Goal: Task Accomplishment & Management: Manage account settings

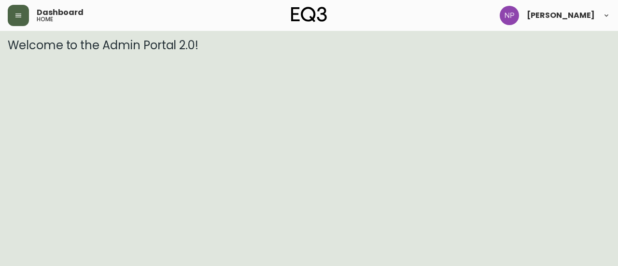
click at [20, 17] on icon "button" at bounding box center [18, 16] width 6 height 4
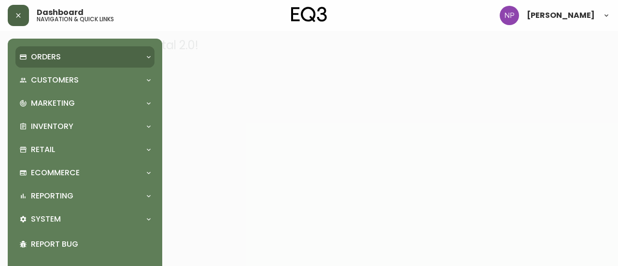
click at [56, 56] on p "Orders" at bounding box center [46, 57] width 30 height 11
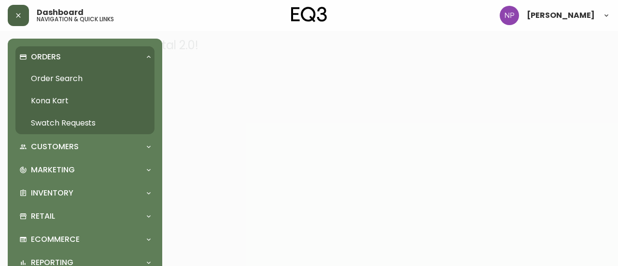
click at [75, 82] on link "Order Search" at bounding box center [84, 79] width 139 height 22
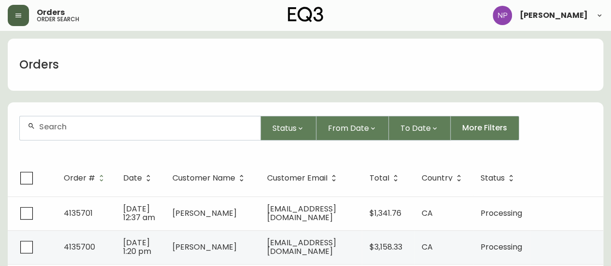
click at [90, 125] on input "text" at bounding box center [146, 126] width 214 height 9
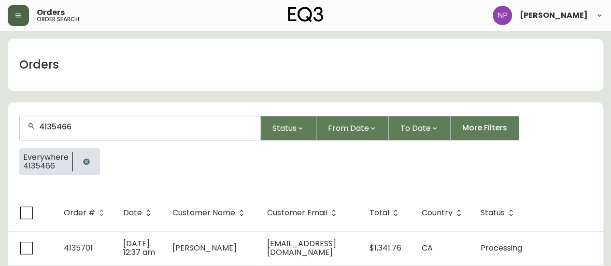
type input "4135466"
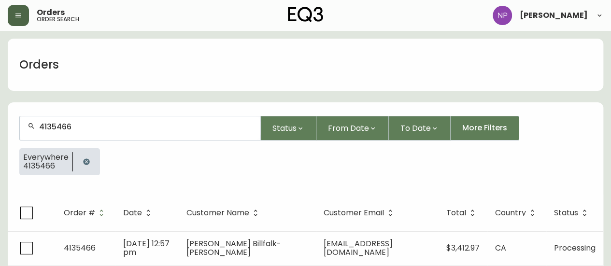
scroll to position [19, 0]
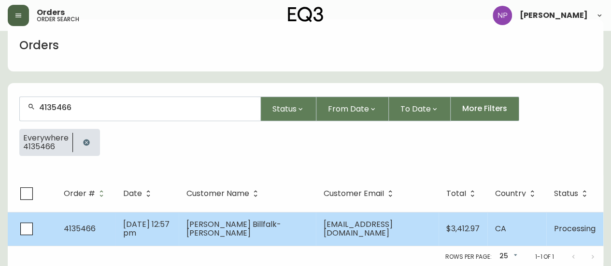
click at [132, 229] on span "[DATE] 12:57 pm" at bounding box center [146, 229] width 46 height 20
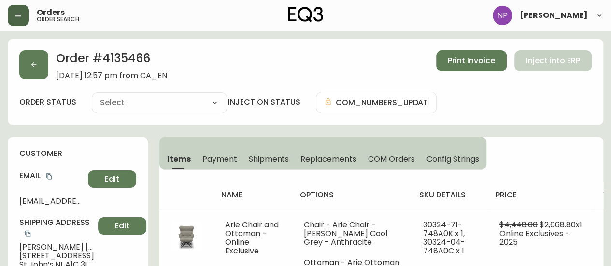
type input "Processing"
select select "PROCESSING"
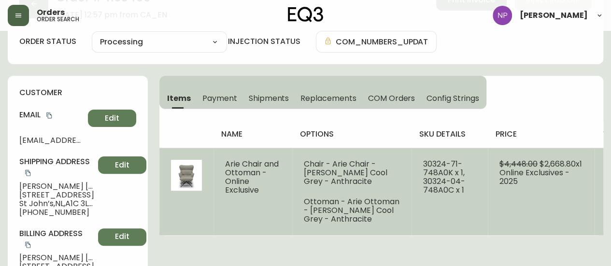
scroll to position [60, 0]
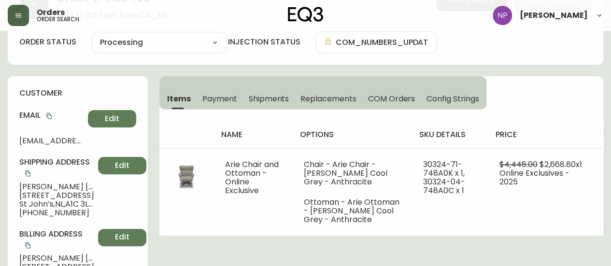
click at [278, 95] on span "Shipments" at bounding box center [269, 99] width 41 height 10
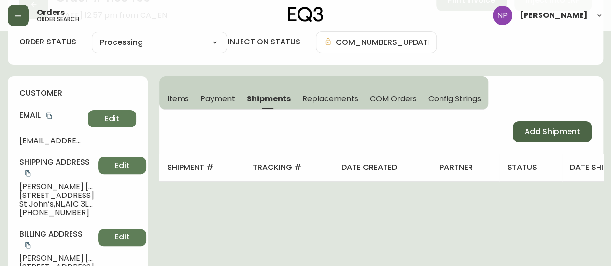
click at [565, 128] on span "Add Shipment" at bounding box center [553, 132] width 56 height 11
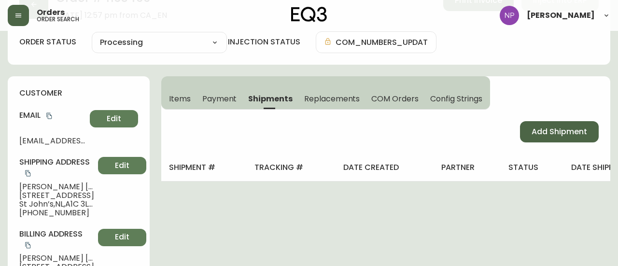
select select "PENDING"
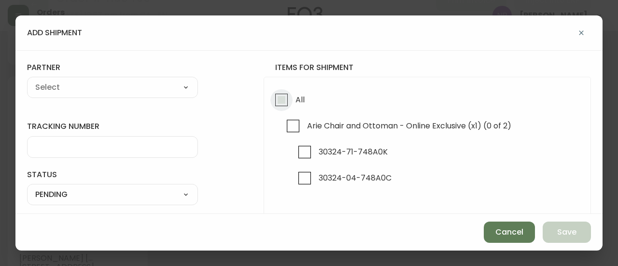
click at [281, 95] on input "All" at bounding box center [282, 100] width 22 height 22
checkbox input "true"
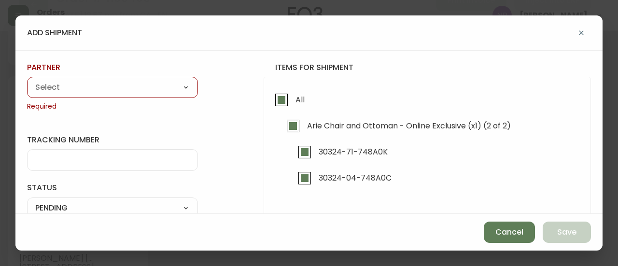
click at [169, 78] on div "A Move to Remember LLC ABF Freight Alero [PERSON_NAME] Canada Post Canpar Expre…" at bounding box center [112, 87] width 171 height 21
click at [165, 80] on div "A Move to Remember LLC ABF Freight Alero [PERSON_NAME] Canada Post Canpar Expre…" at bounding box center [112, 87] width 171 height 21
click at [173, 85] on select "A Move to Remember LLC ABF Freight Alero [PERSON_NAME] Canada Post Canpar Expre…" at bounding box center [112, 88] width 171 height 14
select select "cm36aljh91kyh01104d2qpq4w"
click at [27, 81] on select "A Move to Remember LLC ABF Freight Alero [PERSON_NAME] Canada Post Canpar Expre…" at bounding box center [112, 88] width 171 height 14
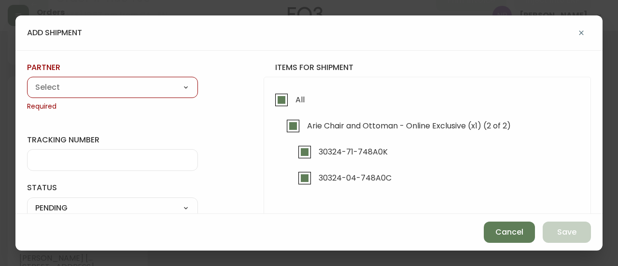
type input "Transource Freightways"
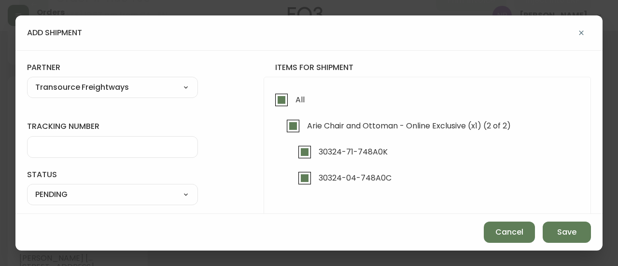
click at [81, 149] on input "tracking number" at bounding box center [112, 147] width 155 height 9
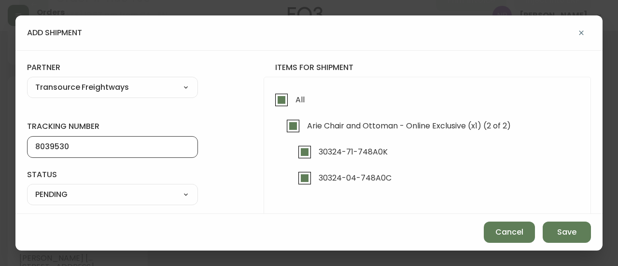
type input "8039530"
click at [99, 198] on select "SHIPPED PENDING CANCELLED" at bounding box center [112, 194] width 171 height 14
click at [27, 187] on select "SHIPPED PENDING CANCELLED" at bounding box center [112, 194] width 171 height 14
select select "PENDING"
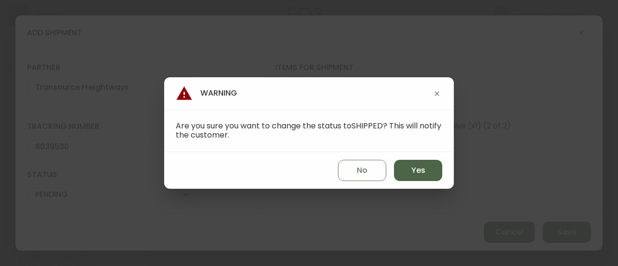
click at [434, 172] on button "Yes" at bounding box center [418, 170] width 48 height 21
type input "SHIPPED"
select select "SHIPPED"
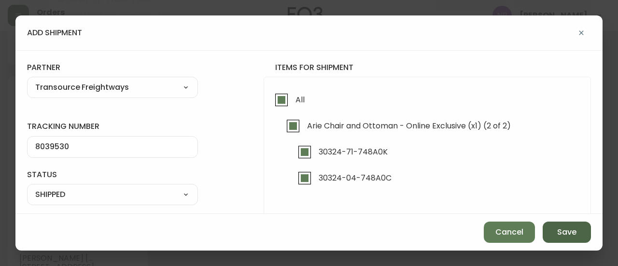
click at [558, 238] on span "Save" at bounding box center [567, 232] width 19 height 11
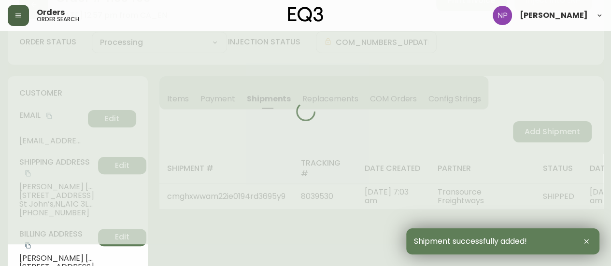
type input "Fully Shipped"
select select "FULLY_SHIPPED"
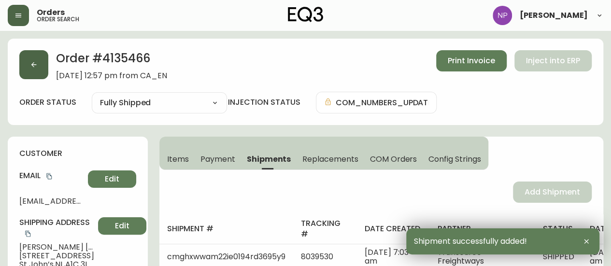
click at [28, 65] on button "button" at bounding box center [33, 64] width 29 height 29
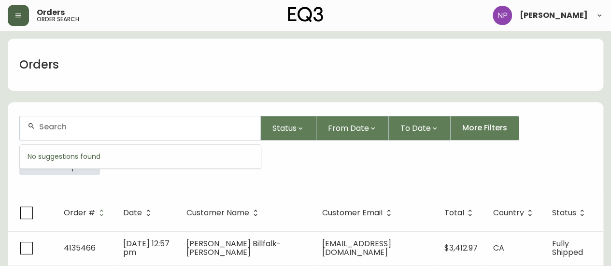
click at [118, 129] on input "text" at bounding box center [146, 126] width 214 height 9
type input "4134079"
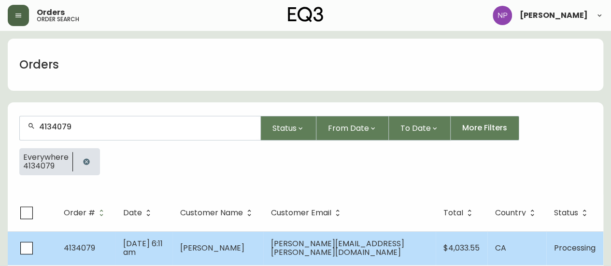
click at [152, 239] on td "Jul 11 2025, 6:11 am" at bounding box center [143, 248] width 57 height 34
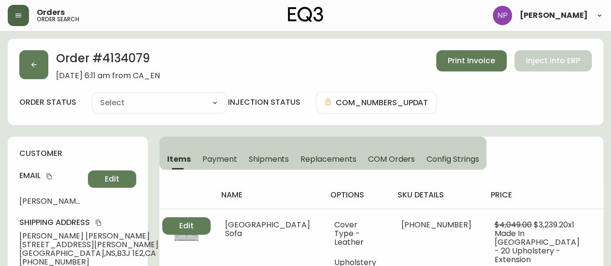
type input "Processing"
select select "PROCESSING"
click at [280, 158] on span "Shipments" at bounding box center [269, 159] width 41 height 10
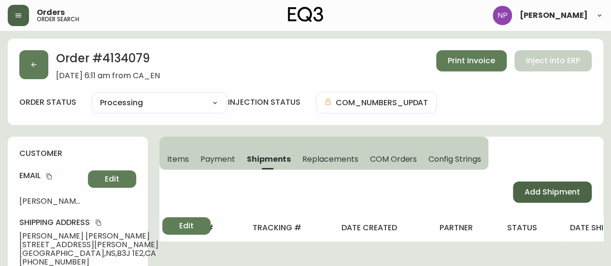
click at [546, 189] on span "Add Shipment" at bounding box center [553, 192] width 56 height 11
select select "PENDING"
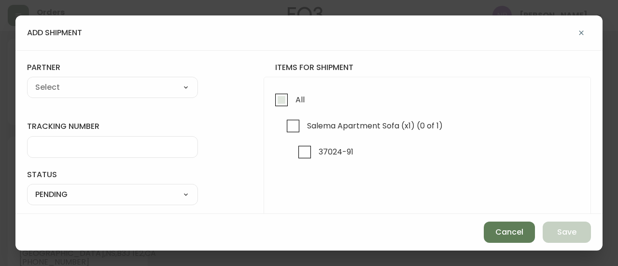
click at [273, 97] on input "All" at bounding box center [282, 100] width 22 height 22
checkbox input "true"
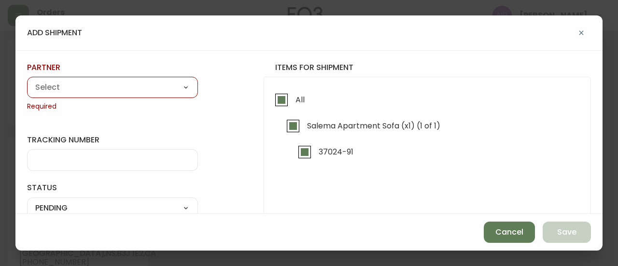
click at [162, 86] on select "A Move to Remember LLC ABF Freight Alero [PERSON_NAME] Canada Post Canpar Expre…" at bounding box center [112, 88] width 171 height 14
select select "cm36aljh91kyh01104d2qpq4w"
click at [27, 81] on select "A Move to Remember LLC ABF Freight Alero [PERSON_NAME] Canada Post Canpar Expre…" at bounding box center [112, 88] width 171 height 14
type input "Transource Freightways"
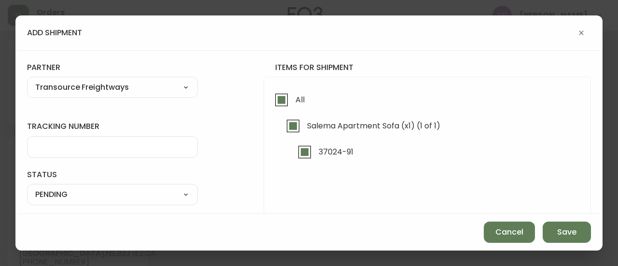
click at [90, 147] on input "tracking number" at bounding box center [112, 147] width 155 height 9
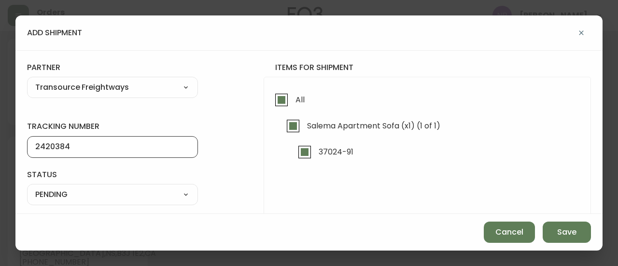
type input "2420384"
click at [155, 196] on select "SHIPPED PENDING CANCELLED" at bounding box center [112, 194] width 171 height 14
click at [27, 187] on select "SHIPPED PENDING CANCELLED" at bounding box center [112, 194] width 171 height 14
select select "PENDING"
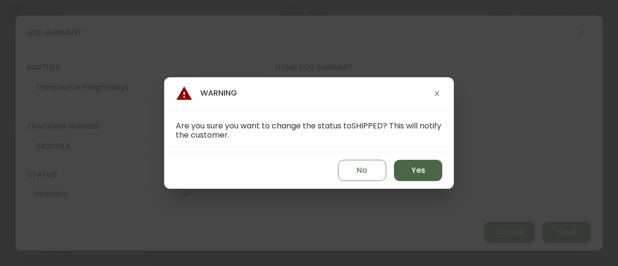
click at [430, 171] on button "Yes" at bounding box center [418, 170] width 48 height 21
type input "SHIPPED"
select select "SHIPPED"
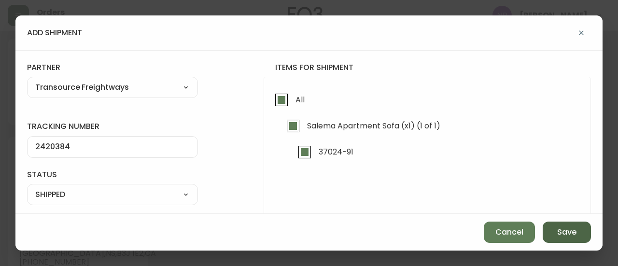
click at [578, 232] on button "Save" at bounding box center [567, 232] width 48 height 21
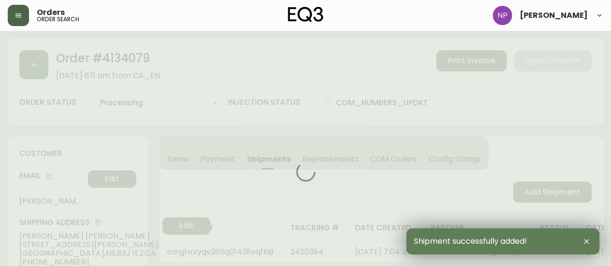
type input "Fully Shipped"
select select "FULLY_SHIPPED"
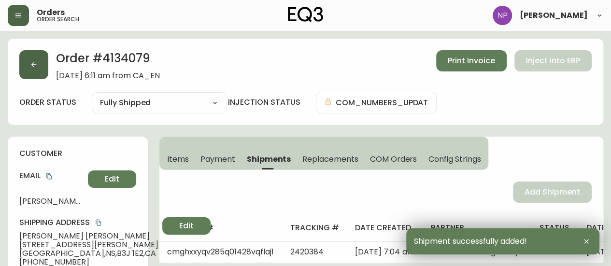
click at [43, 64] on button "button" at bounding box center [33, 64] width 29 height 29
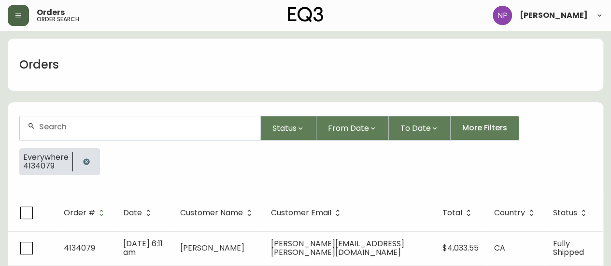
click at [101, 131] on input "text" at bounding box center [146, 126] width 214 height 9
type input "4135492"
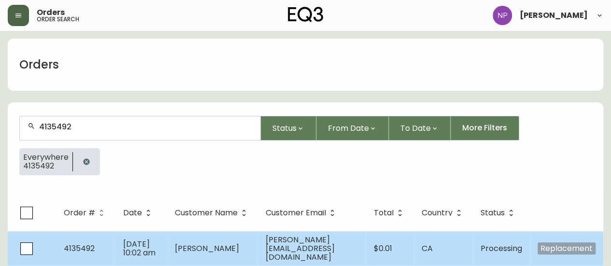
click at [142, 248] on td "Sep 22 2025, 10:02 am" at bounding box center [141, 248] width 52 height 34
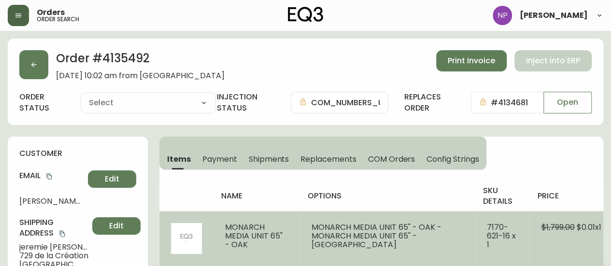
type input "Processing"
select select "PROCESSING"
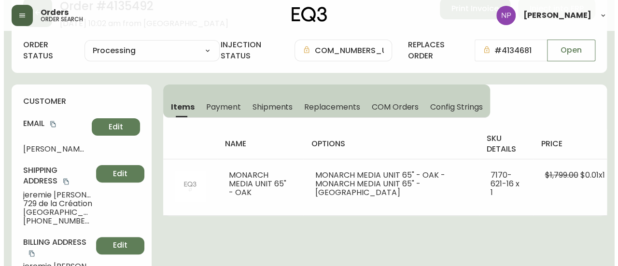
scroll to position [46, 0]
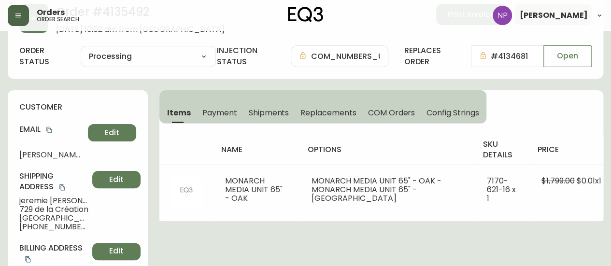
click at [272, 121] on button "Shipments" at bounding box center [269, 112] width 52 height 21
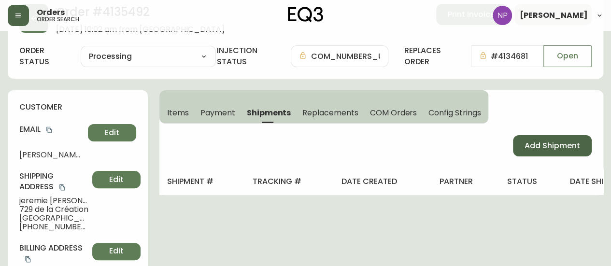
click at [523, 151] on button "Add Shipment" at bounding box center [552, 145] width 79 height 21
select select "PENDING"
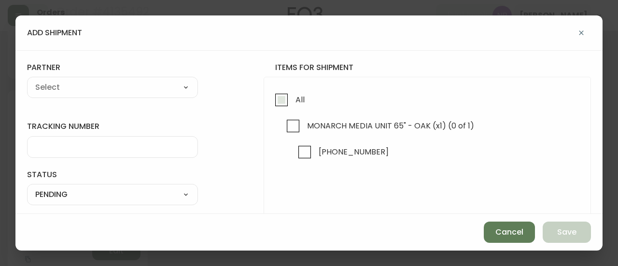
click at [278, 105] on input "All" at bounding box center [282, 100] width 22 height 22
checkbox input "true"
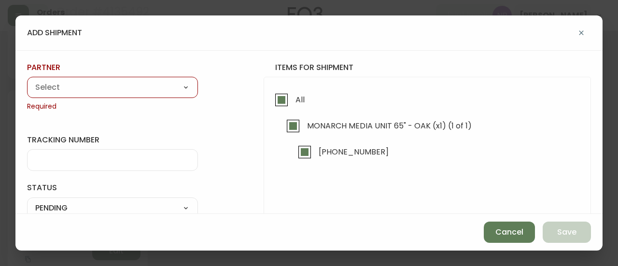
click at [133, 91] on select "A Move to Remember LLC ABF Freight Alero [PERSON_NAME] Canada Post Canpar Expre…" at bounding box center [112, 88] width 171 height 14
select select "cm36aljh91kyh01104d2qpq4w"
click at [27, 81] on select "A Move to Remember LLC ABF Freight Alero [PERSON_NAME] Canada Post Canpar Expre…" at bounding box center [112, 88] width 171 height 14
type input "Transource Freightways"
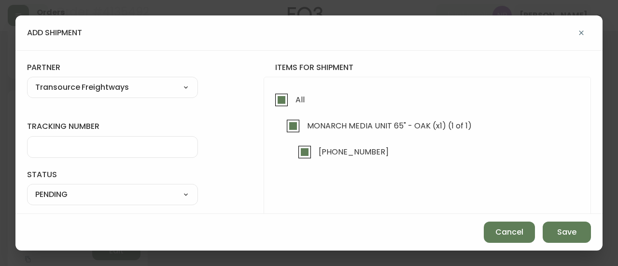
click at [122, 142] on div at bounding box center [112, 147] width 171 height 22
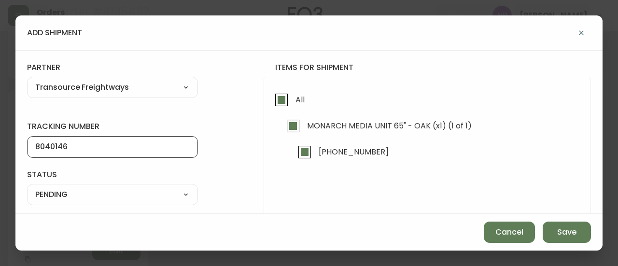
type input "8040146"
click at [176, 196] on select "SHIPPED PENDING CANCELLED" at bounding box center [112, 194] width 171 height 14
click at [27, 187] on select "SHIPPED PENDING CANCELLED" at bounding box center [112, 194] width 171 height 14
select select "PENDING"
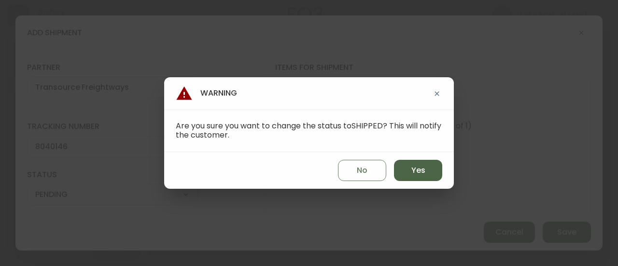
click at [401, 172] on button "Yes" at bounding box center [418, 170] width 48 height 21
type input "SHIPPED"
select select "SHIPPED"
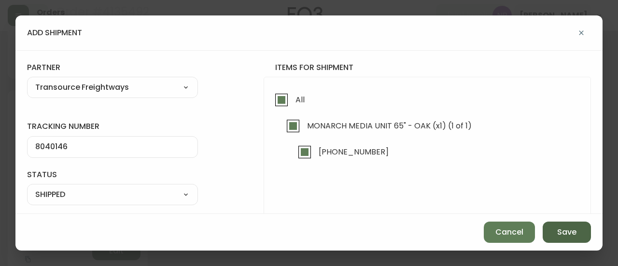
click at [573, 231] on span "Save" at bounding box center [567, 232] width 19 height 11
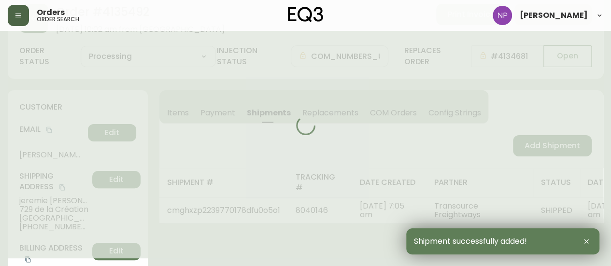
type input "Fully Shipped"
select select "FULLY_SHIPPED"
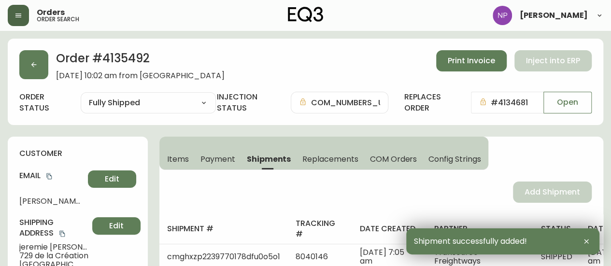
click at [53, 68] on div "Order # 4135492 September 22, 2025 at 10:02 am from CA_EN Print Invoice Inject …" at bounding box center [305, 65] width 573 height 30
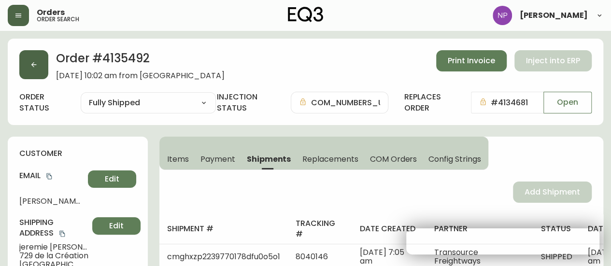
click at [42, 66] on button "button" at bounding box center [33, 64] width 29 height 29
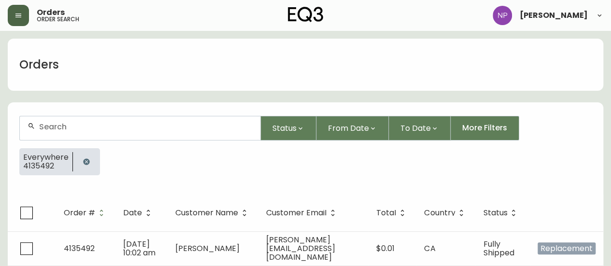
click at [102, 133] on div at bounding box center [140, 128] width 241 height 24
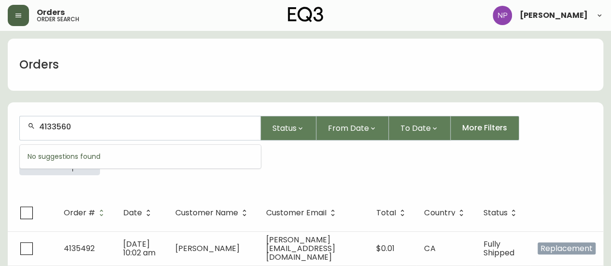
type input "4133560"
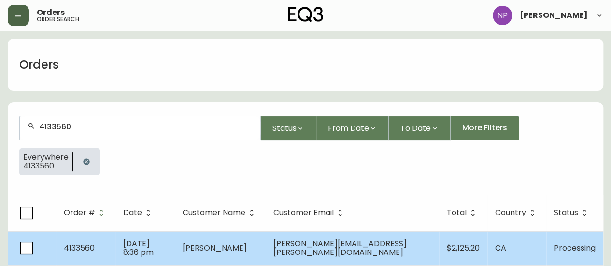
click at [154, 242] on span "Jun 04 2025, 8:36 pm" at bounding box center [138, 248] width 30 height 20
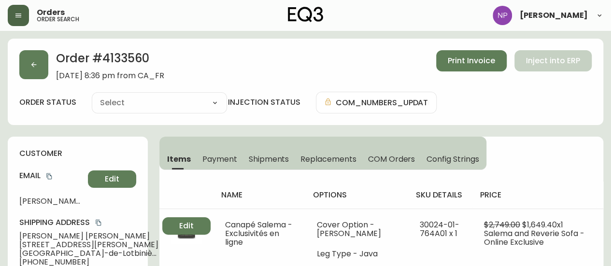
type input "Processing"
select select "PROCESSING"
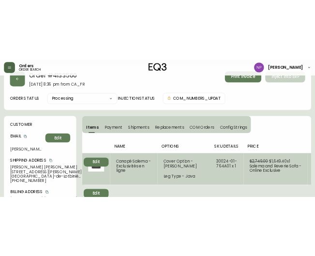
scroll to position [12, 0]
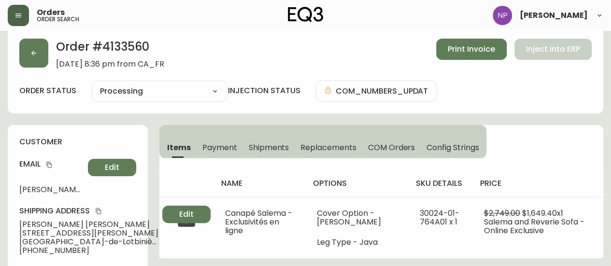
click at [269, 145] on span "Shipments" at bounding box center [269, 148] width 41 height 10
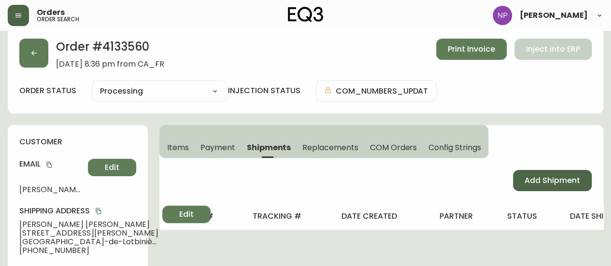
click at [546, 182] on span "Add Shipment" at bounding box center [553, 180] width 56 height 11
select select "PENDING"
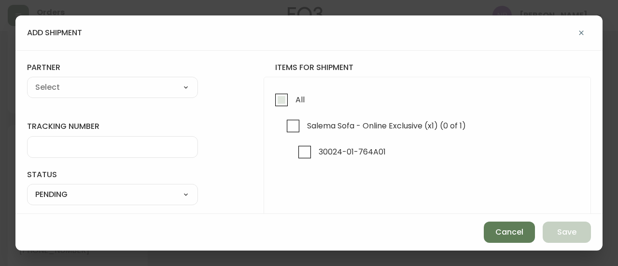
click at [279, 103] on input "All" at bounding box center [282, 100] width 22 height 22
checkbox input "true"
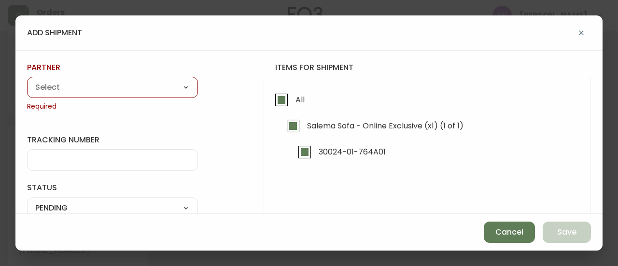
click at [163, 86] on select "A Move to Remember LLC ABF Freight Alero [PERSON_NAME] Canada Post Canpar Expre…" at bounding box center [112, 88] width 171 height 14
select select "cm36aljh91kyh01104d2qpq4w"
click at [27, 81] on select "A Move to Remember LLC ABF Freight Alero [PERSON_NAME] Canada Post Canpar Expre…" at bounding box center [112, 88] width 171 height 14
type input "Transource Freightways"
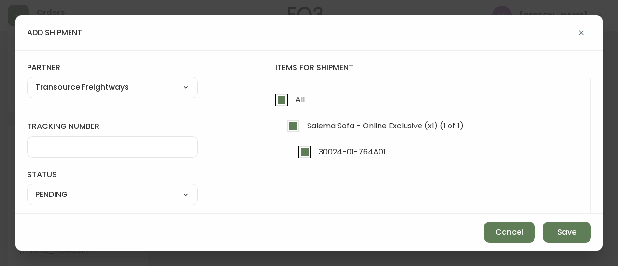
click at [131, 143] on input "tracking number" at bounding box center [112, 147] width 155 height 9
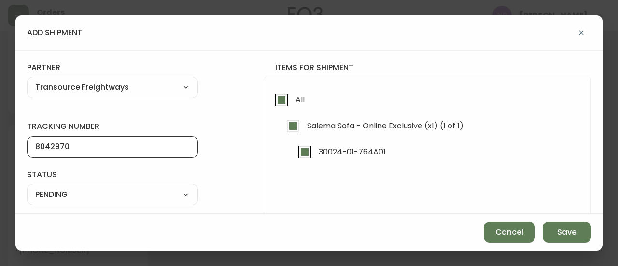
type input "8042970"
click at [112, 201] on select "SHIPPED PENDING CANCELLED" at bounding box center [112, 194] width 171 height 14
click at [27, 187] on select "SHIPPED PENDING CANCELLED" at bounding box center [112, 194] width 171 height 14
select select "PENDING"
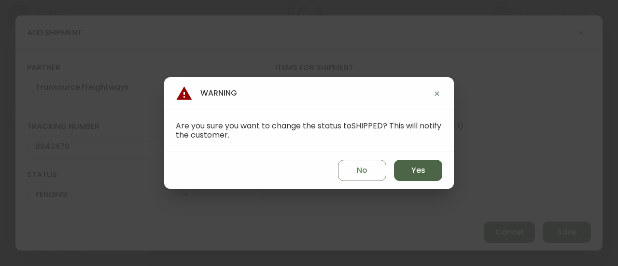
click at [429, 170] on button "Yes" at bounding box center [418, 170] width 48 height 21
type input "SHIPPED"
select select "SHIPPED"
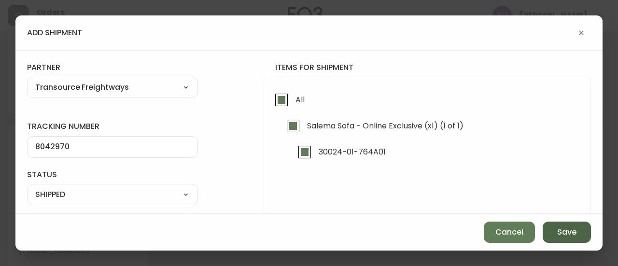
click at [558, 229] on span "Save" at bounding box center [567, 232] width 19 height 11
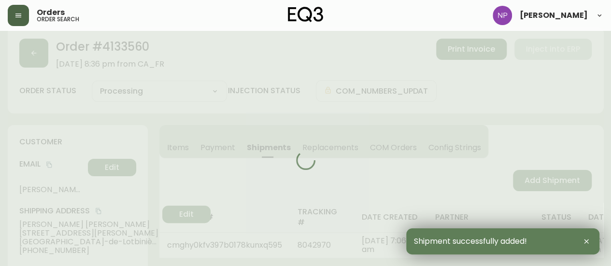
type input "Fully Shipped"
select select "FULLY_SHIPPED"
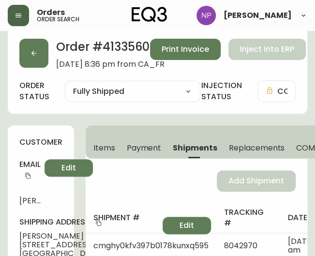
click at [50, 53] on div "Order # 4133560 June 4, 2025 at 8:36 pm from CA_FR Print Invoice Inject into ERP" at bounding box center [157, 54] width 276 height 30
click at [42, 52] on button "button" at bounding box center [33, 53] width 29 height 29
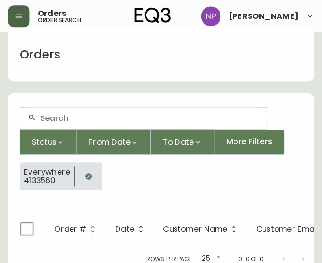
scroll to position [17, 0]
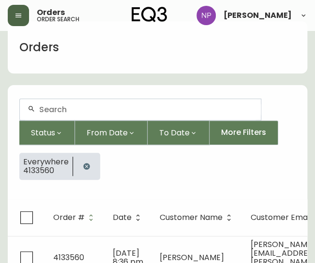
click at [89, 110] on input "text" at bounding box center [146, 109] width 214 height 9
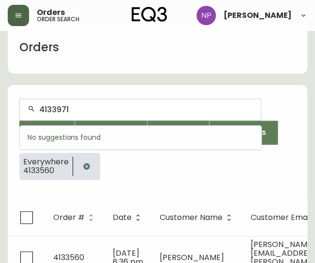
type input "4133971"
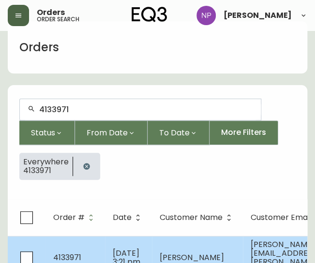
click at [90, 258] on td "4133971" at bounding box center [74, 257] width 59 height 43
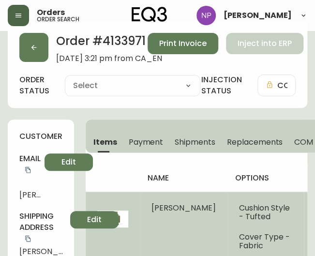
type input "Processing"
select select "PROCESSING"
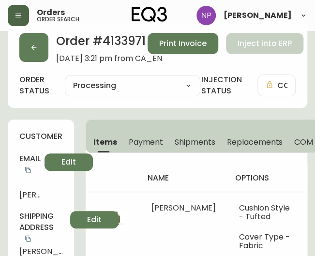
click at [190, 144] on span "Shipments" at bounding box center [194, 142] width 41 height 10
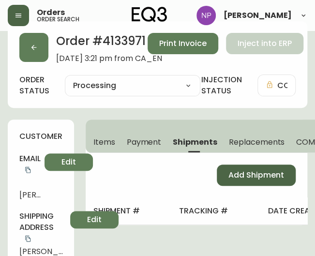
click at [245, 174] on span "Add Shipment" at bounding box center [256, 175] width 56 height 11
select select "PENDING"
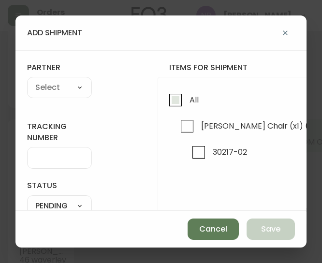
click at [180, 102] on input "All" at bounding box center [175, 100] width 22 height 22
checkbox input "true"
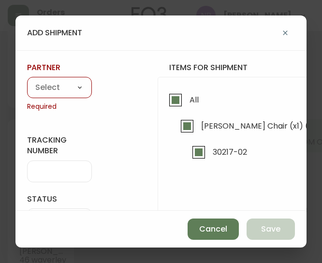
click at [58, 90] on select "A Move to Remember LLC ABF Freight Alero [PERSON_NAME] Canada Post Canpar Expre…" at bounding box center [59, 88] width 65 height 14
select select "cke1dpc0yc9gj0134t8k3ng1a"
click at [27, 81] on select "A Move to Remember LLC ABF Freight Alero [PERSON_NAME] Canada Post Canpar Expre…" at bounding box center [59, 88] width 65 height 14
type input "RXO"
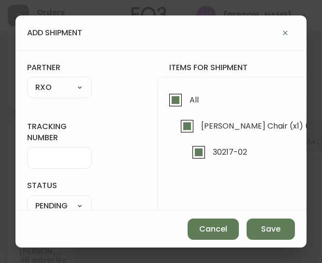
click at [49, 156] on input "tracking number" at bounding box center [59, 157] width 48 height 9
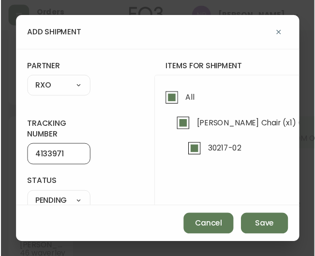
scroll to position [91, 0]
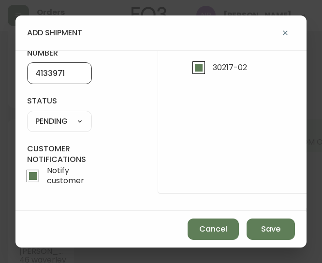
type input "4133971"
click at [42, 115] on select "SHIPPED PENDING CANCELLED" at bounding box center [59, 121] width 65 height 14
click at [27, 114] on select "SHIPPED PENDING CANCELLED" at bounding box center [59, 121] width 65 height 14
select select "PENDING"
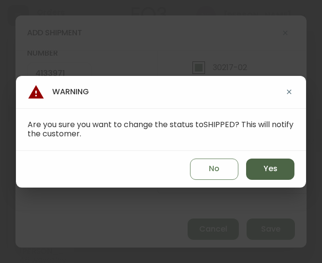
click at [265, 172] on span "Yes" at bounding box center [270, 168] width 14 height 11
type input "SHIPPED"
select select "SHIPPED"
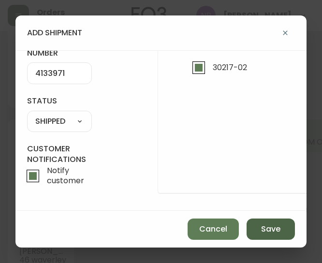
click at [260, 236] on button "Save" at bounding box center [270, 228] width 48 height 21
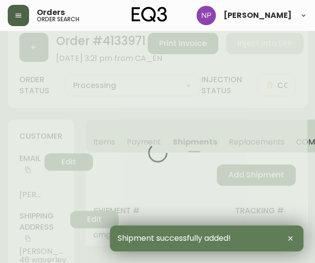
type input "Fully Shipped"
select select "FULLY_SHIPPED"
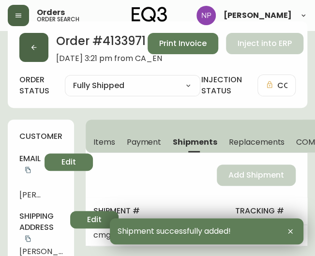
click at [25, 40] on button "button" at bounding box center [33, 47] width 29 height 29
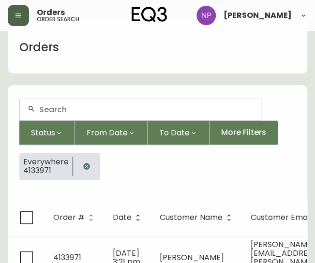
click at [61, 106] on input "text" at bounding box center [146, 109] width 214 height 9
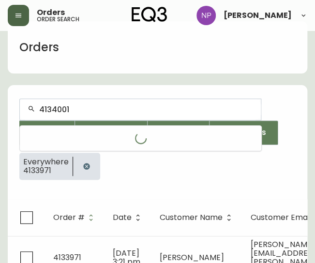
type input "4134001"
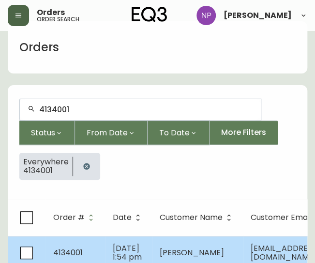
click at [103, 240] on td "4134001" at bounding box center [74, 253] width 59 height 34
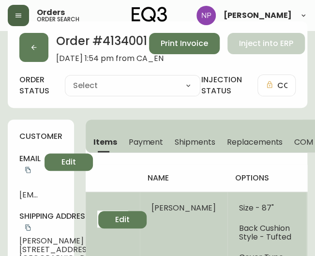
type input "Processing"
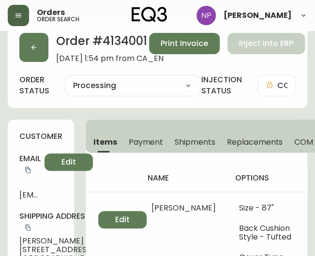
select select "PROCESSING"
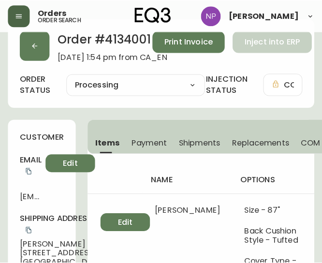
scroll to position [12, 0]
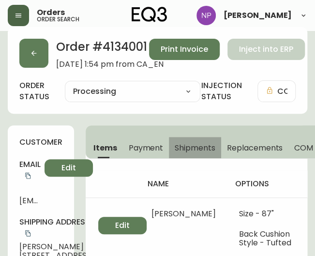
click at [191, 147] on span "Shipments" at bounding box center [194, 148] width 41 height 10
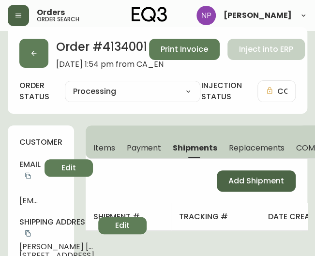
click at [230, 184] on span "Add Shipment" at bounding box center [256, 180] width 56 height 11
select select "PENDING"
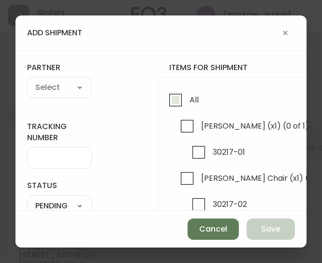
click at [187, 101] on span "All" at bounding box center [192, 99] width 12 height 21
click at [186, 101] on input "All" at bounding box center [175, 100] width 22 height 22
checkbox input "true"
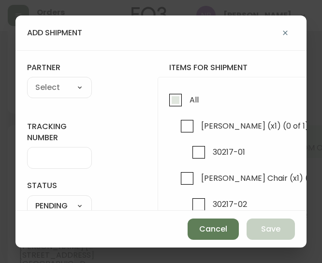
checkbox input "true"
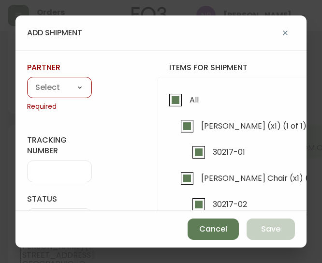
click at [61, 87] on select "A Move to Remember LLC ABF Freight Alero [PERSON_NAME] Canada Post Canpar Expre…" at bounding box center [59, 88] width 65 height 14
select select "cke1dpc0yc9gj0134t8k3ng1a"
click at [27, 81] on select "A Move to Remember LLC ABF Freight Alero [PERSON_NAME] Canada Post Canpar Expre…" at bounding box center [59, 88] width 65 height 14
type input "RXO"
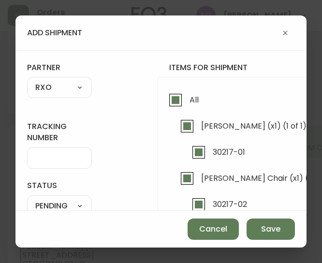
click at [54, 155] on input "tracking number" at bounding box center [59, 157] width 48 height 9
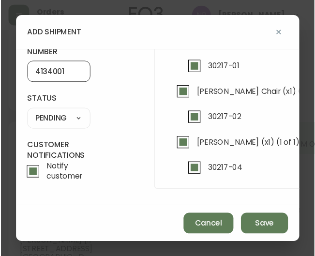
scroll to position [90, 0]
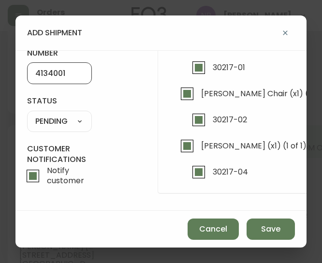
type input "4134001"
click at [61, 115] on select "SHIPPED PENDING CANCELLED" at bounding box center [59, 121] width 65 height 14
click at [27, 114] on select "SHIPPED PENDING CANCELLED" at bounding box center [59, 121] width 65 height 14
select select "PENDING"
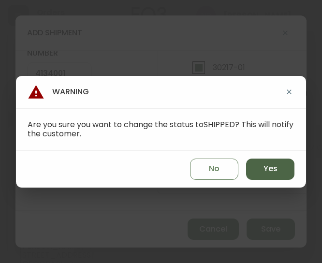
click at [275, 173] on span "Yes" at bounding box center [270, 168] width 14 height 11
type input "SHIPPED"
select select "SHIPPED"
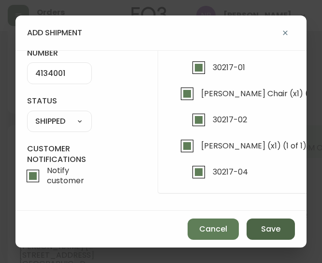
click at [265, 234] on span "Save" at bounding box center [270, 229] width 19 height 11
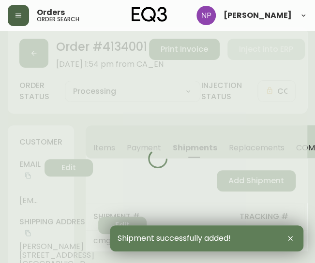
type input "Fully Shipped"
select select "FULLY_SHIPPED"
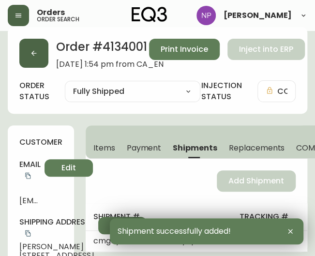
click at [33, 51] on icon "button" at bounding box center [33, 53] width 5 height 5
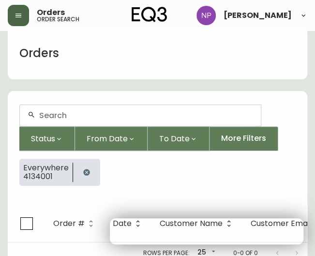
scroll to position [17, 0]
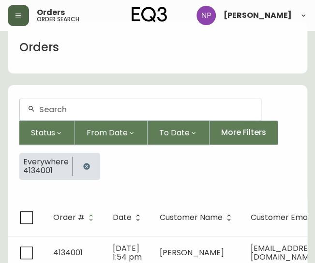
click at [57, 112] on input "text" at bounding box center [146, 109] width 214 height 9
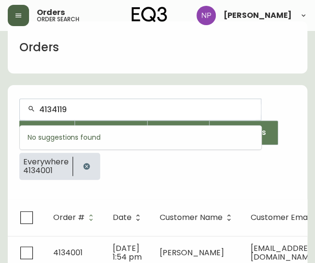
type input "4134119"
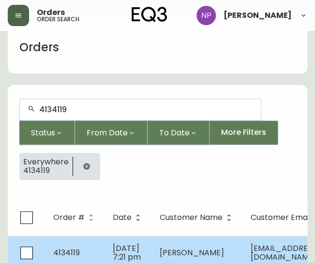
click at [100, 248] on td "4134119" at bounding box center [74, 253] width 59 height 34
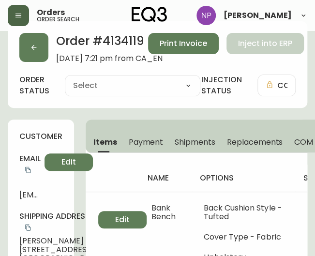
type input "Processing"
select select "PROCESSING"
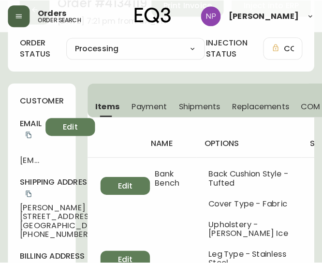
scroll to position [54, 0]
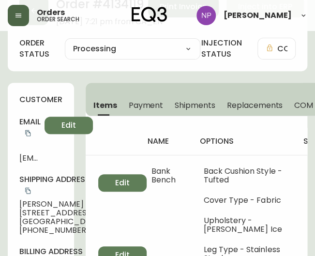
click at [190, 102] on span "Shipments" at bounding box center [194, 105] width 41 height 10
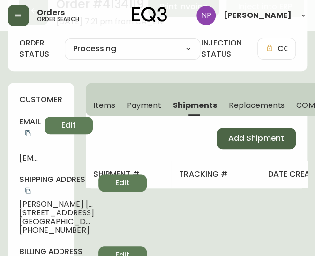
click at [274, 136] on span "Add Shipment" at bounding box center [256, 138] width 56 height 11
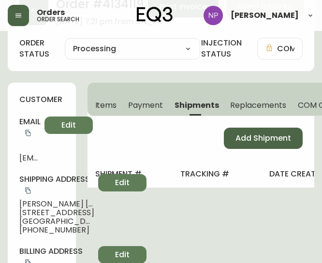
select select "PENDING"
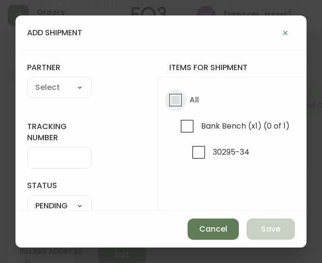
click at [169, 99] on input "All" at bounding box center [175, 100] width 22 height 22
checkbox input "true"
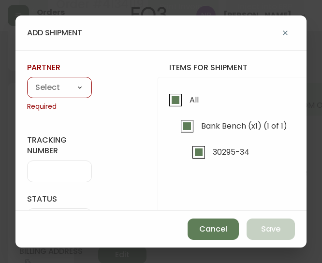
click at [77, 85] on select "A Move to Remember LLC ABF Freight Alero [PERSON_NAME] Canada Post Canpar Expre…" at bounding box center [59, 88] width 65 height 14
select select "cke1dpc0yc9gj0134t8k3ng1a"
click at [27, 81] on select "A Move to Remember LLC ABF Freight Alero [PERSON_NAME] Canada Post Canpar Expre…" at bounding box center [59, 88] width 65 height 14
type input "RXO"
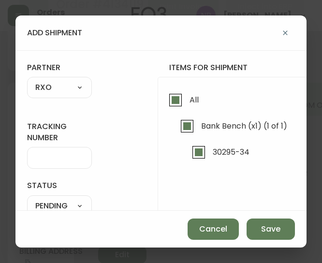
click at [57, 151] on div at bounding box center [59, 158] width 65 height 22
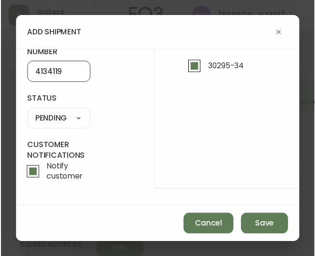
scroll to position [90, 0]
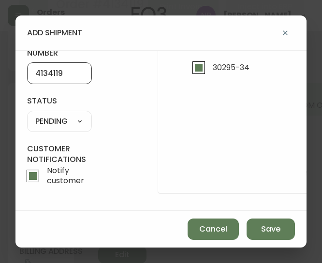
type input "4134119"
click at [51, 116] on select "SHIPPED PENDING CANCELLED" at bounding box center [59, 121] width 65 height 14
click at [27, 114] on select "SHIPPED PENDING CANCELLED" at bounding box center [59, 121] width 65 height 14
select select "PENDING"
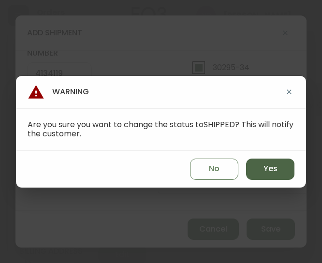
click at [277, 169] on button "Yes" at bounding box center [270, 168] width 48 height 21
type input "SHIPPED"
select select "SHIPPED"
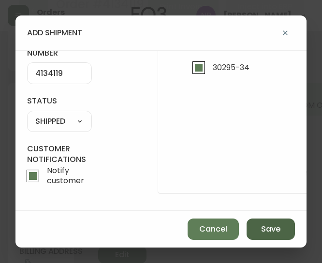
click at [269, 228] on span "Save" at bounding box center [270, 229] width 19 height 11
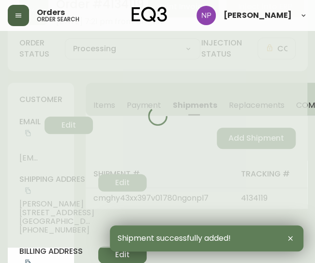
type input "Fully Shipped"
select select "FULLY_SHIPPED"
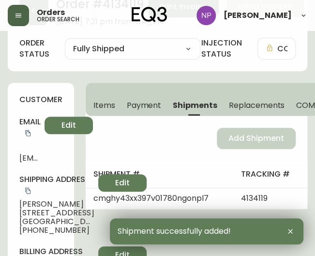
scroll to position [0, 0]
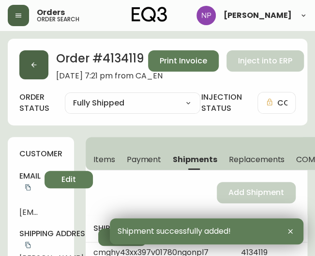
click at [43, 68] on button "button" at bounding box center [33, 64] width 29 height 29
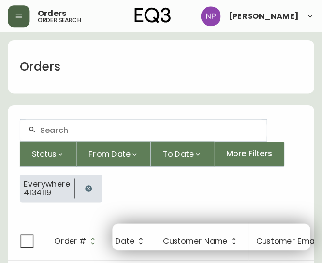
scroll to position [17, 0]
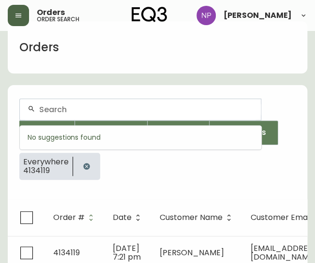
click at [62, 106] on input "text" at bounding box center [146, 109] width 214 height 9
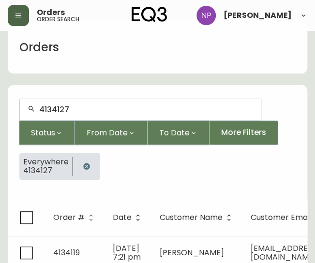
type input "4134127"
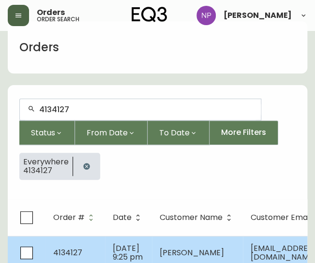
click at [105, 242] on td "Jul 13 2025, 9:25 pm" at bounding box center [128, 253] width 47 height 34
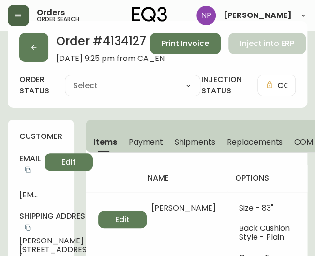
type input "Processing"
select select "PROCESSING"
click at [184, 143] on span "Shipments" at bounding box center [194, 142] width 41 height 10
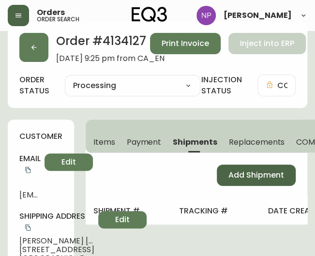
click at [251, 172] on span "Add Shipment" at bounding box center [256, 175] width 56 height 11
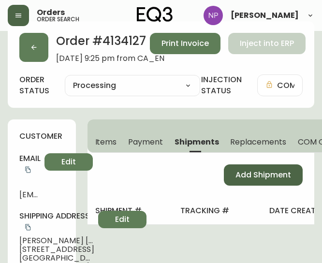
select select "PENDING"
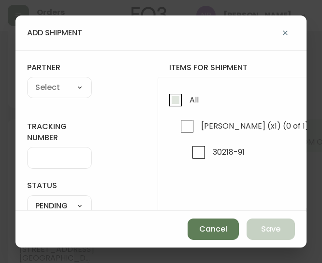
click at [192, 114] on label "All" at bounding box center [181, 102] width 34 height 26
click at [186, 111] on input "All" at bounding box center [175, 100] width 22 height 22
checkbox input "true"
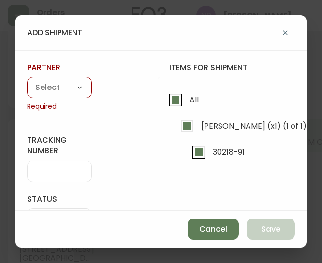
click at [66, 81] on select "A Move to Remember LLC ABF Freight Alero [PERSON_NAME] Canada Post Canpar Expre…" at bounding box center [59, 88] width 65 height 14
click at [59, 83] on select "A Move to Remember LLC ABF Freight Alero [PERSON_NAME] Canada Post Canpar Expre…" at bounding box center [59, 88] width 65 height 14
select select "cke1dpc0yc9gj0134t8k3ng1a"
click at [27, 81] on select "A Move to Remember LLC ABF Freight Alero [PERSON_NAME] Canada Post Canpar Expre…" at bounding box center [59, 88] width 65 height 14
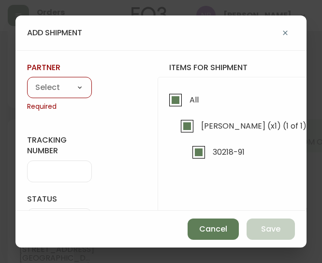
type input "RXO"
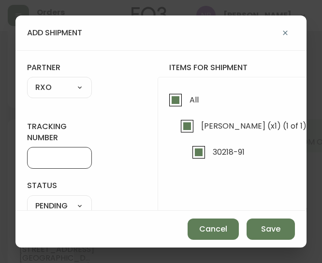
click at [58, 159] on input "tracking number" at bounding box center [59, 157] width 48 height 9
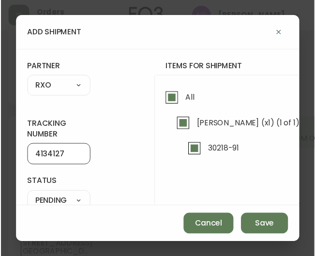
scroll to position [91, 0]
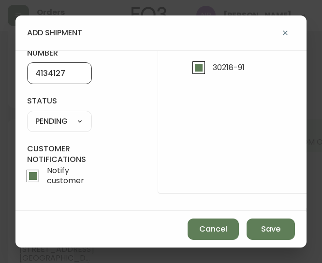
type input "4134127"
click at [74, 117] on select "SHIPPED PENDING CANCELLED" at bounding box center [59, 121] width 65 height 14
click at [27, 114] on select "SHIPPED PENDING CANCELLED" at bounding box center [59, 121] width 65 height 14
select select "PENDING"
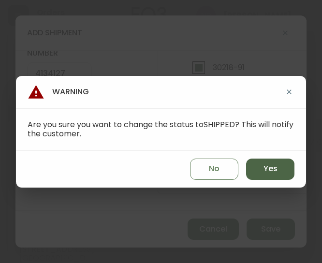
click at [269, 175] on button "Yes" at bounding box center [270, 168] width 48 height 21
type input "SHIPPED"
select select "SHIPPED"
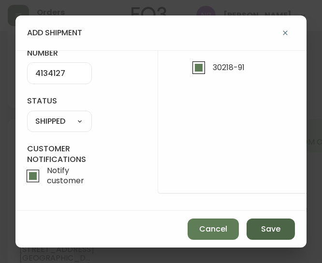
click at [265, 232] on span "Save" at bounding box center [270, 229] width 19 height 11
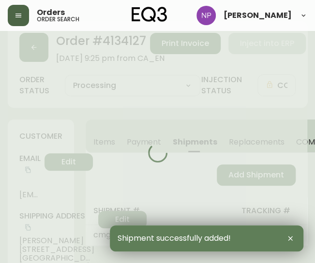
type input "Fully Shipped"
select select "FULLY_SHIPPED"
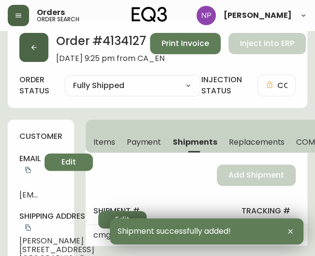
click at [25, 37] on button "button" at bounding box center [33, 47] width 29 height 29
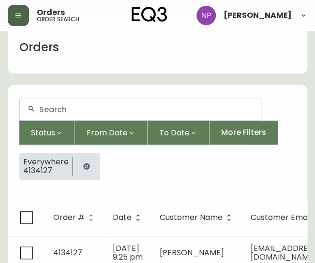
click at [61, 102] on div at bounding box center [140, 109] width 241 height 21
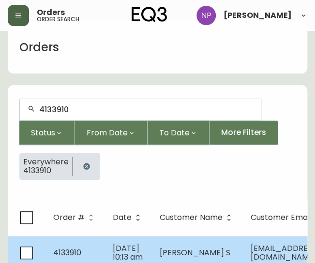
type input "4133910"
click at [69, 245] on td "4133910" at bounding box center [74, 253] width 59 height 34
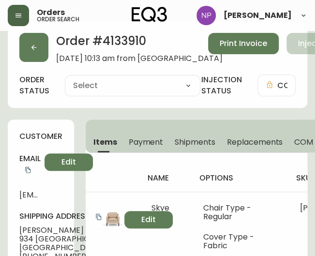
type input "Processing"
select select "PROCESSING"
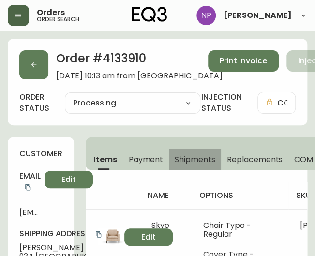
click at [194, 155] on span "Shipments" at bounding box center [194, 159] width 41 height 10
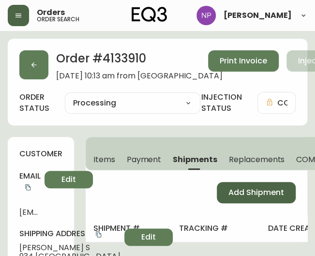
click at [246, 189] on span "Add Shipment" at bounding box center [256, 192] width 56 height 11
select select "PENDING"
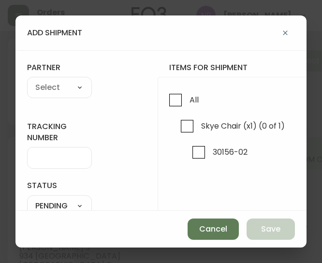
click at [166, 87] on div "All Skye Chair (x1) (0 of 1) 30156-02" at bounding box center [322, 177] width 328 height 201
click at [175, 101] on input "All" at bounding box center [175, 100] width 22 height 22
checkbox input "true"
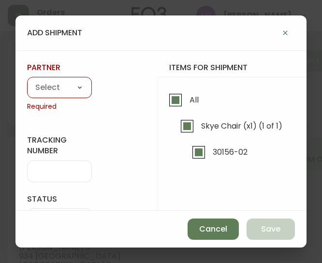
click at [54, 90] on select "A Move to Remember LLC ABF Freight Alero [PERSON_NAME] Canada Post Canpar Expre…" at bounding box center [59, 88] width 65 height 14
select select "cke1dpc0yc9gj0134t8k3ng1a"
click at [27, 81] on select "A Move to Remember LLC ABF Freight Alero [PERSON_NAME] Canada Post Canpar Expre…" at bounding box center [59, 88] width 65 height 14
type input "RXO"
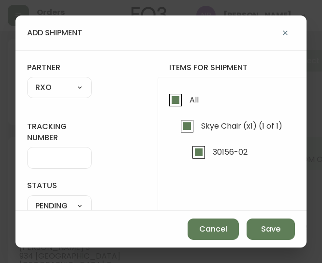
click at [36, 148] on div at bounding box center [59, 158] width 65 height 22
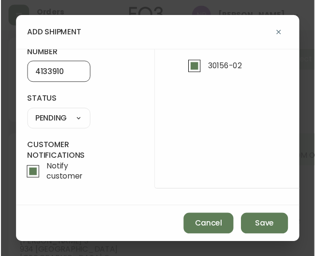
scroll to position [86, 0]
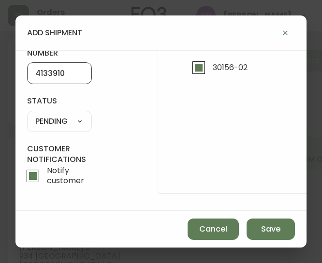
type input "4133910"
click at [76, 123] on select "SHIPPED PENDING CANCELLED" at bounding box center [59, 121] width 65 height 14
click at [27, 114] on select "SHIPPED PENDING CANCELLED" at bounding box center [59, 121] width 65 height 14
select select "PENDING"
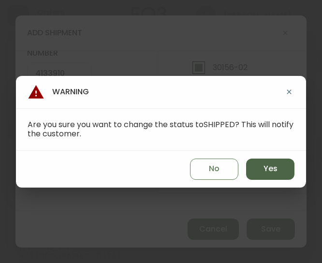
click at [254, 166] on button "Yes" at bounding box center [270, 168] width 48 height 21
type input "SHIPPED"
select select "SHIPPED"
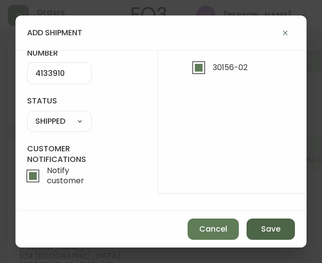
click at [252, 230] on button "Save" at bounding box center [270, 228] width 48 height 21
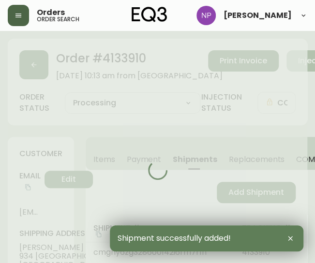
type input "Fully Shipped"
select select "FULLY_SHIPPED"
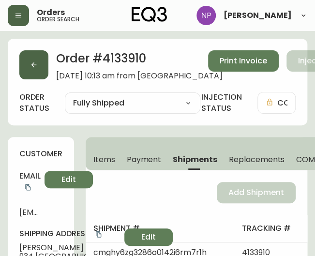
click at [39, 77] on button "button" at bounding box center [33, 64] width 29 height 29
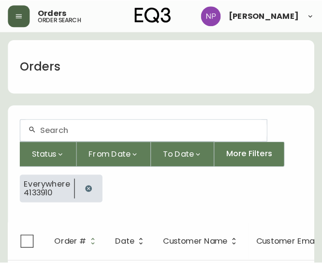
scroll to position [17, 0]
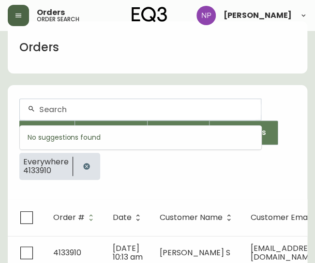
click at [57, 106] on input "text" at bounding box center [146, 109] width 214 height 9
type input "4135540"
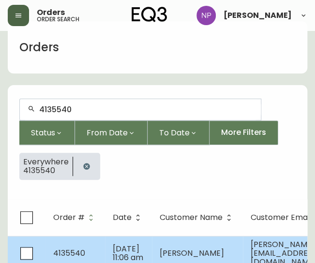
click at [74, 243] on td "4135540" at bounding box center [74, 253] width 59 height 34
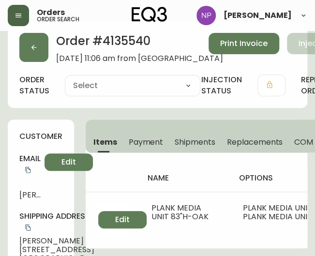
type input "Processing"
select select "PROCESSING"
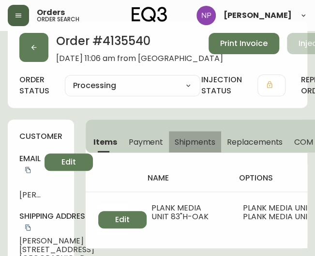
click at [200, 139] on span "Shipments" at bounding box center [194, 142] width 41 height 10
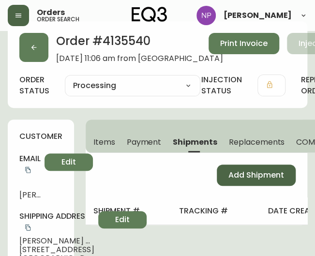
click at [238, 170] on span "Add Shipment" at bounding box center [256, 175] width 56 height 11
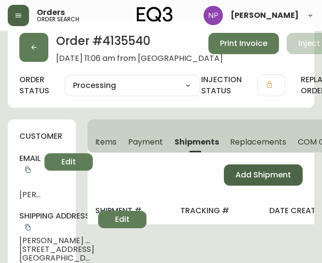
select select "PENDING"
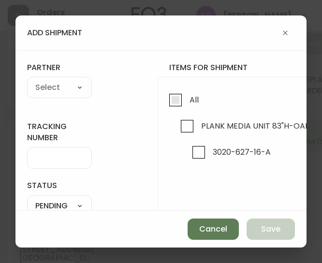
click at [184, 109] on input "All" at bounding box center [175, 100] width 22 height 22
checkbox input "true"
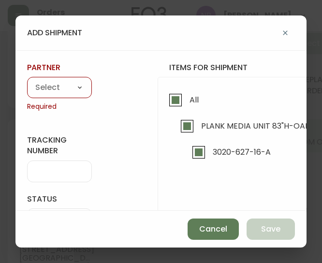
click at [46, 92] on select "A Move to Remember LLC ABF Freight Alero [PERSON_NAME] Canada Post Canpar Expre…" at bounding box center [59, 88] width 65 height 14
select select "cke1dpc0yc9gj0134t8k3ng1a"
click at [27, 81] on select "A Move to Remember LLC ABF Freight Alero [PERSON_NAME] Canada Post Canpar Expre…" at bounding box center [59, 88] width 65 height 14
type input "RXO"
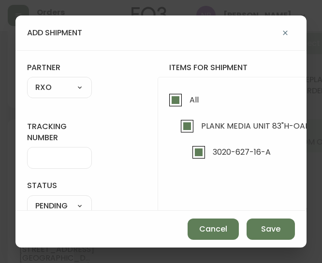
click at [55, 160] on input "tracking number" at bounding box center [59, 157] width 48 height 9
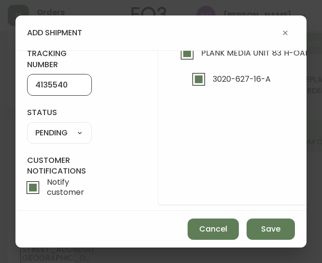
scroll to position [72, 0]
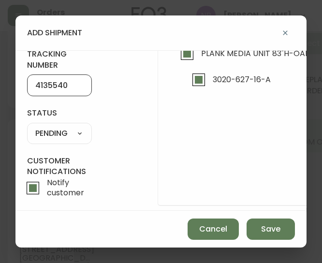
type input "4135540"
click at [65, 135] on select "SHIPPED PENDING CANCELLED" at bounding box center [59, 133] width 65 height 14
click at [27, 126] on select "SHIPPED PENDING CANCELLED" at bounding box center [59, 133] width 65 height 14
select select "PENDING"
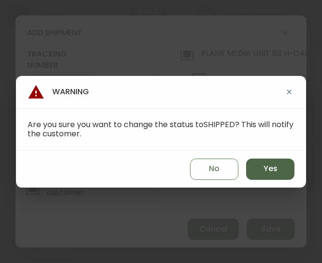
click at [258, 169] on button "Yes" at bounding box center [270, 168] width 48 height 21
type input "SHIPPED"
select select "SHIPPED"
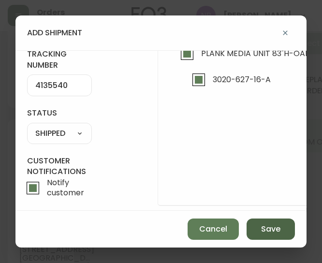
click at [258, 231] on button "Save" at bounding box center [270, 228] width 48 height 21
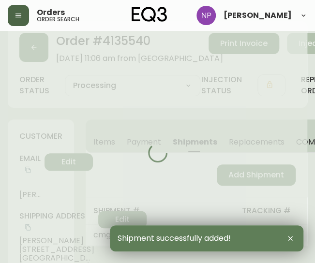
type input "Fully Shipped"
select select "FULLY_SHIPPED"
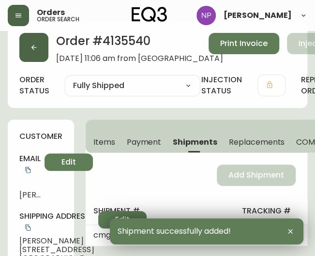
click at [32, 57] on button "button" at bounding box center [33, 47] width 29 height 29
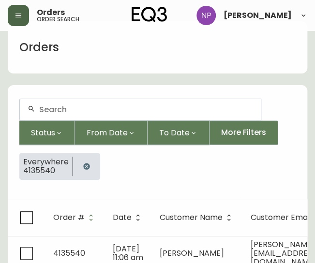
click at [87, 109] on input "text" at bounding box center [146, 109] width 214 height 9
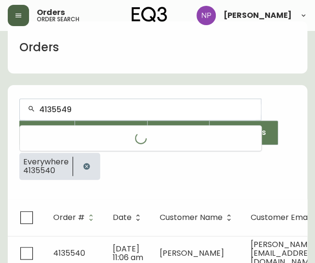
type input "4135549"
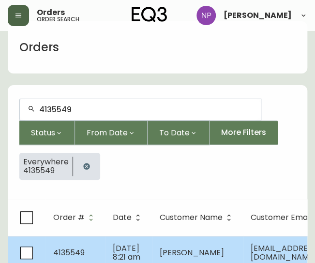
click at [84, 238] on td "4135549" at bounding box center [74, 253] width 59 height 34
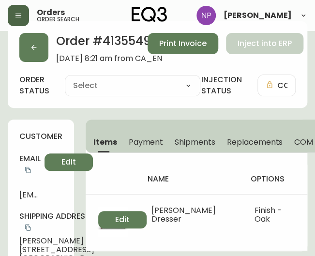
type input "Processing"
select select "PROCESSING"
click at [193, 135] on button "Shipments" at bounding box center [195, 141] width 52 height 21
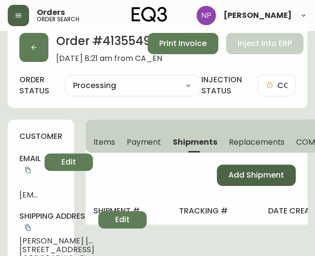
click at [229, 170] on span "Add Shipment" at bounding box center [256, 175] width 56 height 11
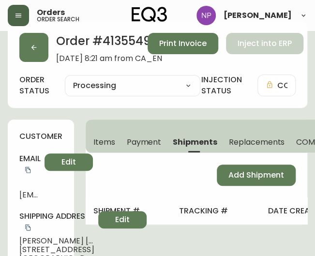
select select "PENDING"
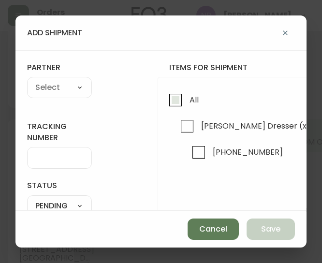
click at [176, 102] on input "All" at bounding box center [175, 100] width 22 height 22
checkbox input "true"
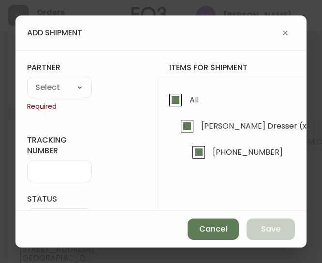
checkbox input "true"
click at [60, 88] on select "A Move to Remember LLC ABF Freight Alero [PERSON_NAME] Canada Post Canpar Expre…" at bounding box center [59, 88] width 65 height 14
select select "cjy0a1ps701zy015425qm5ofe"
click at [27, 81] on select "A Move to Remember LLC ABF Freight Alero [PERSON_NAME] Canada Post Canpar Expre…" at bounding box center [59, 88] width 65 height 14
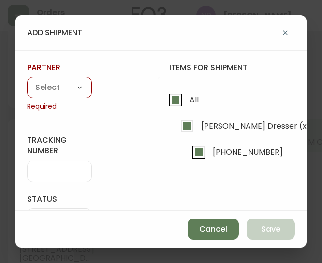
type input "[PERSON_NAME] Transportation Ltd."
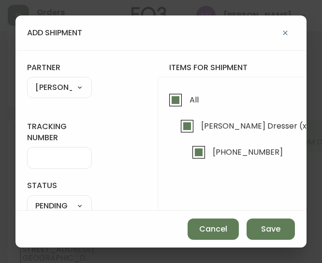
click at [59, 93] on select "A Move to Remember LLC ABF Freight Alero [PERSON_NAME] Canada Post Canpar Expre…" at bounding box center [59, 88] width 65 height 14
select select "cke1dpc0yc9gj0134t8k3ng1a"
click at [27, 81] on select "A Move to Remember LLC ABF Freight Alero [PERSON_NAME] Canada Post Canpar Expre…" at bounding box center [59, 88] width 65 height 14
type input "RXO"
click at [65, 159] on input "tracking number" at bounding box center [59, 157] width 48 height 9
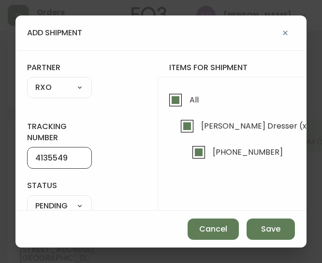
scroll to position [65, 0]
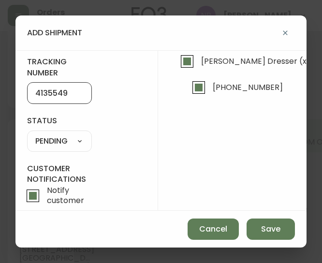
type input "4135549"
click at [77, 146] on select "SHIPPED PENDING CANCELLED" at bounding box center [59, 141] width 65 height 14
click at [27, 134] on select "SHIPPED PENDING CANCELLED" at bounding box center [59, 141] width 65 height 14
select select "PENDING"
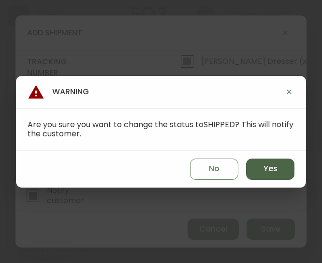
click at [268, 173] on span "Yes" at bounding box center [270, 168] width 14 height 11
type input "SHIPPED"
select select "SHIPPED"
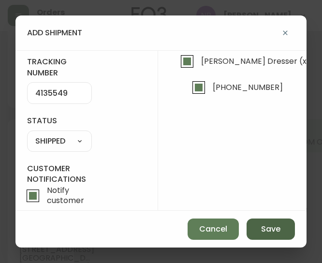
click at [269, 233] on span "Save" at bounding box center [270, 229] width 19 height 11
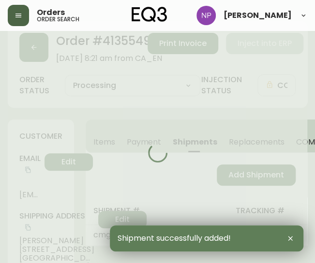
type input "Fully Shipped"
select select "FULLY_SHIPPED"
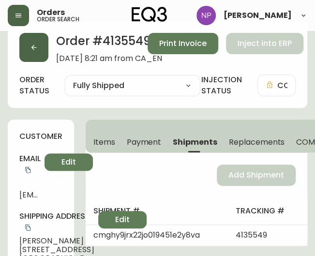
click at [36, 48] on icon "button" at bounding box center [34, 47] width 8 height 8
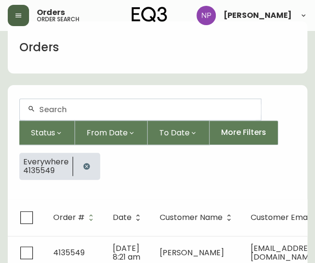
click at [84, 109] on input "text" at bounding box center [146, 109] width 214 height 9
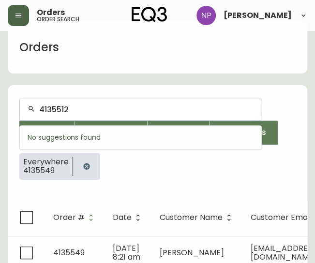
type input "4135512"
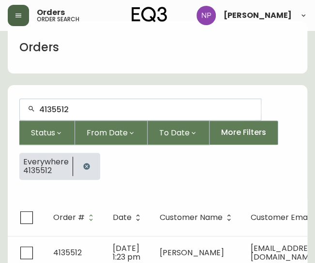
click at [108, 232] on th "Date" at bounding box center [128, 217] width 47 height 37
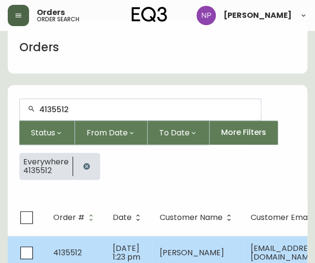
click at [82, 245] on td "4135512" at bounding box center [74, 253] width 59 height 34
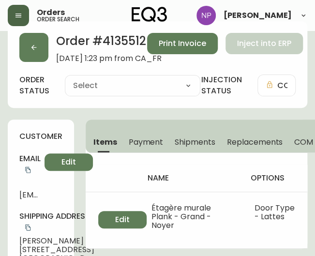
type input "Processing"
select select "PROCESSING"
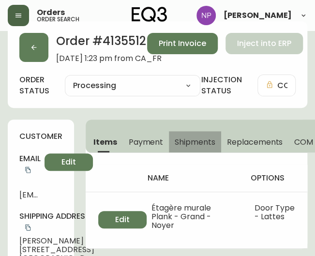
click at [190, 145] on span "Shipments" at bounding box center [194, 142] width 41 height 10
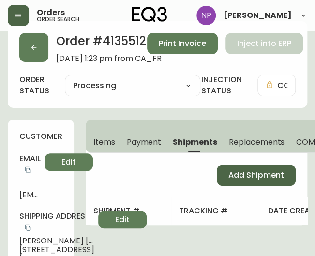
click at [249, 177] on span "Add Shipment" at bounding box center [256, 175] width 56 height 11
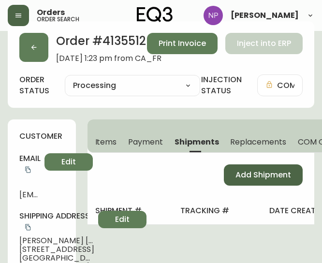
select select "PENDING"
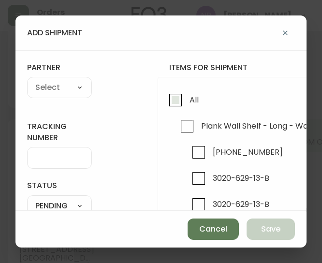
click at [186, 99] on span "All" at bounding box center [192, 99] width 12 height 21
click at [186, 99] on input "All" at bounding box center [175, 100] width 22 height 22
checkbox input "true"
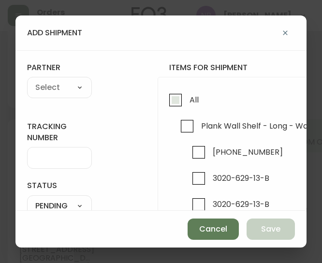
checkbox input "true"
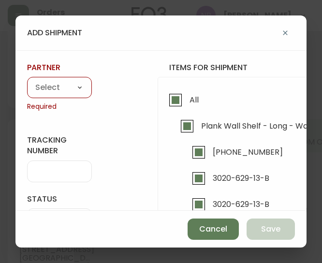
click at [75, 85] on select "A Move to Remember LLC ABF Freight Alero [PERSON_NAME] Canada Post Canpar Expre…" at bounding box center [59, 88] width 65 height 14
select select "cke1dpc0yc9gj0134t8k3ng1a"
click at [27, 81] on select "A Move to Remember LLC ABF Freight Alero [PERSON_NAME] Canada Post Canpar Expre…" at bounding box center [59, 88] width 65 height 14
type input "RXO"
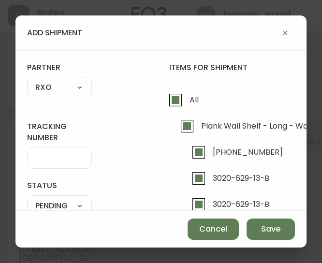
click at [47, 155] on input "tracking number" at bounding box center [59, 157] width 48 height 9
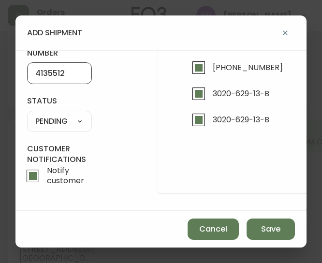
scroll to position [89, 0]
type input "4135512"
click at [67, 114] on select "SHIPPED PENDING CANCELLED" at bounding box center [59, 121] width 65 height 14
click at [27, 114] on select "SHIPPED PENDING CANCELLED" at bounding box center [59, 121] width 65 height 14
select select "PENDING"
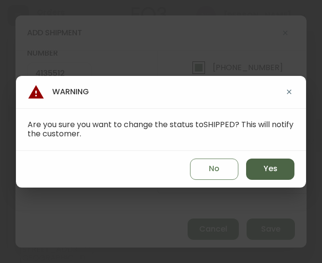
click at [269, 172] on span "Yes" at bounding box center [270, 168] width 14 height 11
type input "SHIPPED"
select select "SHIPPED"
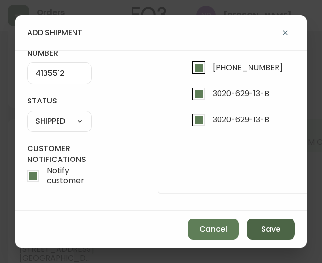
click at [275, 224] on span "Save" at bounding box center [270, 229] width 19 height 11
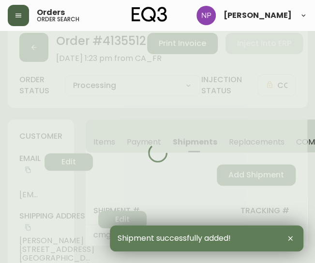
type input "Fully Shipped"
select select "FULLY_SHIPPED"
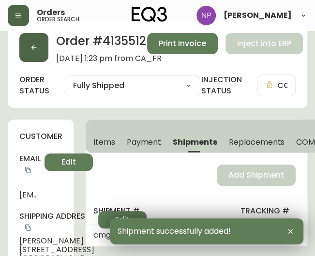
click at [28, 47] on button "button" at bounding box center [33, 47] width 29 height 29
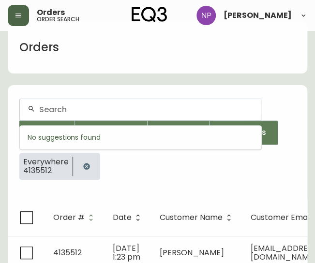
click at [64, 112] on input "text" at bounding box center [146, 109] width 214 height 9
type input "4135538"
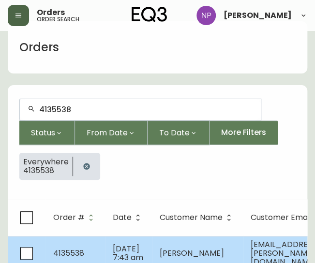
click at [77, 248] on span "4135538" at bounding box center [68, 252] width 31 height 11
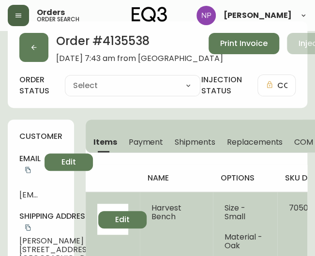
type input "Processing"
select select "PROCESSING"
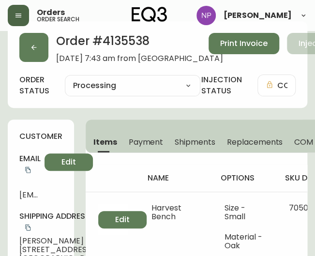
click at [194, 134] on button "Shipments" at bounding box center [195, 141] width 52 height 21
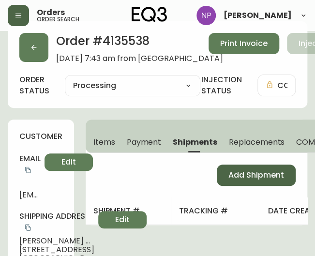
click at [233, 175] on span "Add Shipment" at bounding box center [256, 175] width 56 height 11
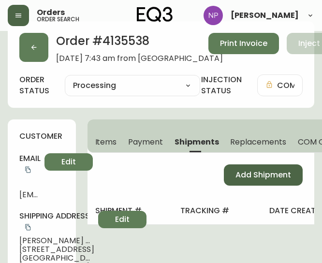
select select "PENDING"
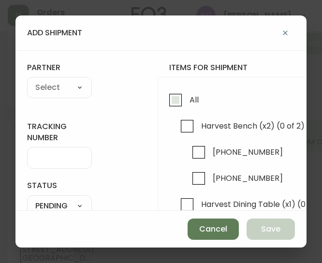
click at [186, 103] on span "All" at bounding box center [192, 99] width 12 height 21
click at [186, 103] on input "All" at bounding box center [175, 100] width 22 height 22
checkbox input "true"
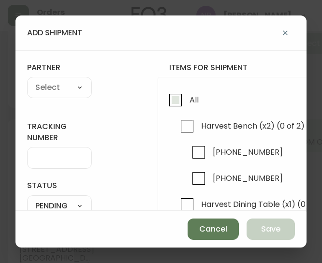
checkbox input "true"
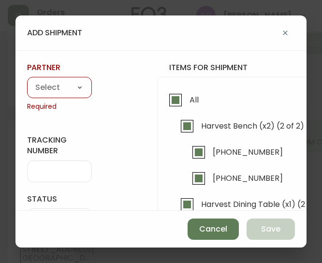
click at [73, 90] on select "A Move to Remember LLC ABF Freight Alero [PERSON_NAME] Canada Post Canpar Expre…" at bounding box center [59, 88] width 65 height 14
click at [27, 81] on select "A Move to Remember LLC ABF Freight Alero [PERSON_NAME] Canada Post Canpar Expre…" at bounding box center [59, 88] width 65 height 14
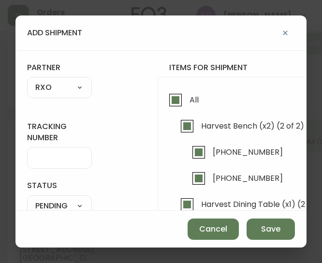
click at [54, 156] on input "tracking number" at bounding box center [59, 157] width 48 height 9
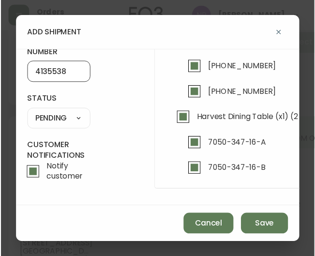
scroll to position [91, 0]
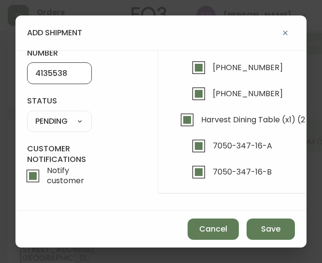
click at [78, 116] on select "SHIPPED PENDING CANCELLED" at bounding box center [59, 121] width 65 height 14
click at [27, 114] on select "SHIPPED PENDING CANCELLED" at bounding box center [59, 121] width 65 height 14
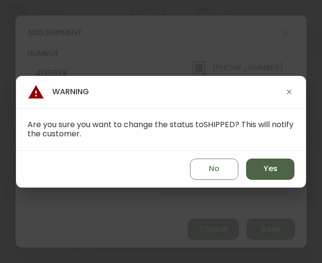
click at [272, 165] on span "Yes" at bounding box center [270, 168] width 14 height 11
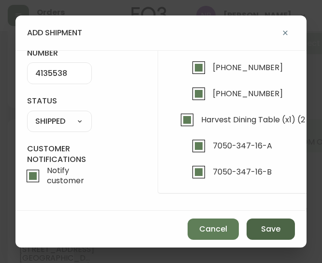
click at [280, 229] on span "Save" at bounding box center [270, 229] width 19 height 11
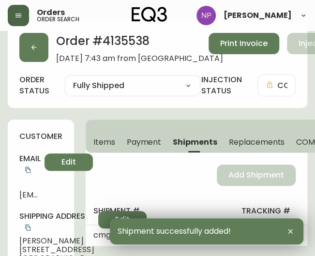
scroll to position [0, 0]
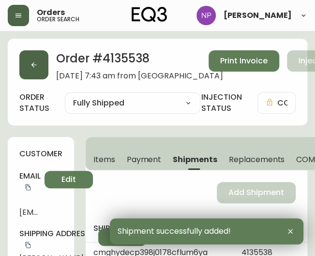
click at [39, 75] on button "button" at bounding box center [33, 64] width 29 height 29
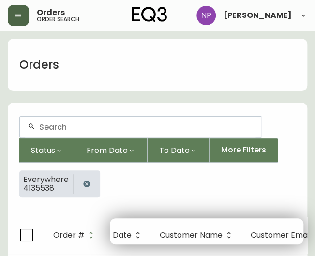
scroll to position [17, 0]
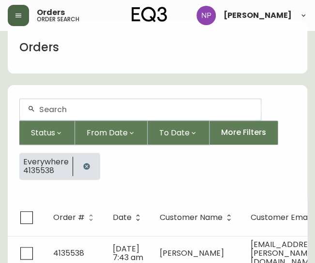
click at [50, 113] on input "text" at bounding box center [146, 109] width 214 height 9
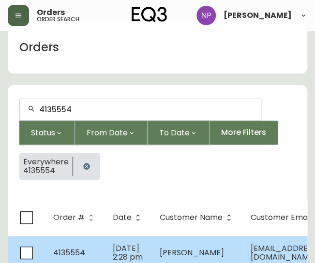
click at [60, 236] on td "4135554" at bounding box center [74, 253] width 59 height 34
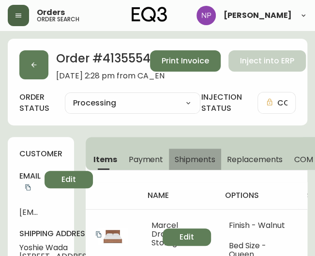
click at [201, 157] on span "Shipments" at bounding box center [194, 159] width 41 height 10
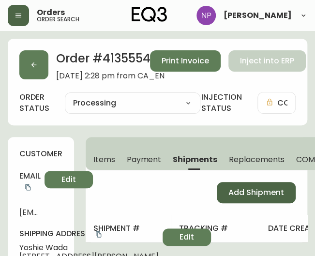
click at [256, 195] on span "Add Shipment" at bounding box center [256, 192] width 56 height 11
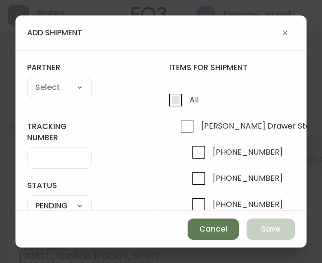
click at [182, 96] on input "All" at bounding box center [175, 100] width 22 height 22
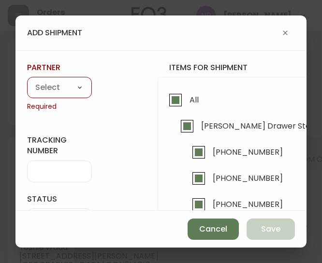
click at [50, 82] on select "A Move to Remember LLC ABF Freight Alero [PERSON_NAME] Canada Post Canpar Expre…" at bounding box center [59, 88] width 65 height 14
click at [27, 81] on select "A Move to Remember LLC ABF Freight Alero [PERSON_NAME] Canada Post Canpar Expre…" at bounding box center [59, 88] width 65 height 14
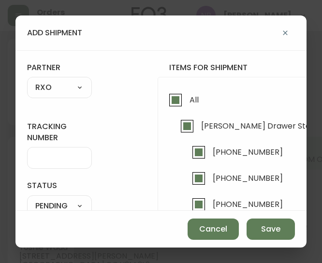
click at [57, 156] on input "tracking number" at bounding box center [59, 157] width 48 height 9
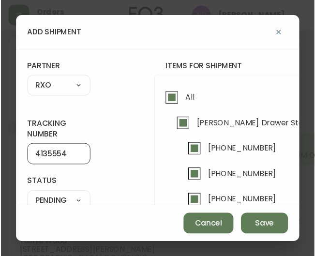
scroll to position [79, 0]
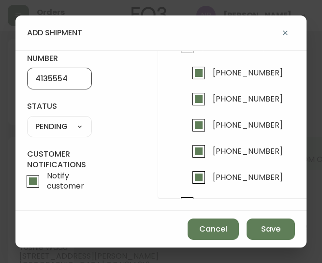
click at [54, 129] on select "SHIPPED PENDING CANCELLED" at bounding box center [59, 126] width 65 height 14
click at [27, 119] on select "SHIPPED PENDING CANCELLED" at bounding box center [59, 126] width 65 height 14
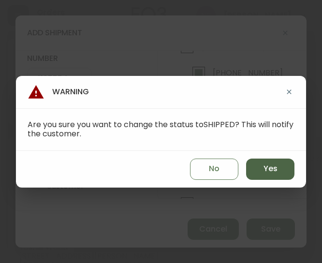
click at [272, 174] on span "Yes" at bounding box center [270, 168] width 14 height 11
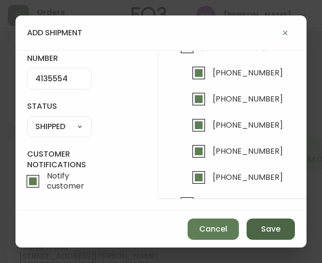
click at [267, 232] on span "Save" at bounding box center [270, 229] width 19 height 11
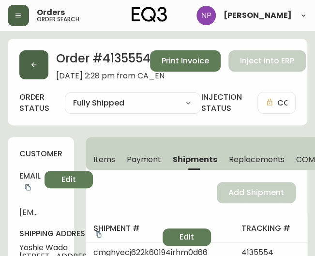
click at [33, 73] on button "button" at bounding box center [33, 64] width 29 height 29
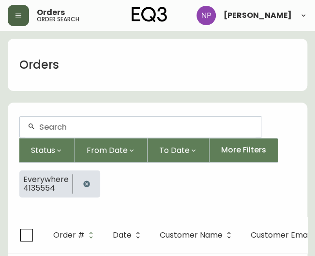
scroll to position [17, 0]
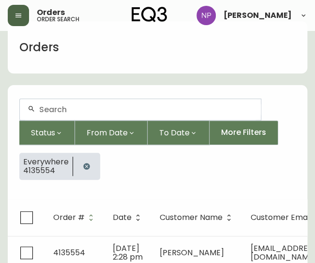
click at [50, 99] on div at bounding box center [140, 109] width 241 height 21
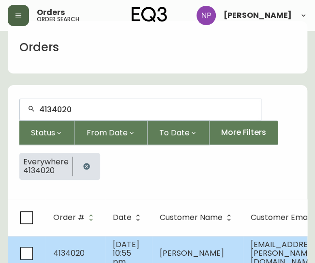
click at [83, 248] on td "4134020" at bounding box center [74, 253] width 59 height 34
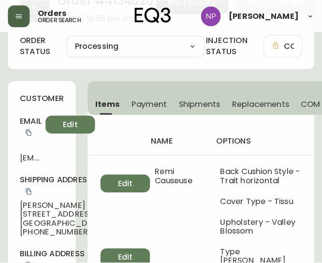
scroll to position [46, 0]
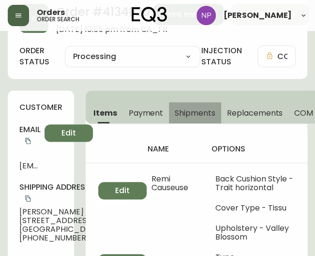
click at [201, 106] on button "Shipments" at bounding box center [195, 112] width 52 height 21
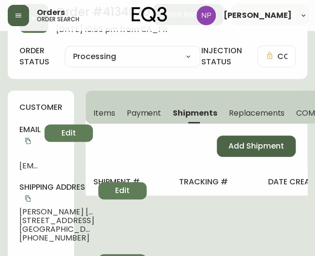
click at [249, 139] on button "Add Shipment" at bounding box center [255, 145] width 79 height 21
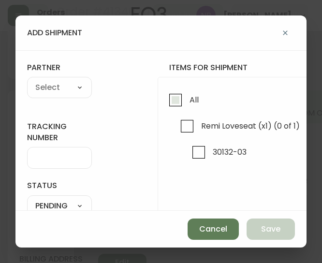
click at [174, 93] on input "All" at bounding box center [175, 100] width 22 height 22
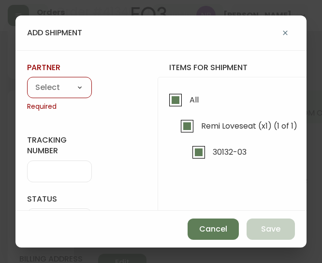
click at [70, 86] on select "A Move to Remember LLC ABF Freight Alero [PERSON_NAME] Canada Post Canpar Expre…" at bounding box center [59, 88] width 65 height 14
click at [27, 81] on select "A Move to Remember LLC ABF Freight Alero [PERSON_NAME] Canada Post Canpar Expre…" at bounding box center [59, 88] width 65 height 14
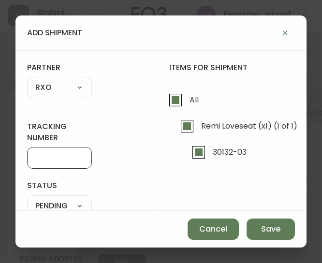
click at [55, 162] on input "tracking number" at bounding box center [59, 157] width 48 height 9
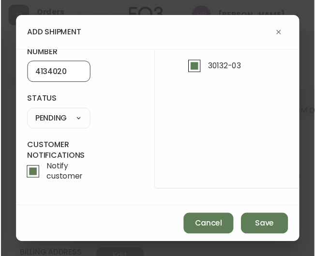
scroll to position [86, 0]
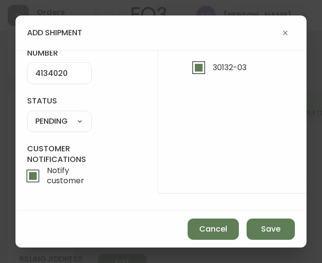
click at [62, 125] on select "SHIPPED PENDING CANCELLED" at bounding box center [59, 121] width 65 height 14
click at [27, 114] on select "SHIPPED PENDING CANCELLED" at bounding box center [59, 121] width 65 height 14
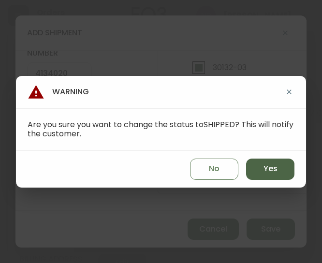
click at [276, 172] on span "Yes" at bounding box center [270, 168] width 14 height 11
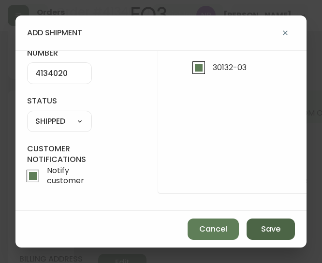
click at [272, 231] on span "Save" at bounding box center [270, 229] width 19 height 11
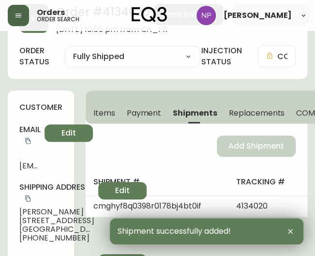
scroll to position [0, 0]
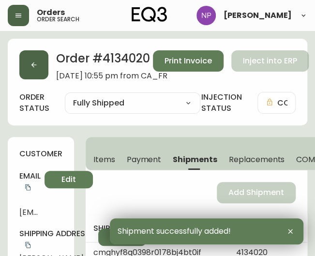
click at [36, 66] on icon "button" at bounding box center [34, 65] width 8 height 8
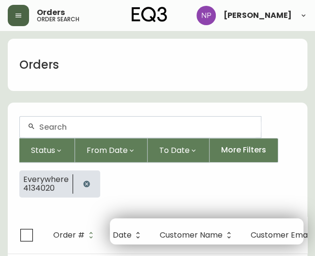
scroll to position [17, 0]
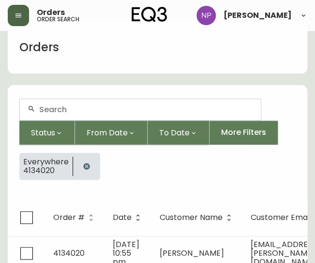
click at [68, 111] on input "text" at bounding box center [146, 109] width 214 height 9
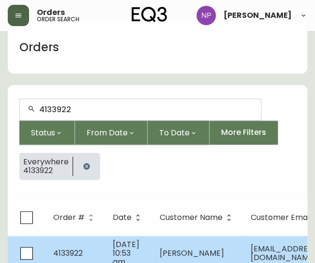
click at [93, 243] on td "4133922" at bounding box center [74, 253] width 59 height 34
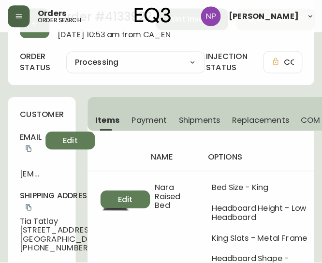
scroll to position [51, 0]
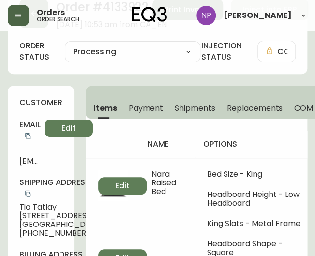
click at [191, 104] on span "Shipments" at bounding box center [194, 108] width 41 height 10
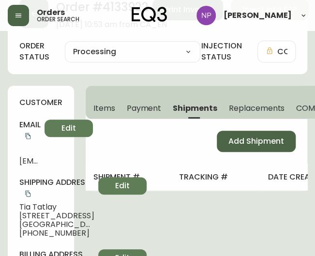
click at [243, 139] on span "Add Shipment" at bounding box center [256, 141] width 56 height 11
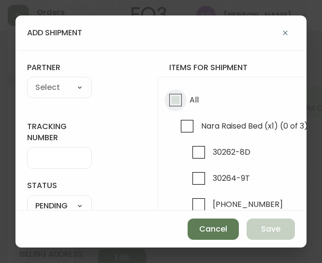
click at [182, 105] on input "All" at bounding box center [175, 100] width 22 height 22
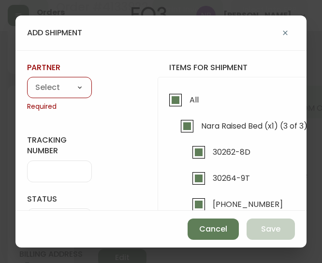
click at [77, 89] on select "A Move to Remember LLC ABF Freight Alero [PERSON_NAME] Canada Post Canpar Expre…" at bounding box center [59, 88] width 65 height 14
click at [27, 81] on select "A Move to Remember LLC ABF Freight Alero [PERSON_NAME] Canada Post Canpar Expre…" at bounding box center [59, 88] width 65 height 14
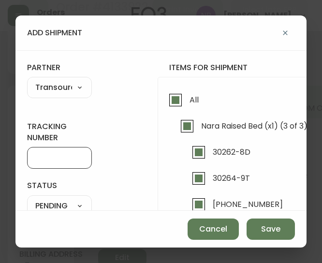
click at [57, 153] on input "tracking number" at bounding box center [59, 157] width 48 height 9
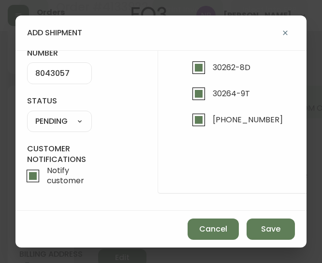
click at [62, 116] on select "SHIPPED PENDING CANCELLED" at bounding box center [59, 121] width 65 height 14
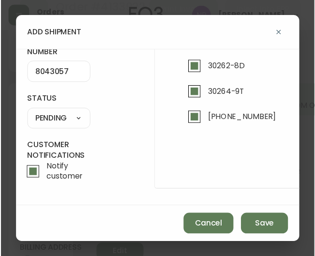
scroll to position [0, 0]
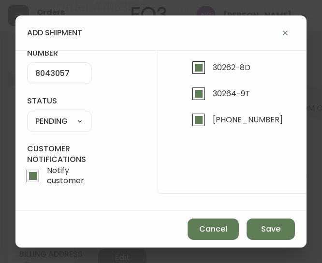
click at [27, 114] on select "SHIPPED PENDING CANCELLED" at bounding box center [59, 121] width 65 height 14
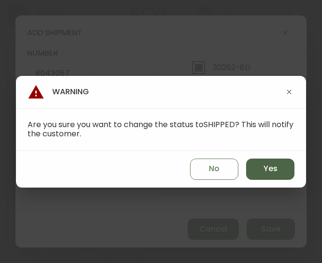
click at [254, 169] on button "Yes" at bounding box center [270, 168] width 48 height 21
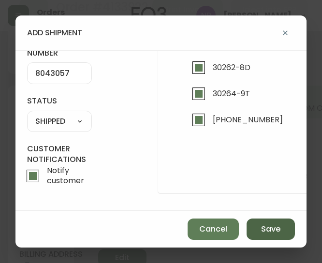
click at [263, 235] on button "Save" at bounding box center [270, 228] width 48 height 21
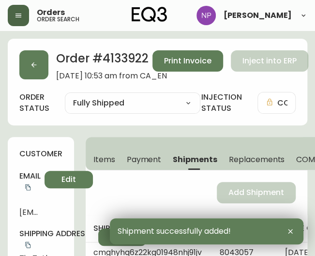
click at [29, 80] on div "Order # 4133922 July 2, 2025 at 10:53 am from CA_EN Print Invoice Inject into E…" at bounding box center [157, 82] width 299 height 86
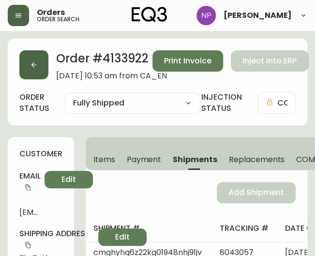
click at [31, 71] on button "button" at bounding box center [33, 64] width 29 height 29
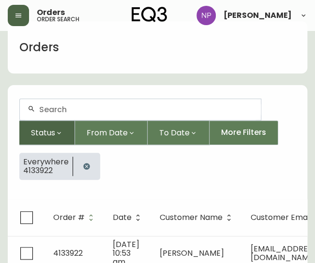
click at [71, 120] on button "Status" at bounding box center [47, 132] width 56 height 25
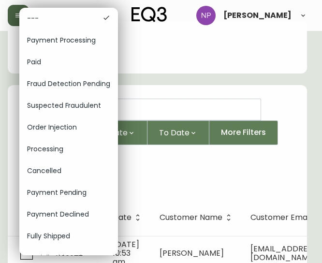
click at [158, 107] on div at bounding box center [161, 131] width 322 height 263
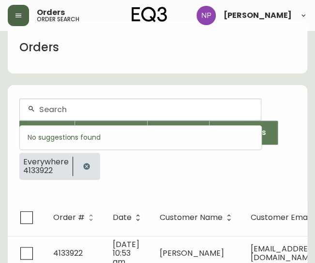
click at [145, 111] on input "text" at bounding box center [146, 109] width 214 height 9
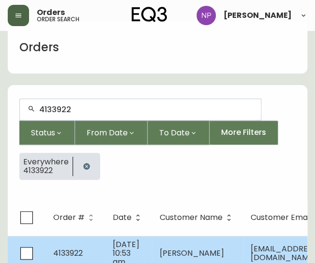
click at [114, 251] on span "Jul 02 2025, 10:53 am" at bounding box center [126, 253] width 27 height 29
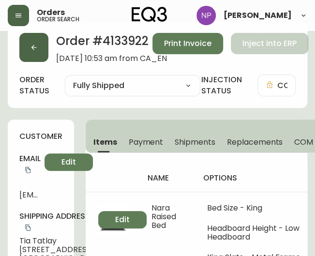
click at [26, 55] on button "button" at bounding box center [33, 47] width 29 height 29
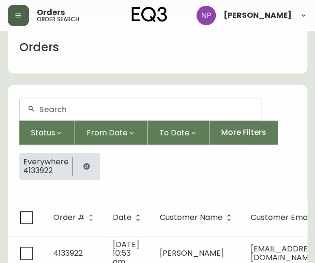
click at [69, 102] on div at bounding box center [140, 109] width 241 height 21
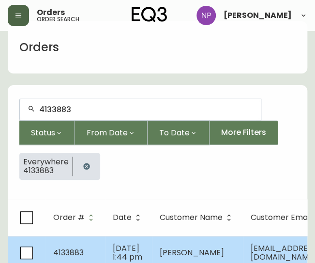
click at [95, 251] on td "4133883" at bounding box center [74, 253] width 59 height 34
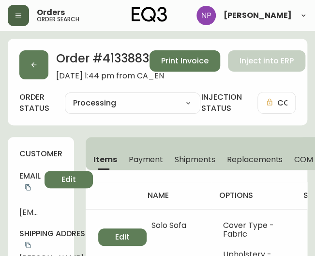
click at [188, 156] on span "Shipments" at bounding box center [194, 159] width 41 height 10
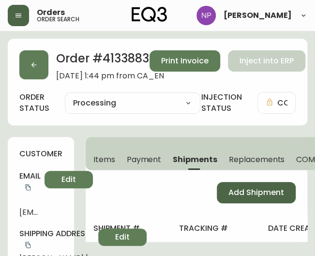
click at [246, 192] on span "Add Shipment" at bounding box center [256, 192] width 56 height 11
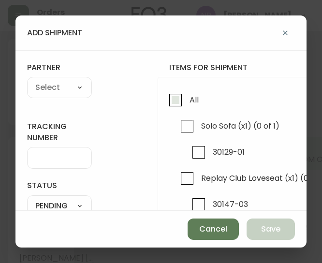
click at [173, 96] on input "All" at bounding box center [175, 100] width 22 height 22
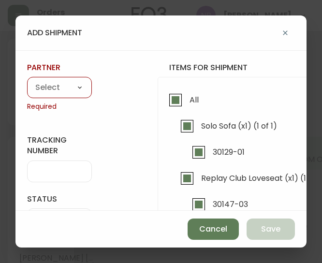
click at [48, 91] on select "A Move to Remember LLC ABF Freight Alero [PERSON_NAME] Canada Post Canpar Expre…" at bounding box center [59, 88] width 65 height 14
click at [27, 81] on select "A Move to Remember LLC ABF Freight Alero [PERSON_NAME] Canada Post Canpar Expre…" at bounding box center [59, 88] width 65 height 14
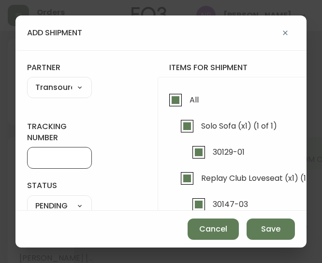
click at [55, 155] on input "tracking number" at bounding box center [59, 157] width 48 height 9
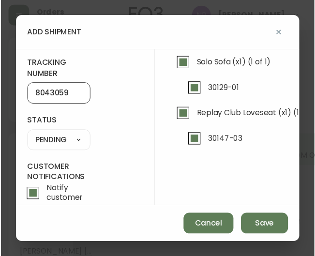
scroll to position [63, 0]
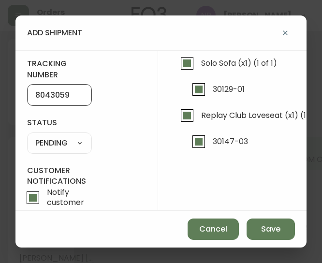
click at [72, 146] on select "SHIPPED PENDING CANCELLED" at bounding box center [59, 143] width 65 height 14
click at [27, 136] on select "SHIPPED PENDING CANCELLED" at bounding box center [59, 143] width 65 height 14
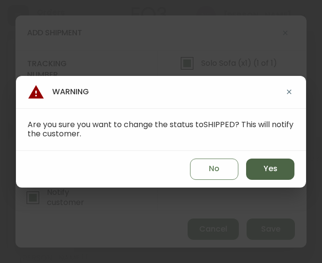
click at [255, 172] on button "Yes" at bounding box center [270, 168] width 48 height 21
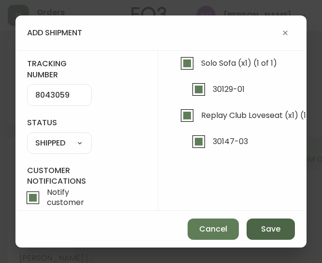
click at [272, 229] on span "Save" at bounding box center [270, 229] width 19 height 11
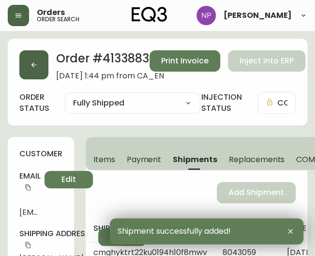
click at [28, 65] on button "button" at bounding box center [33, 64] width 29 height 29
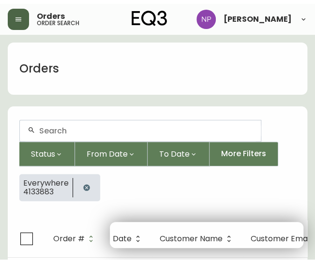
scroll to position [17, 0]
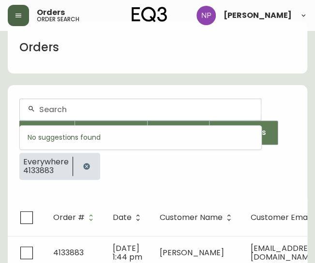
click at [50, 105] on input "text" at bounding box center [146, 109] width 214 height 9
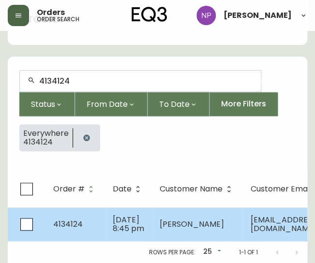
click at [91, 207] on td "4134124" at bounding box center [74, 224] width 59 height 34
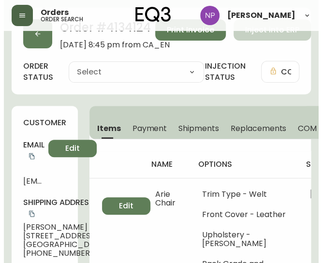
scroll to position [60, 0]
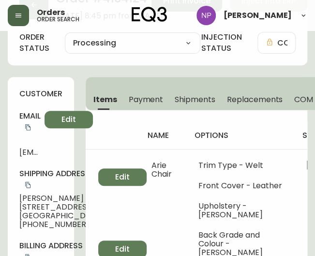
click at [188, 103] on span "Shipments" at bounding box center [194, 99] width 41 height 10
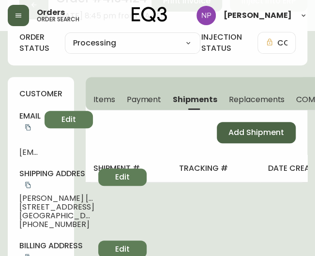
click at [261, 132] on span "Add Shipment" at bounding box center [256, 132] width 56 height 11
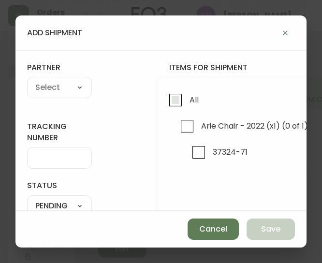
click at [177, 98] on input "All" at bounding box center [175, 100] width 22 height 22
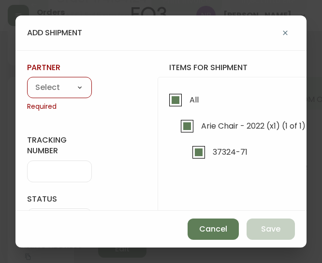
click at [46, 87] on select "A Move to Remember LLC ABF Freight Alero [PERSON_NAME] Canada Post Canpar Expre…" at bounding box center [59, 88] width 65 height 14
click at [27, 81] on select "A Move to Remember LLC ABF Freight Alero [PERSON_NAME] Canada Post Canpar Expre…" at bounding box center [59, 88] width 65 height 14
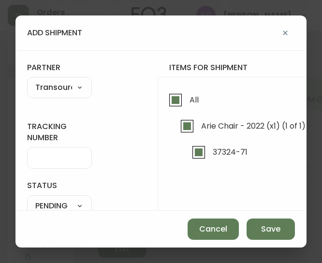
click at [52, 163] on div at bounding box center [59, 158] width 65 height 22
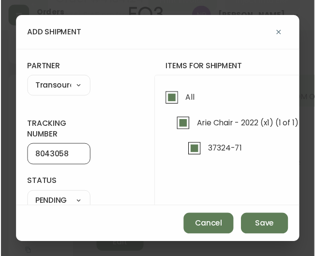
scroll to position [84, 0]
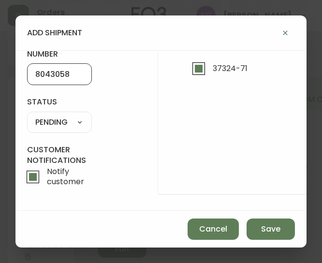
click at [53, 122] on select "SHIPPED PENDING CANCELLED" at bounding box center [59, 122] width 65 height 14
click at [27, 115] on select "SHIPPED PENDING CANCELLED" at bounding box center [59, 122] width 65 height 14
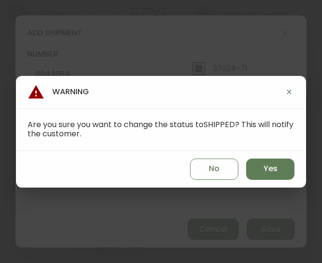
click at [272, 181] on div "No Yes" at bounding box center [161, 169] width 290 height 37
click at [255, 158] on div "No Yes" at bounding box center [161, 169] width 290 height 37
click at [263, 171] on span "Yes" at bounding box center [270, 168] width 14 height 11
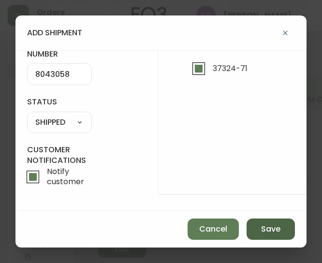
click at [272, 229] on span "Save" at bounding box center [270, 229] width 19 height 11
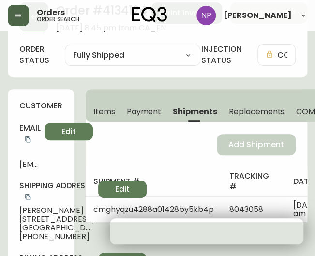
scroll to position [0, 0]
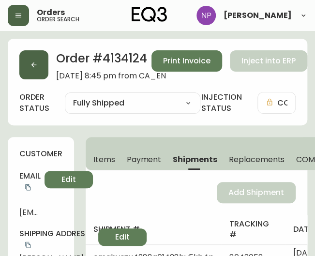
click at [30, 56] on button "button" at bounding box center [33, 64] width 29 height 29
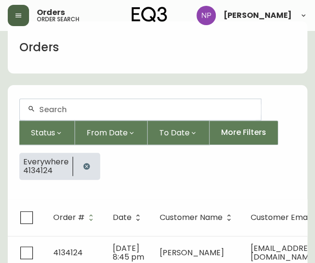
click at [43, 110] on input "text" at bounding box center [146, 109] width 214 height 9
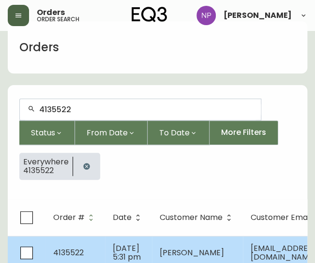
click at [102, 250] on td "4135522" at bounding box center [74, 253] width 59 height 34
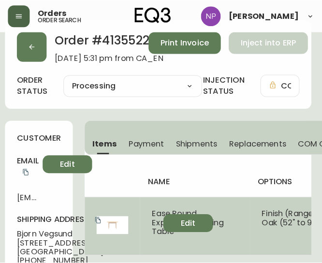
scroll to position [0, 3]
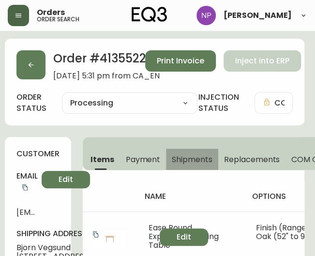
click at [185, 168] on button "Shipments" at bounding box center [192, 158] width 52 height 21
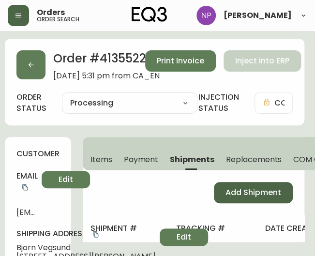
click at [247, 189] on span "Add Shipment" at bounding box center [253, 192] width 56 height 11
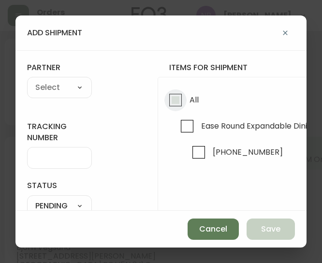
click at [183, 99] on input "All" at bounding box center [175, 100] width 22 height 22
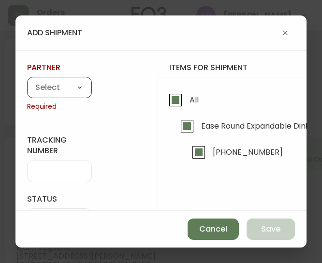
click at [53, 87] on select "A Move to Remember LLC ABF Freight Alero [PERSON_NAME] Canada Post Canpar Expre…" at bounding box center [59, 88] width 65 height 14
click at [27, 81] on select "A Move to Remember LLC ABF Freight Alero [PERSON_NAME] Canada Post Canpar Expre…" at bounding box center [59, 88] width 65 height 14
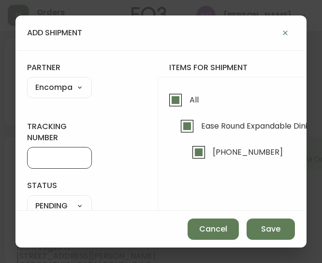
click at [56, 160] on input "tracking number" at bounding box center [59, 157] width 48 height 9
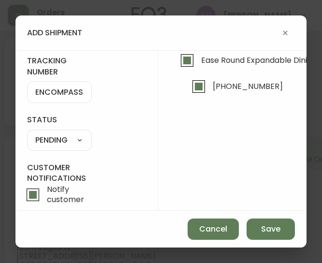
click at [57, 138] on select "SHIPPED PENDING CANCELLED" at bounding box center [59, 140] width 65 height 14
click at [27, 133] on select "SHIPPED PENDING CANCELLED" at bounding box center [59, 140] width 65 height 14
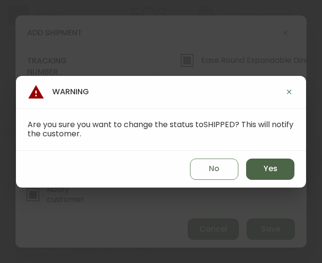
click at [269, 174] on button "Yes" at bounding box center [270, 168] width 48 height 21
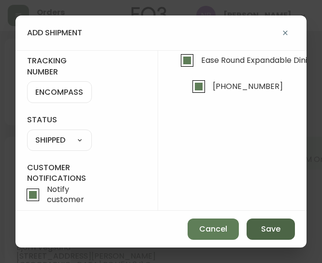
click at [270, 233] on span "Save" at bounding box center [270, 229] width 19 height 11
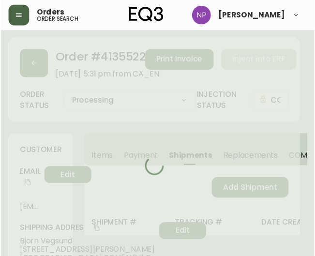
scroll to position [0, 0]
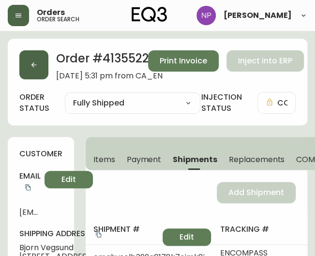
click at [34, 64] on icon "button" at bounding box center [34, 65] width 8 height 8
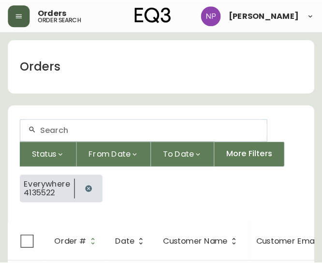
scroll to position [17, 0]
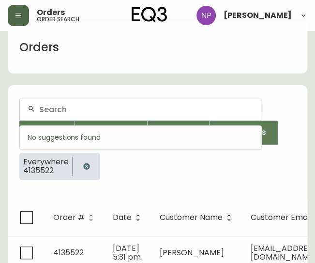
click at [57, 109] on input "text" at bounding box center [146, 109] width 214 height 9
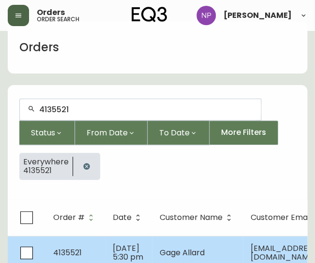
click at [124, 255] on span "Sep 24 2025, 5:30 pm" at bounding box center [128, 253] width 30 height 20
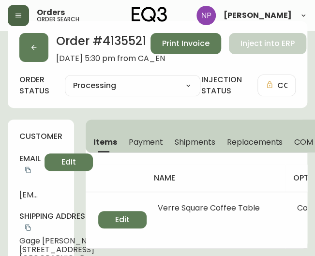
click at [207, 138] on span "Shipments" at bounding box center [194, 142] width 41 height 10
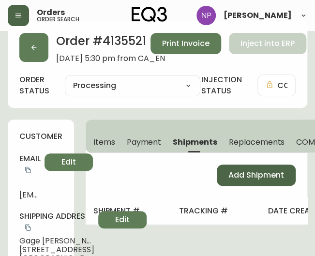
click at [234, 176] on span "Add Shipment" at bounding box center [256, 175] width 56 height 11
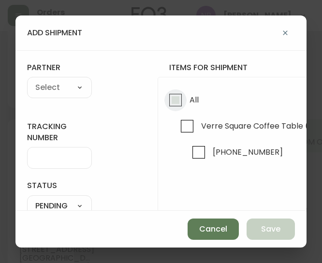
click at [175, 93] on input "All" at bounding box center [175, 100] width 22 height 22
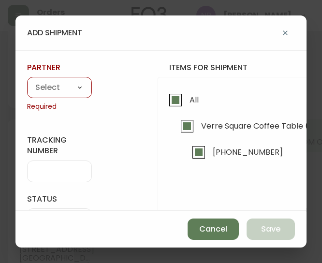
click at [53, 91] on select "A Move to Remember LLC ABF Freight Alero [PERSON_NAME] Canada Post Canpar Expre…" at bounding box center [59, 88] width 65 height 14
click at [27, 81] on select "A Move to Remember LLC ABF Freight Alero [PERSON_NAME] Canada Post Canpar Expre…" at bounding box center [59, 88] width 65 height 14
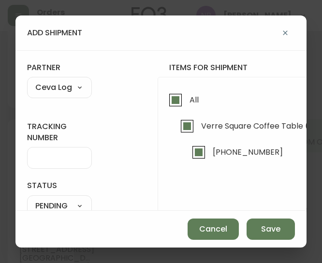
click at [62, 86] on select "A Move to Remember LLC ABF Freight Alero [PERSON_NAME] Canada Post Canpar Expre…" at bounding box center [59, 88] width 65 height 14
click at [27, 81] on select "A Move to Remember LLC ABF Freight Alero [PERSON_NAME] Canada Post Canpar Expre…" at bounding box center [59, 88] width 65 height 14
click at [59, 164] on div at bounding box center [59, 158] width 65 height 22
click at [57, 160] on input "tracking number" at bounding box center [59, 157] width 48 height 9
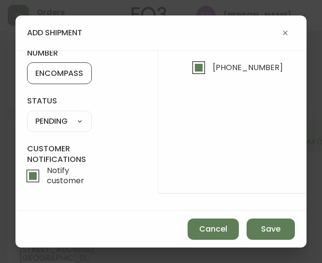
scroll to position [91, 0]
click at [66, 120] on select "SHIPPED PENDING CANCELLED" at bounding box center [59, 121] width 65 height 14
click at [27, 114] on select "SHIPPED PENDING CANCELLED" at bounding box center [59, 121] width 65 height 14
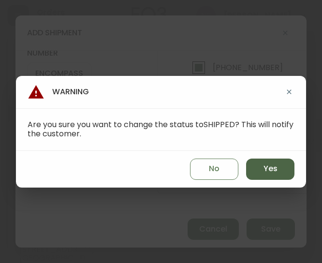
click at [264, 169] on span "Yes" at bounding box center [270, 168] width 14 height 11
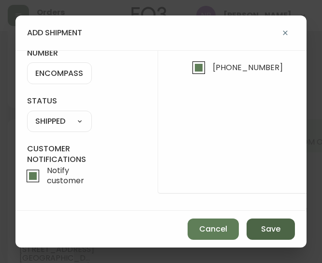
click at [256, 232] on button "Save" at bounding box center [270, 228] width 48 height 21
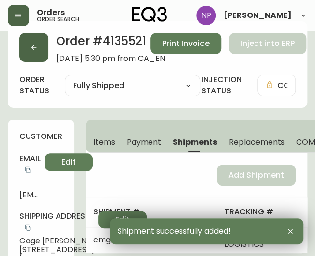
click at [30, 53] on button "button" at bounding box center [33, 47] width 29 height 29
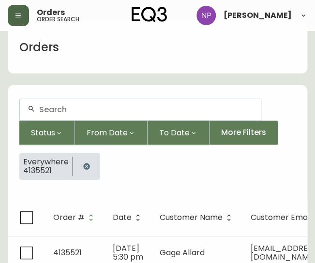
click at [47, 99] on div at bounding box center [140, 109] width 241 height 21
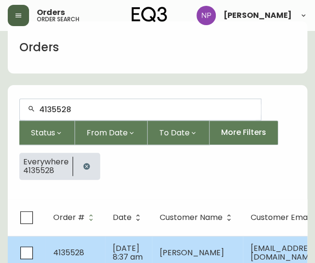
click at [95, 253] on td "4135528" at bounding box center [74, 253] width 59 height 34
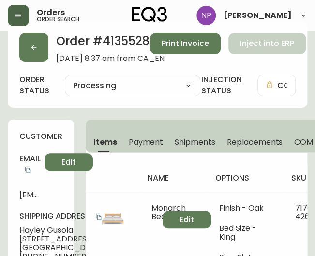
click at [193, 145] on span "Shipments" at bounding box center [194, 142] width 41 height 10
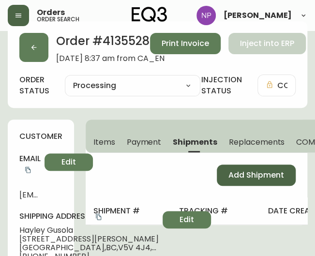
click at [255, 164] on button "Add Shipment" at bounding box center [255, 174] width 79 height 21
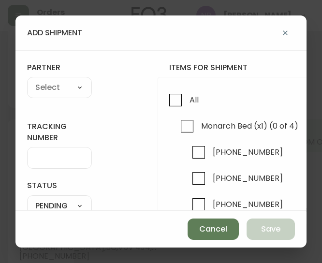
click at [163, 91] on div "All Monarch Bed (x1) (0 of 4) 7170-416-23 7170-405-23 7170-426-23 3050-474-1" at bounding box center [322, 177] width 328 height 201
click at [173, 99] on input "All" at bounding box center [175, 100] width 22 height 22
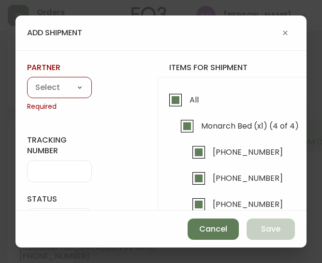
click at [51, 86] on select "A Move to Remember LLC ABF Freight Alero [PERSON_NAME] Canada Post Canpar Expre…" at bounding box center [59, 88] width 65 height 14
click at [27, 81] on select "A Move to Remember LLC ABF Freight Alero [PERSON_NAME] Canada Post Canpar Expre…" at bounding box center [59, 88] width 65 height 14
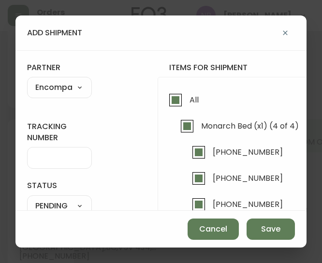
click at [64, 159] on input "tracking number" at bounding box center [59, 157] width 48 height 9
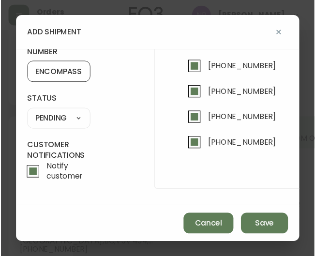
scroll to position [90, 0]
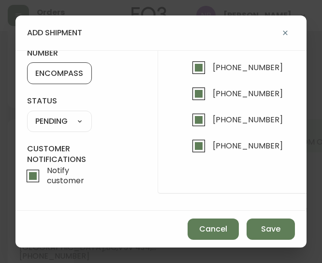
click at [63, 115] on select "SHIPPED PENDING CANCELLED" at bounding box center [59, 121] width 65 height 14
click at [27, 114] on select "SHIPPED PENDING CANCELLED" at bounding box center [59, 121] width 65 height 14
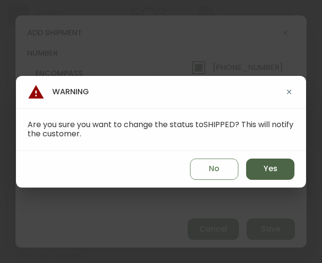
click at [262, 166] on button "Yes" at bounding box center [270, 168] width 48 height 21
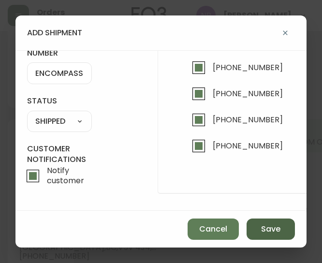
click at [267, 231] on span "Save" at bounding box center [270, 229] width 19 height 11
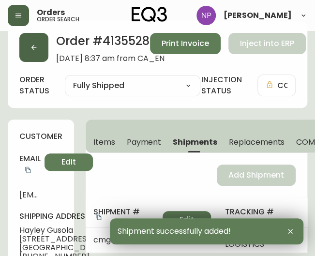
click at [36, 54] on button "button" at bounding box center [33, 47] width 29 height 29
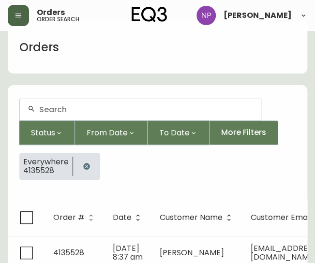
click at [53, 107] on input "text" at bounding box center [146, 109] width 214 height 9
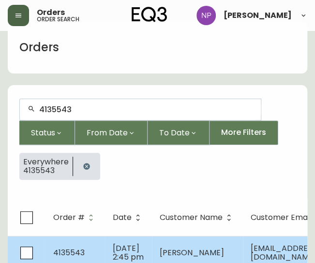
click at [49, 248] on td "4135543" at bounding box center [74, 253] width 59 height 34
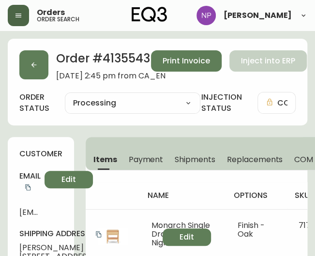
click at [202, 163] on span "Shipments" at bounding box center [194, 159] width 41 height 10
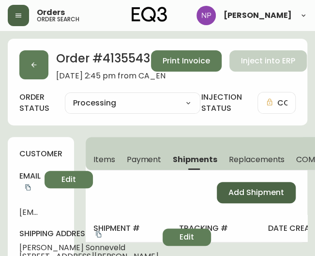
click at [240, 190] on span "Add Shipment" at bounding box center [256, 192] width 56 height 11
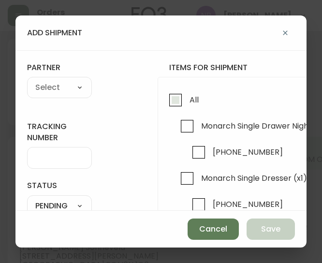
click at [165, 105] on input "All" at bounding box center [175, 100] width 22 height 22
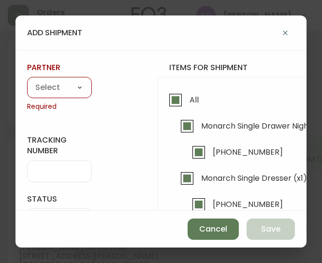
click at [59, 81] on select "A Move to Remember LLC ABF Freight Alero [PERSON_NAME] Canada Post Canpar Expre…" at bounding box center [59, 88] width 65 height 14
click at [27, 81] on select "A Move to Remember LLC ABF Freight Alero [PERSON_NAME] Canada Post Canpar Expre…" at bounding box center [59, 88] width 65 height 14
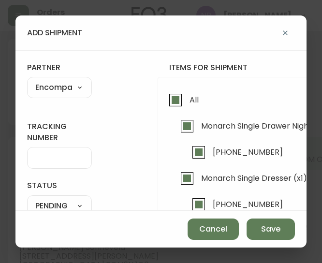
click at [54, 164] on div at bounding box center [59, 158] width 65 height 22
click at [60, 157] on input "tracking number" at bounding box center [59, 157] width 48 height 9
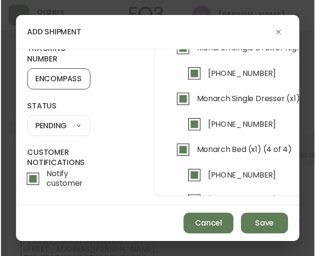
scroll to position [79, 0]
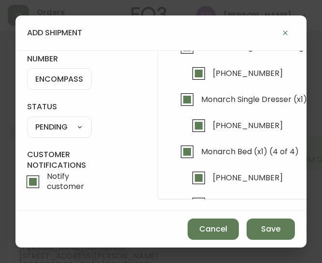
click at [76, 128] on select "SHIPPED PENDING CANCELLED" at bounding box center [59, 127] width 65 height 14
click at [27, 120] on select "SHIPPED PENDING CANCELLED" at bounding box center [59, 127] width 65 height 14
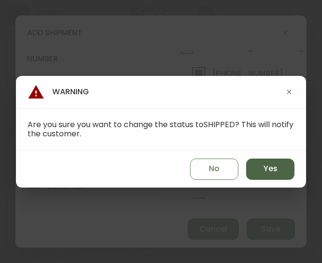
click at [285, 171] on button "Yes" at bounding box center [270, 168] width 48 height 21
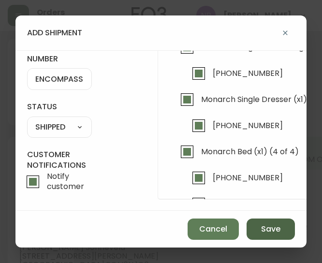
click at [262, 229] on span "Save" at bounding box center [270, 229] width 19 height 11
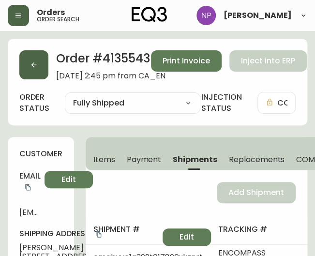
click at [30, 65] on icon "button" at bounding box center [34, 65] width 8 height 8
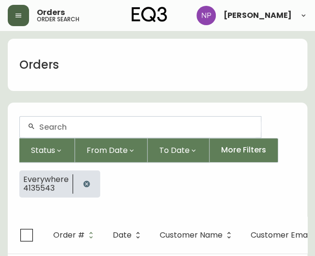
scroll to position [17, 0]
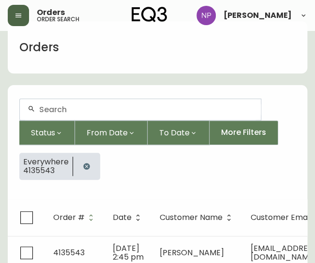
click at [47, 106] on input "text" at bounding box center [146, 109] width 214 height 9
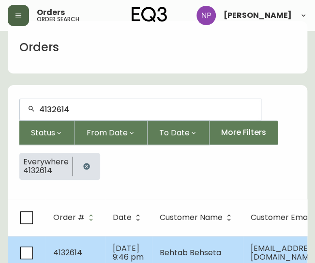
click at [82, 247] on td "4132614" at bounding box center [74, 253] width 59 height 34
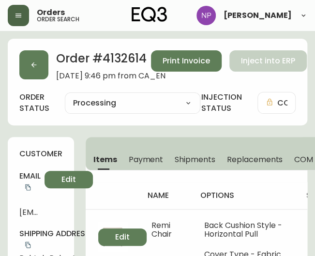
click at [184, 154] on span "Shipments" at bounding box center [194, 159] width 41 height 10
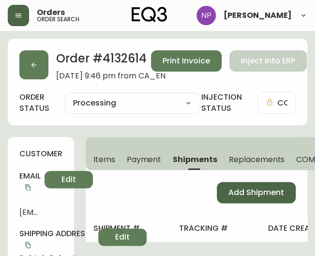
click at [245, 182] on button "Add Shipment" at bounding box center [255, 192] width 79 height 21
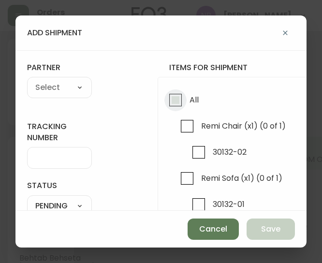
click at [185, 97] on input "All" at bounding box center [175, 100] width 22 height 22
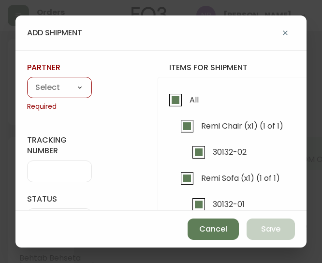
click at [58, 89] on select "A Move to Remember LLC ABF Freight Alero [PERSON_NAME] Canada Post Canpar Expre…" at bounding box center [59, 88] width 65 height 14
click at [27, 81] on select "A Move to Remember LLC ABF Freight Alero [PERSON_NAME] Canada Post Canpar Expre…" at bounding box center [59, 88] width 65 height 14
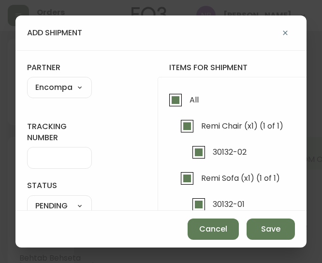
click at [39, 150] on div at bounding box center [59, 158] width 65 height 22
click at [43, 155] on input "tracking number" at bounding box center [59, 157] width 48 height 9
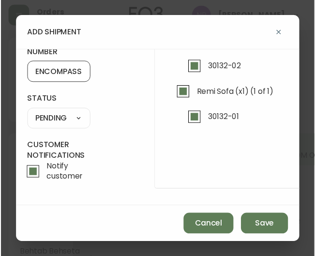
scroll to position [89, 0]
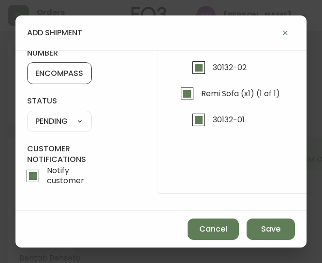
click at [68, 114] on select "SHIPPED PENDING CANCELLED" at bounding box center [59, 121] width 65 height 14
click at [27, 114] on select "SHIPPED PENDING CANCELLED" at bounding box center [59, 121] width 65 height 14
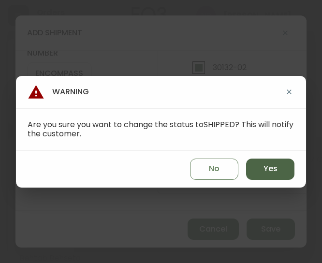
click at [264, 165] on span "Yes" at bounding box center [270, 168] width 14 height 11
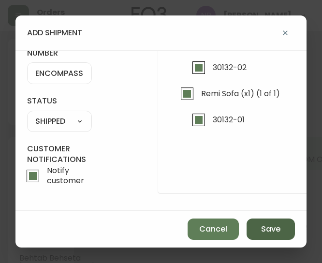
click at [273, 238] on button "Save" at bounding box center [270, 228] width 48 height 21
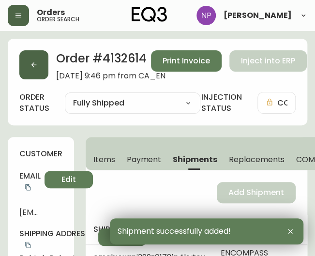
click at [33, 64] on icon "button" at bounding box center [34, 65] width 8 height 8
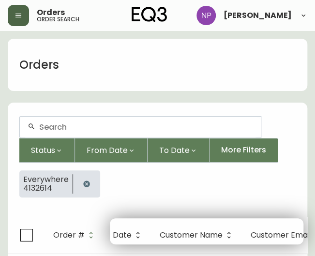
scroll to position [17, 0]
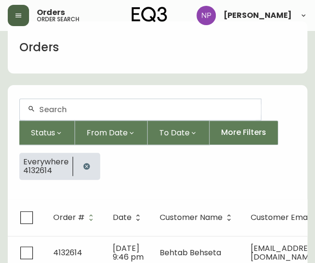
click at [47, 111] on input "text" at bounding box center [146, 109] width 214 height 9
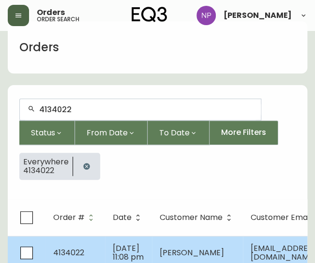
click at [85, 245] on td "4134022" at bounding box center [74, 253] width 59 height 34
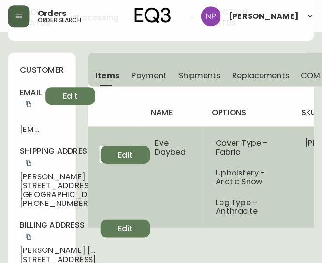
scroll to position [78, 0]
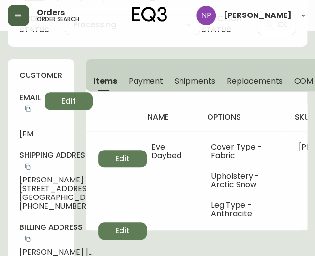
click at [177, 83] on span "Shipments" at bounding box center [194, 81] width 41 height 10
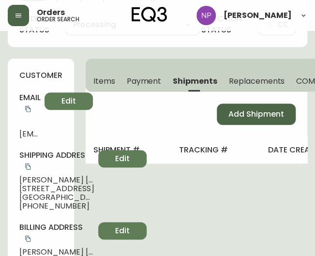
click at [222, 111] on button "Add Shipment" at bounding box center [255, 113] width 79 height 21
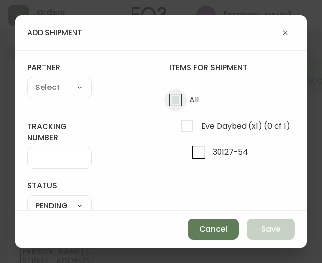
click at [171, 102] on input "All" at bounding box center [175, 100] width 22 height 22
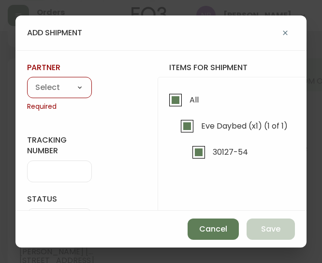
click at [59, 90] on select "A Move to Remember LLC ABF Freight Alero [PERSON_NAME] Canada Post Canpar Expre…" at bounding box center [59, 88] width 65 height 14
click at [27, 81] on select "A Move to Remember LLC ABF Freight Alero [PERSON_NAME] Canada Post Canpar Expre…" at bounding box center [59, 88] width 65 height 14
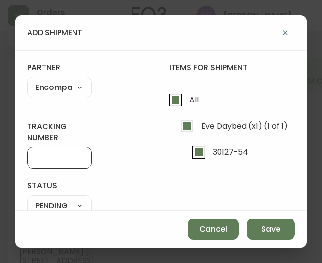
click at [62, 154] on input "tracking number" at bounding box center [59, 157] width 48 height 9
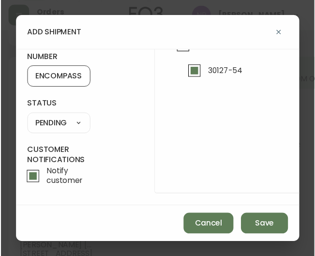
scroll to position [88, 0]
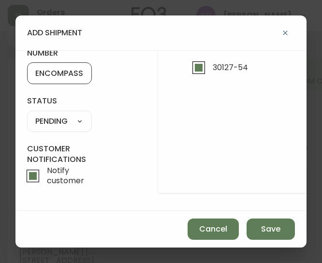
click at [62, 119] on select "SHIPPED PENDING CANCELLED" at bounding box center [59, 121] width 65 height 14
click at [27, 114] on select "SHIPPED PENDING CANCELLED" at bounding box center [59, 121] width 65 height 14
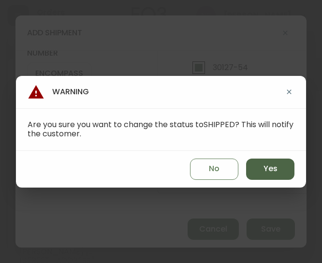
click at [273, 170] on span "Yes" at bounding box center [270, 168] width 14 height 11
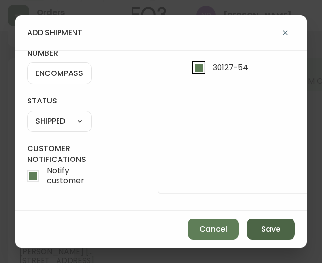
click at [275, 228] on span "Save" at bounding box center [270, 229] width 19 height 11
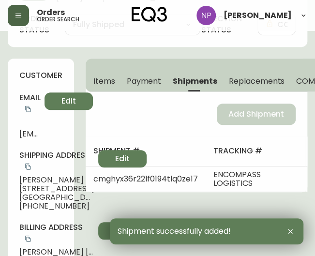
scroll to position [0, 0]
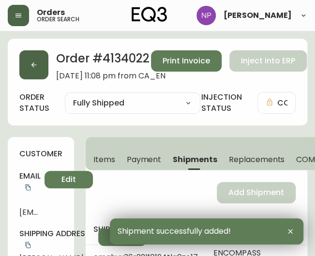
click at [29, 60] on button "button" at bounding box center [33, 64] width 29 height 29
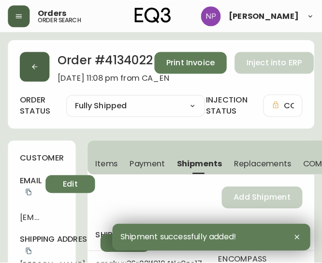
scroll to position [17, 0]
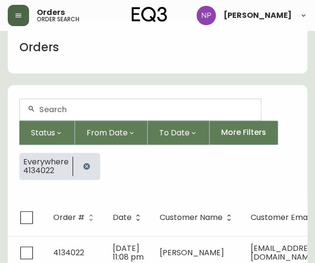
click at [63, 109] on input "text" at bounding box center [146, 109] width 214 height 9
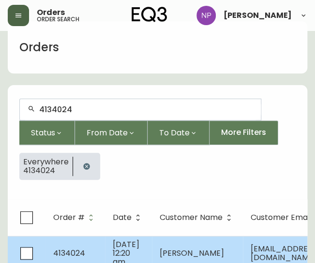
click at [99, 252] on td "4134024" at bounding box center [74, 253] width 59 height 34
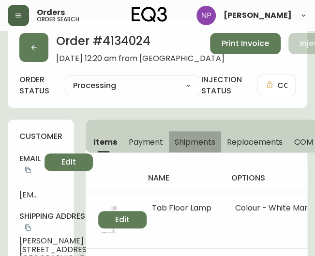
click at [185, 142] on span "Shipments" at bounding box center [194, 142] width 41 height 10
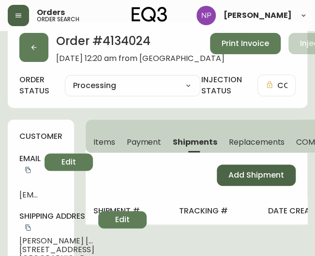
click at [245, 168] on button "Add Shipment" at bounding box center [255, 174] width 79 height 21
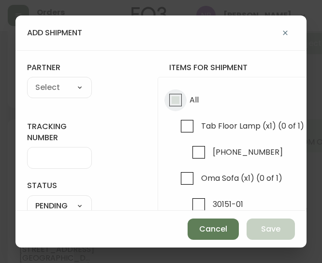
click at [184, 99] on input "All" at bounding box center [175, 100] width 22 height 22
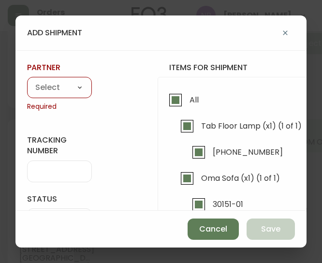
click at [55, 92] on select "A Move to Remember LLC ABF Freight Alero [PERSON_NAME] Canada Post Canpar Expre…" at bounding box center [59, 88] width 65 height 14
click at [27, 81] on select "A Move to Remember LLC ABF Freight Alero [PERSON_NAME] Canada Post Canpar Expre…" at bounding box center [59, 88] width 65 height 14
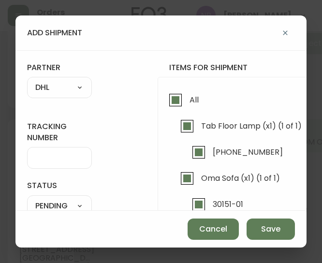
drag, startPoint x: 73, startPoint y: 241, endPoint x: 49, endPoint y: 83, distance: 160.2
click at [49, 83] on select "A Move to Remember LLC ABF Freight Alero [PERSON_NAME] Canada Post Canpar Expre…" at bounding box center [59, 88] width 65 height 14
click at [27, 81] on select "A Move to Remember LLC ABF Freight Alero [PERSON_NAME] Canada Post Canpar Expre…" at bounding box center [59, 88] width 65 height 14
click at [55, 161] on input "tracking number" at bounding box center [59, 157] width 48 height 9
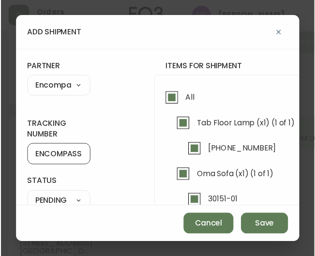
scroll to position [91, 0]
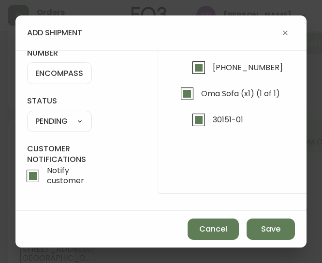
click at [63, 114] on select "SHIPPED PENDING CANCELLED" at bounding box center [59, 121] width 65 height 14
click at [27, 114] on select "SHIPPED PENDING CANCELLED" at bounding box center [59, 121] width 65 height 14
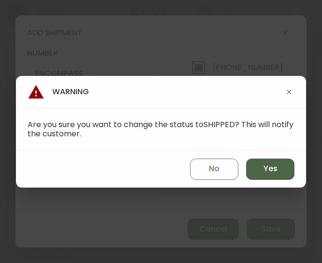
click at [254, 169] on button "Yes" at bounding box center [270, 168] width 48 height 21
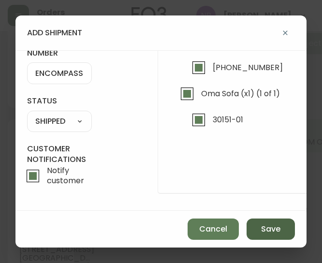
click at [262, 233] on span "Save" at bounding box center [270, 229] width 19 height 11
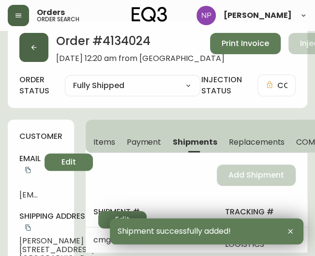
click at [41, 43] on button "button" at bounding box center [33, 47] width 29 height 29
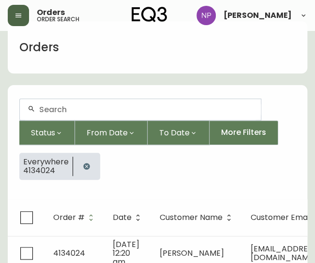
click at [67, 115] on div at bounding box center [140, 109] width 241 height 21
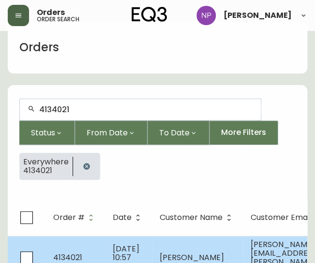
click at [119, 248] on span "Jul 06 2025, 10:57 pm" at bounding box center [126, 257] width 27 height 29
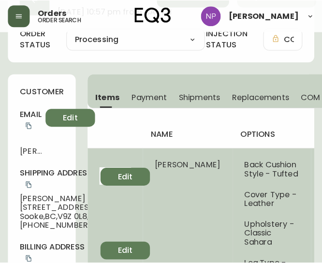
scroll to position [44, 0]
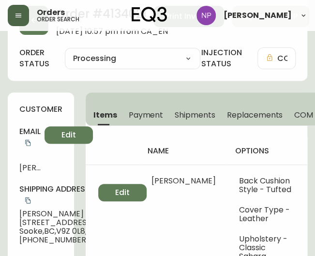
click at [200, 120] on button "Shipments" at bounding box center [195, 114] width 52 height 21
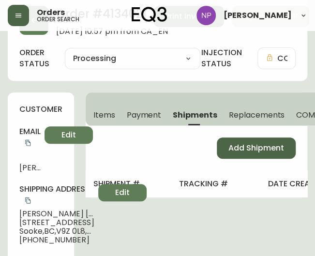
click at [249, 150] on span "Add Shipment" at bounding box center [256, 148] width 56 height 11
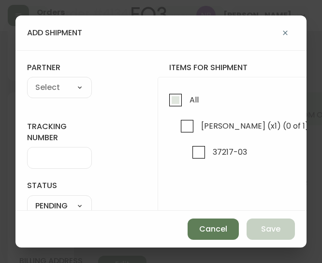
click at [164, 91] on input "All" at bounding box center [175, 100] width 22 height 22
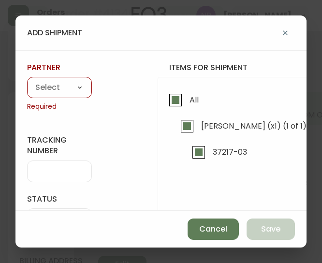
click at [78, 91] on select "A Move to Remember LLC ABF Freight Alero [PERSON_NAME] Canada Post Canpar Expre…" at bounding box center [59, 88] width 65 height 14
click at [27, 81] on select "A Move to Remember LLC ABF Freight Alero [PERSON_NAME] Canada Post Canpar Expre…" at bounding box center [59, 88] width 65 height 14
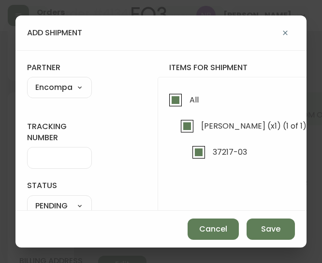
click at [55, 153] on input "tracking number" at bounding box center [59, 157] width 48 height 9
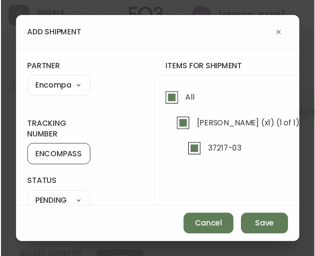
scroll to position [58, 0]
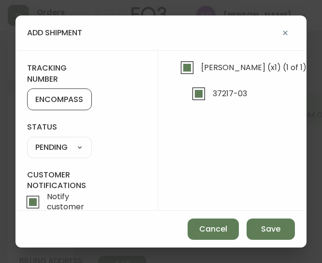
click at [66, 140] on select "SHIPPED PENDING CANCELLED" at bounding box center [59, 147] width 65 height 14
click at [27, 140] on select "SHIPPED PENDING CANCELLED" at bounding box center [59, 147] width 65 height 14
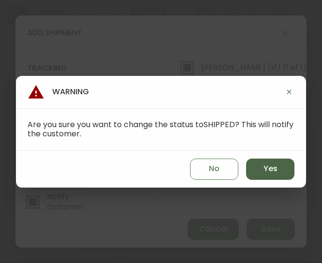
click at [278, 170] on button "Yes" at bounding box center [270, 168] width 48 height 21
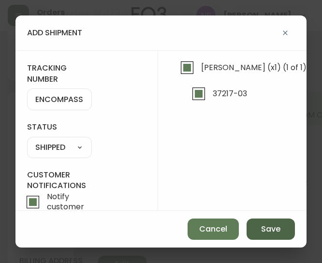
click at [275, 236] on button "Save" at bounding box center [270, 228] width 48 height 21
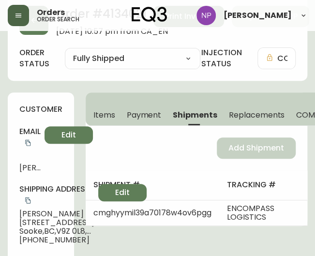
scroll to position [0, 0]
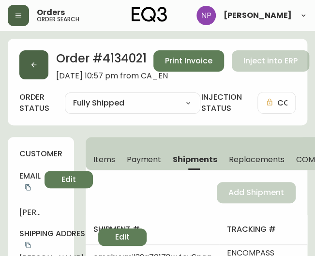
click at [35, 61] on icon "button" at bounding box center [34, 65] width 8 height 8
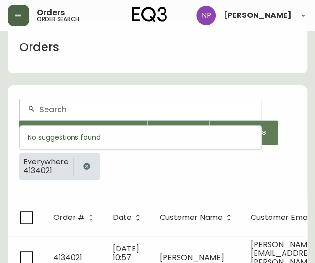
click at [72, 106] on input "text" at bounding box center [146, 109] width 214 height 9
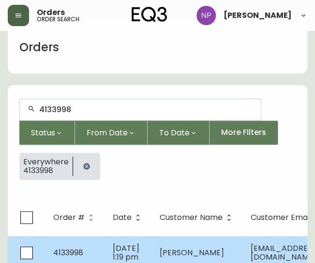
click at [91, 243] on td "4133998" at bounding box center [74, 253] width 59 height 34
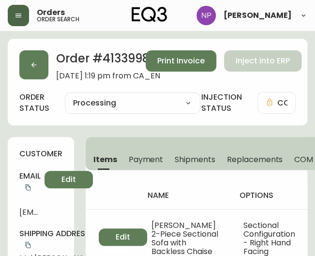
click at [191, 165] on button "Shipments" at bounding box center [195, 158] width 52 height 21
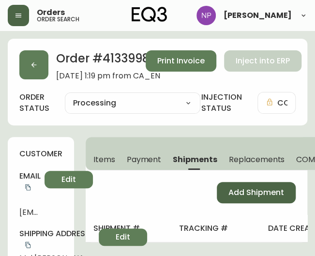
click at [255, 199] on button "Add Shipment" at bounding box center [255, 192] width 79 height 21
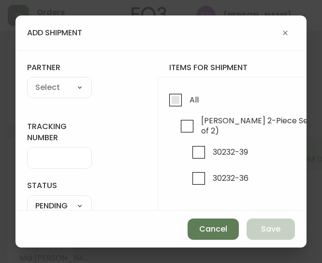
click at [180, 102] on input "All" at bounding box center [175, 100] width 22 height 22
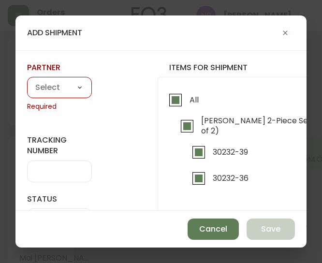
click at [46, 86] on select "A Move to Remember LLC ABF Freight Alero [PERSON_NAME] Canada Post Canpar Expre…" at bounding box center [59, 88] width 65 height 14
click at [27, 81] on select "A Move to Remember LLC ABF Freight Alero [PERSON_NAME] Canada Post Canpar Expre…" at bounding box center [59, 88] width 65 height 14
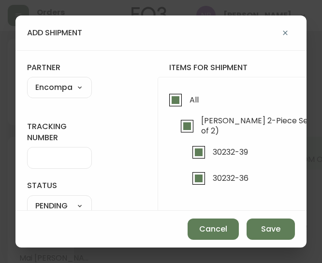
click at [53, 147] on div at bounding box center [59, 158] width 65 height 22
click at [58, 160] on input "tracking number" at bounding box center [59, 157] width 48 height 9
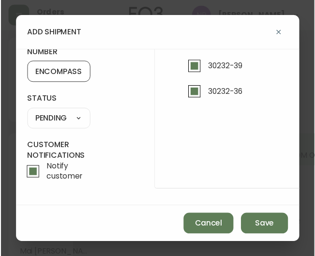
scroll to position [90, 0]
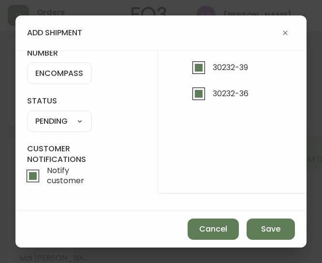
click at [70, 117] on select "SHIPPED PENDING CANCELLED" at bounding box center [59, 121] width 65 height 14
click at [69, 120] on select "SHIPPED PENDING CANCELLED" at bounding box center [59, 121] width 65 height 14
click at [66, 115] on select "SHIPPED PENDING CANCELLED" at bounding box center [59, 121] width 65 height 14
click at [27, 114] on select "SHIPPED PENDING CANCELLED" at bounding box center [59, 121] width 65 height 14
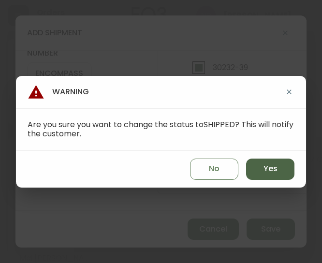
click at [264, 169] on span "Yes" at bounding box center [270, 168] width 14 height 11
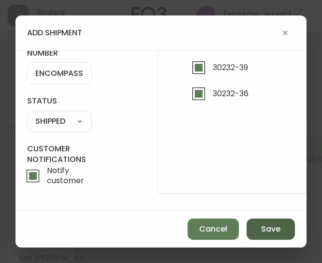
click at [274, 226] on span "Save" at bounding box center [270, 229] width 19 height 11
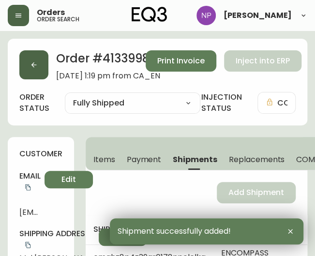
click at [41, 64] on button "button" at bounding box center [33, 64] width 29 height 29
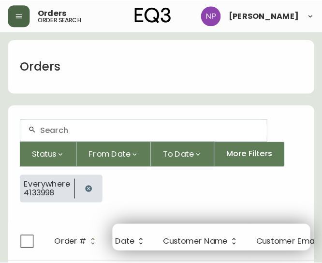
scroll to position [17, 0]
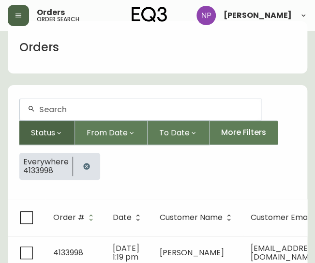
click at [70, 120] on button "Status" at bounding box center [47, 132] width 56 height 25
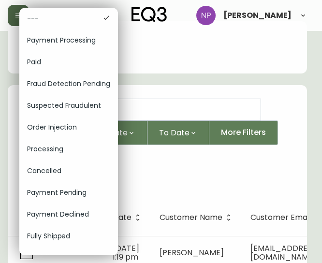
click at [142, 108] on div at bounding box center [161, 131] width 322 height 263
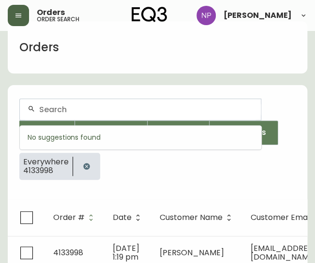
click at [137, 106] on input "text" at bounding box center [146, 109] width 214 height 9
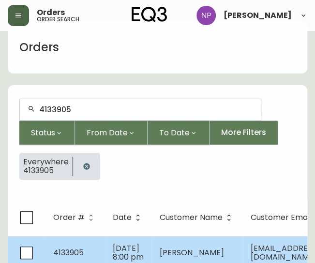
click at [147, 253] on td "Jun 30 2025, 8:00 pm" at bounding box center [128, 253] width 47 height 34
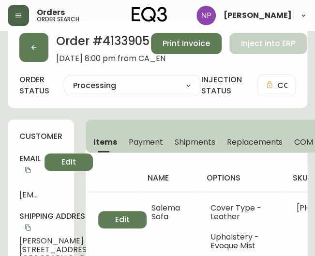
click at [200, 140] on span "Shipments" at bounding box center [194, 142] width 41 height 10
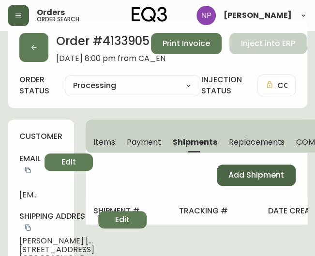
click at [234, 173] on span "Add Shipment" at bounding box center [256, 175] width 56 height 11
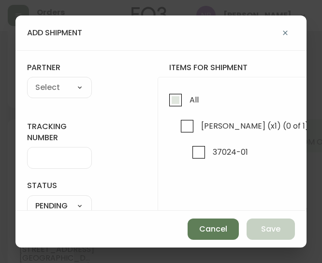
click at [185, 106] on input "All" at bounding box center [175, 100] width 22 height 22
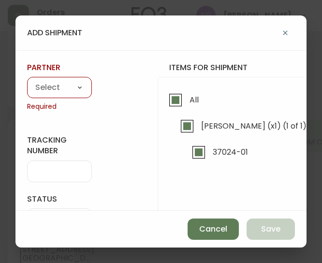
click at [50, 89] on select "A Move to Remember LLC ABF Freight Alero [PERSON_NAME] Canada Post Canpar Expre…" at bounding box center [59, 88] width 65 height 14
click at [27, 81] on select "A Move to Remember LLC ABF Freight Alero [PERSON_NAME] Canada Post Canpar Expre…" at bounding box center [59, 88] width 65 height 14
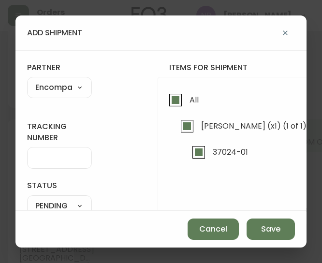
click at [64, 154] on input "tracking number" at bounding box center [59, 157] width 48 height 9
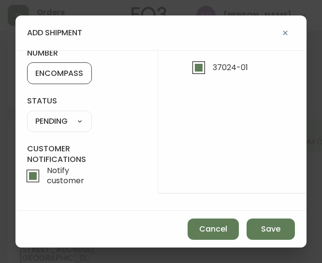
click at [49, 119] on select "SHIPPED PENDING CANCELLED" at bounding box center [59, 121] width 65 height 14
click at [47, 115] on select "SHIPPED PENDING CANCELLED" at bounding box center [59, 121] width 65 height 14
click at [27, 114] on select "SHIPPED PENDING CANCELLED" at bounding box center [59, 121] width 65 height 14
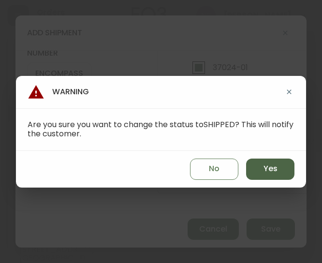
click at [261, 169] on button "Yes" at bounding box center [270, 168] width 48 height 21
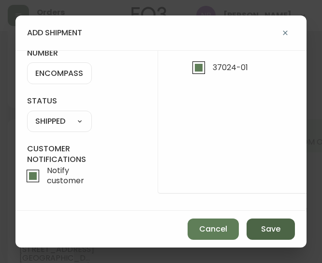
click at [273, 221] on button "Save" at bounding box center [270, 228] width 48 height 21
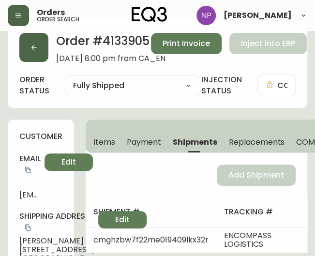
click at [37, 54] on button "button" at bounding box center [33, 47] width 29 height 29
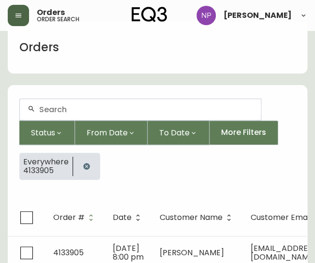
click at [63, 100] on div at bounding box center [140, 109] width 241 height 21
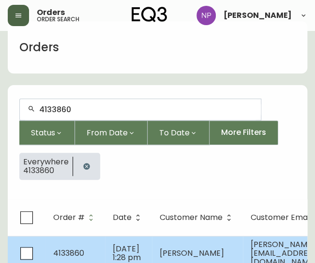
click at [81, 244] on td "4133860" at bounding box center [74, 253] width 59 height 34
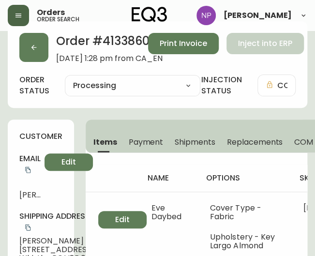
click at [197, 140] on span "Shipments" at bounding box center [194, 142] width 41 height 10
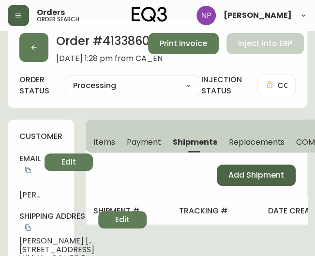
click at [264, 170] on span "Add Shipment" at bounding box center [256, 175] width 56 height 11
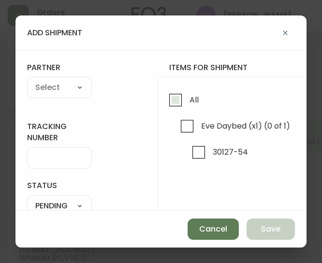
click at [172, 102] on input "All" at bounding box center [175, 100] width 22 height 22
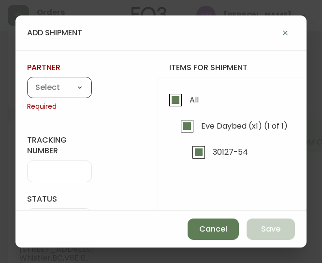
click at [54, 84] on select "A Move to Remember LLC ABF Freight Alero [PERSON_NAME] Canada Post Canpar Expre…" at bounding box center [59, 88] width 65 height 14
click at [27, 81] on select "A Move to Remember LLC ABF Freight Alero [PERSON_NAME] Canada Post Canpar Expre…" at bounding box center [59, 88] width 65 height 14
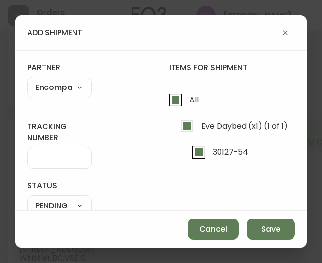
click at [58, 160] on input "tracking number" at bounding box center [59, 157] width 48 height 9
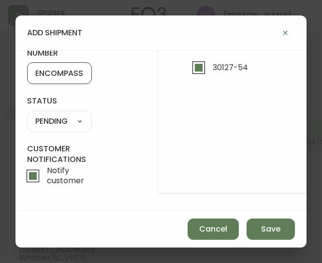
scroll to position [91, 0]
click at [67, 115] on select "SHIPPED PENDING CANCELLED" at bounding box center [59, 121] width 65 height 14
click at [27, 114] on select "SHIPPED PENDING CANCELLED" at bounding box center [59, 121] width 65 height 14
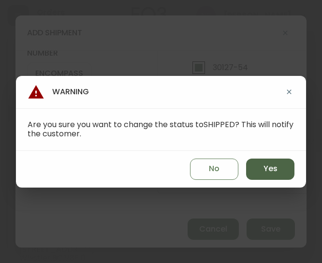
click at [269, 175] on button "Yes" at bounding box center [270, 168] width 48 height 21
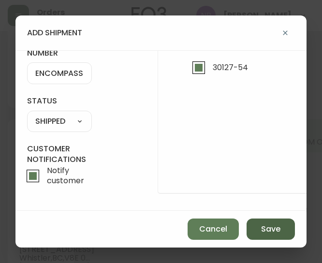
click at [272, 230] on span "Save" at bounding box center [270, 229] width 19 height 11
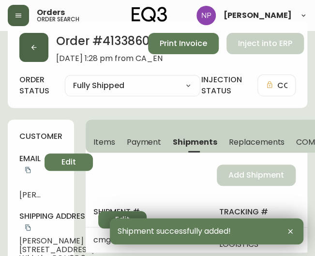
click at [33, 57] on button "button" at bounding box center [33, 47] width 29 height 29
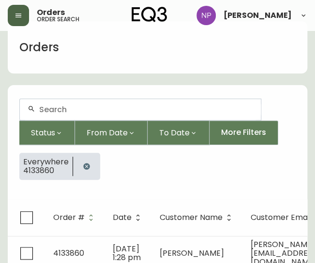
click at [60, 118] on div at bounding box center [140, 109] width 241 height 21
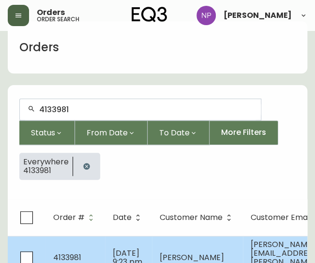
click at [90, 240] on td "4133981" at bounding box center [74, 257] width 59 height 43
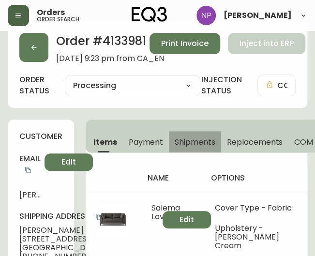
click at [194, 138] on span "Shipments" at bounding box center [194, 142] width 41 height 10
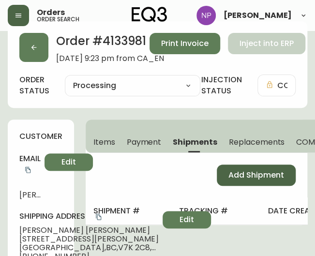
click at [247, 178] on span "Add Shipment" at bounding box center [256, 175] width 56 height 11
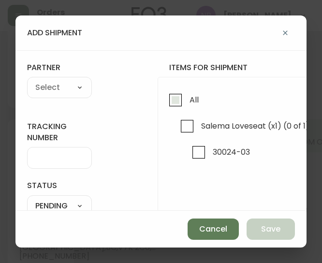
click at [174, 92] on input "All" at bounding box center [175, 100] width 22 height 22
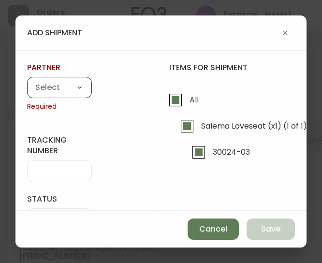
click at [59, 85] on select "A Move to Remember LLC ABF Freight Alero [PERSON_NAME] Canada Post Canpar Expre…" at bounding box center [59, 88] width 65 height 14
click at [27, 81] on select "A Move to Remember LLC ABF Freight Alero [PERSON_NAME] Canada Post Canpar Expre…" at bounding box center [59, 88] width 65 height 14
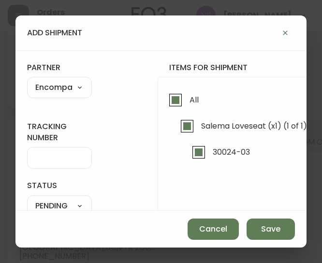
click at [57, 160] on input "tracking number" at bounding box center [59, 157] width 48 height 9
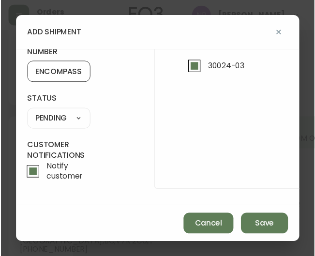
scroll to position [91, 0]
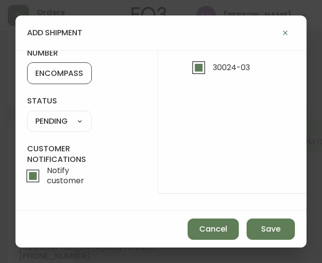
click at [68, 118] on select "SHIPPED PENDING CANCELLED" at bounding box center [59, 121] width 65 height 14
click at [27, 114] on select "SHIPPED PENDING CANCELLED" at bounding box center [59, 121] width 65 height 14
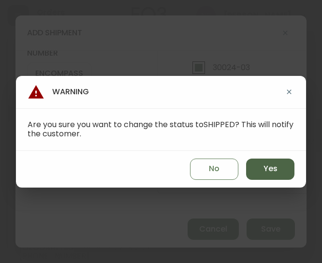
click at [260, 168] on button "Yes" at bounding box center [270, 168] width 48 height 21
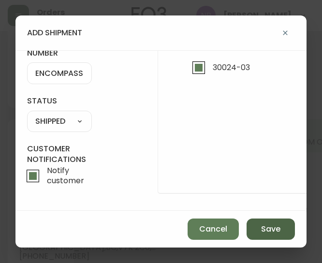
click at [275, 232] on span "Save" at bounding box center [270, 229] width 19 height 11
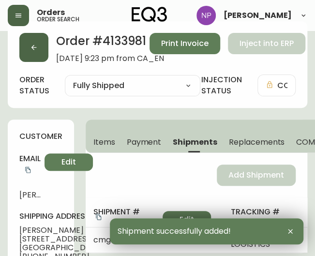
click at [39, 57] on button "button" at bounding box center [33, 47] width 29 height 29
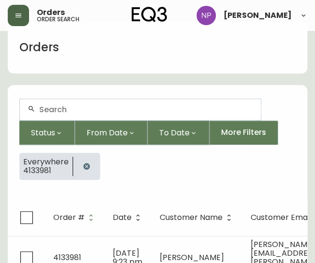
click at [73, 109] on input "text" at bounding box center [146, 109] width 214 height 9
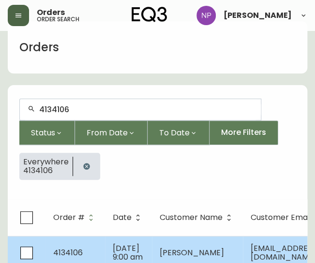
click at [119, 243] on span "Jul 13 2025, 9:00 am" at bounding box center [128, 253] width 30 height 20
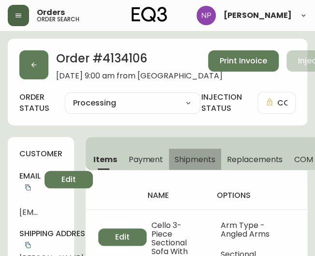
click at [188, 157] on span "Shipments" at bounding box center [194, 159] width 41 height 10
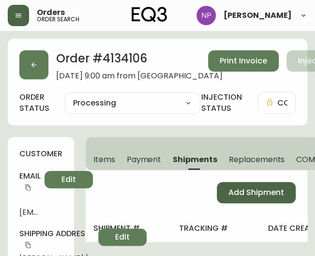
click at [279, 191] on span "Add Shipment" at bounding box center [256, 192] width 56 height 11
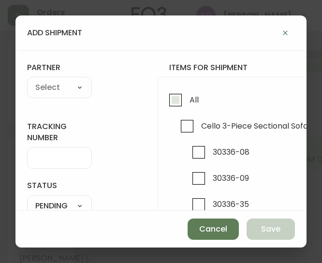
click at [175, 98] on input "All" at bounding box center [175, 100] width 22 height 22
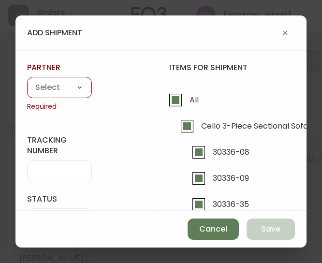
click at [46, 88] on select "A Move to Remember LLC ABF Freight Alero [PERSON_NAME] Canada Post Canpar Expre…" at bounding box center [59, 88] width 65 height 14
click at [27, 81] on select "A Move to Remember LLC ABF Freight Alero [PERSON_NAME] Canada Post Canpar Expre…" at bounding box center [59, 88] width 65 height 14
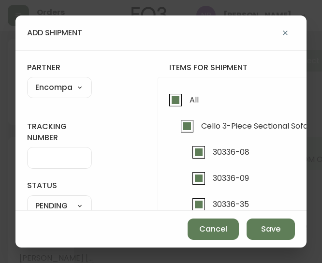
click at [56, 155] on input "tracking number" at bounding box center [59, 157] width 48 height 9
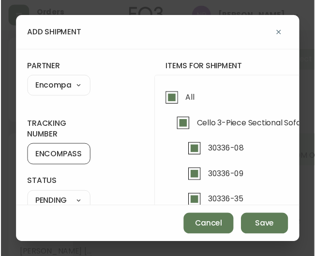
scroll to position [71, 0]
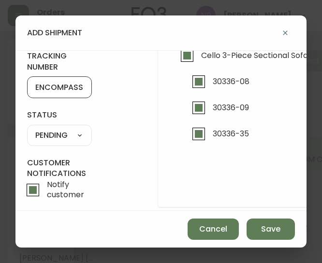
click at [42, 135] on select "SHIPPED PENDING CANCELLED" at bounding box center [59, 135] width 65 height 14
click at [27, 128] on select "SHIPPED PENDING CANCELLED" at bounding box center [59, 135] width 65 height 14
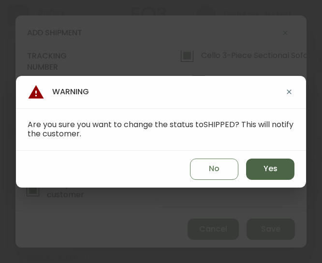
click at [262, 178] on button "Yes" at bounding box center [270, 168] width 48 height 21
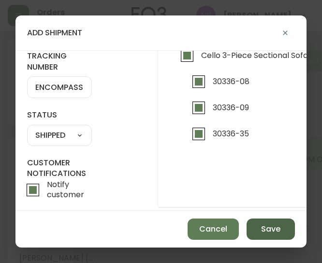
click at [290, 230] on button "Save" at bounding box center [270, 228] width 48 height 21
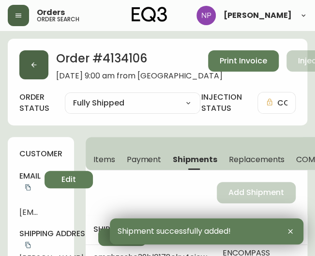
click at [30, 66] on icon "button" at bounding box center [34, 65] width 8 height 8
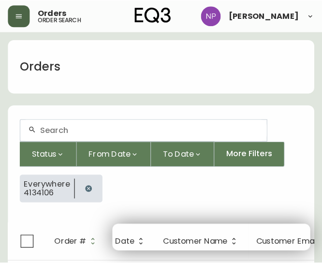
scroll to position [17, 0]
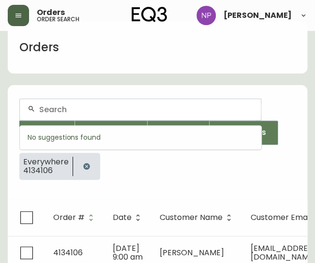
click at [72, 106] on input "text" at bounding box center [146, 109] width 214 height 9
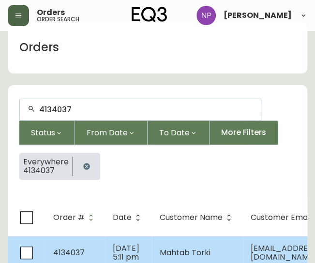
click at [69, 250] on span "4134037" at bounding box center [68, 252] width 31 height 11
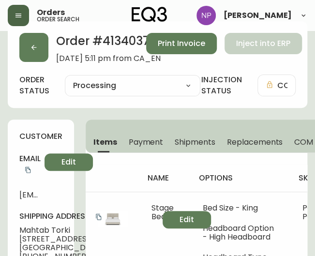
click at [191, 140] on span "Shipments" at bounding box center [194, 142] width 41 height 10
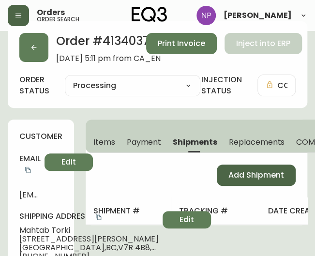
click at [225, 173] on button "Add Shipment" at bounding box center [255, 174] width 79 height 21
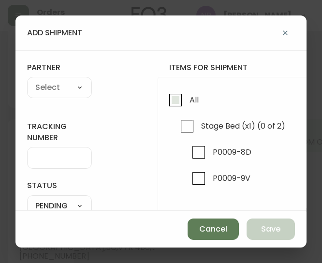
click at [187, 99] on span "All" at bounding box center [192, 99] width 12 height 21
click at [186, 99] on input "All" at bounding box center [175, 100] width 22 height 22
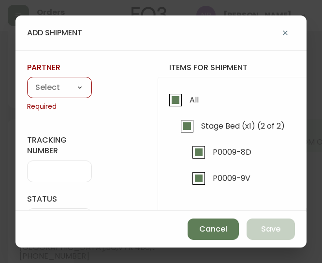
click at [71, 91] on select "A Move to Remember LLC ABF Freight Alero [PERSON_NAME] Canada Post Canpar Expre…" at bounding box center [59, 88] width 65 height 14
click at [27, 81] on select "A Move to Remember LLC ABF Freight Alero [PERSON_NAME] Canada Post Canpar Expre…" at bounding box center [59, 88] width 65 height 14
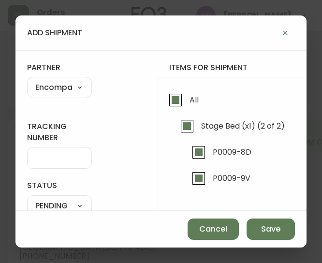
click at [52, 160] on input "tracking number" at bounding box center [59, 157] width 48 height 9
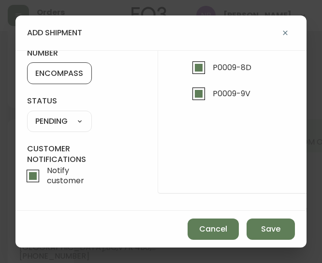
scroll to position [91, 0]
click at [56, 114] on select "SHIPPED PENDING CANCELLED" at bounding box center [59, 121] width 65 height 14
click at [27, 114] on select "SHIPPED PENDING CANCELLED" at bounding box center [59, 121] width 65 height 14
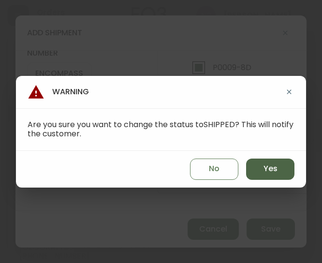
click at [261, 168] on button "Yes" at bounding box center [270, 168] width 48 height 21
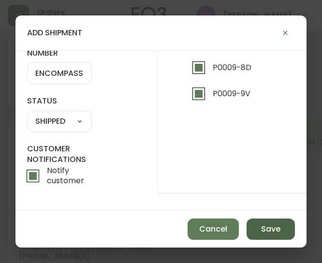
click at [265, 237] on button "Save" at bounding box center [270, 228] width 48 height 21
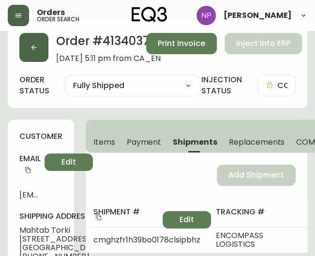
click at [36, 45] on icon "button" at bounding box center [34, 47] width 8 height 8
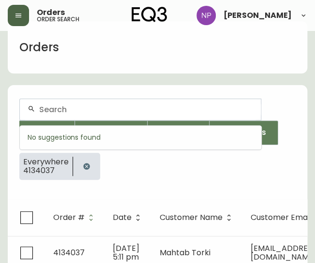
click at [86, 105] on input "text" at bounding box center [146, 109] width 214 height 9
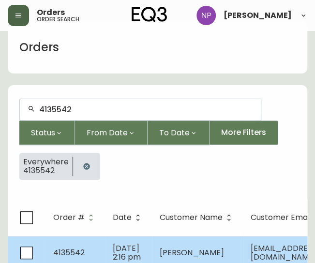
click at [132, 250] on td "Sep 26 2025, 2:16 pm" at bounding box center [128, 253] width 47 height 34
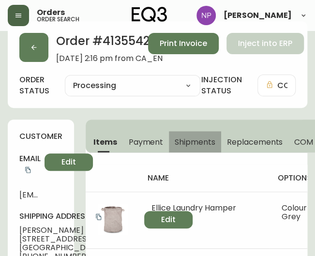
click at [201, 143] on span "Shipments" at bounding box center [194, 142] width 41 height 10
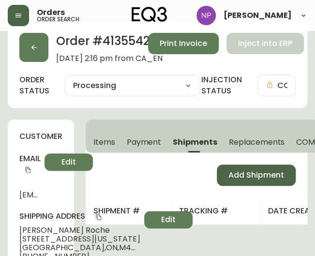
click at [226, 171] on button "Add Shipment" at bounding box center [255, 174] width 79 height 21
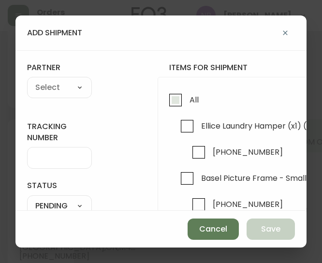
click at [166, 92] on input "All" at bounding box center [175, 100] width 22 height 22
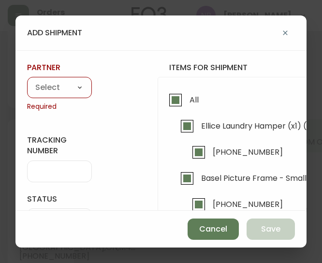
click at [50, 93] on select "A Move to Remember LLC ABF Freight Alero [PERSON_NAME] Canada Post Canpar Expre…" at bounding box center [59, 88] width 65 height 14
click at [27, 81] on select "A Move to Remember LLC ABF Freight Alero [PERSON_NAME] Canada Post Canpar Expre…" at bounding box center [59, 88] width 65 height 14
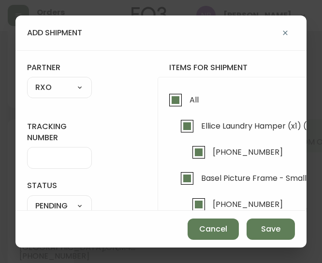
click at [57, 158] on input "tracking number" at bounding box center [59, 157] width 48 height 9
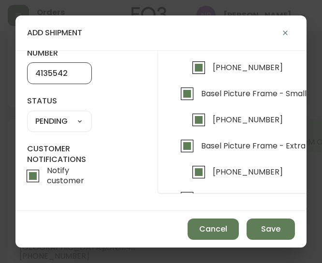
click at [66, 117] on select "SHIPPED PENDING CANCELLED" at bounding box center [59, 121] width 65 height 14
click at [27, 114] on select "SHIPPED PENDING CANCELLED" at bounding box center [59, 121] width 65 height 14
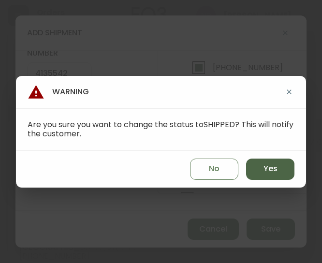
click at [278, 164] on button "Yes" at bounding box center [270, 168] width 48 height 21
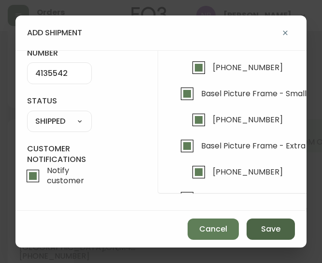
click at [263, 222] on button "Save" at bounding box center [270, 228] width 48 height 21
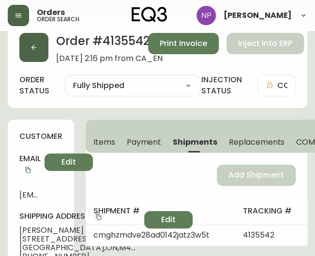
click at [46, 52] on button "button" at bounding box center [33, 47] width 29 height 29
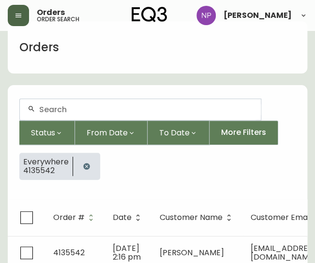
click at [73, 111] on input "text" at bounding box center [146, 109] width 214 height 9
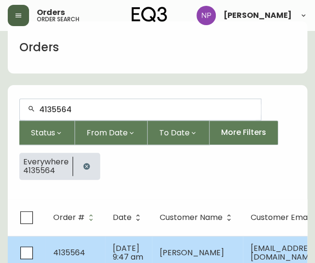
click at [80, 243] on td "4135564" at bounding box center [74, 253] width 59 height 34
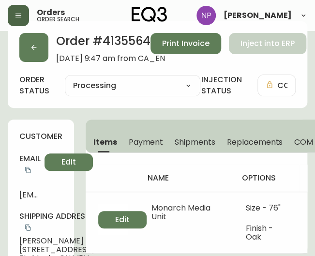
click at [187, 142] on span "Shipments" at bounding box center [194, 142] width 41 height 10
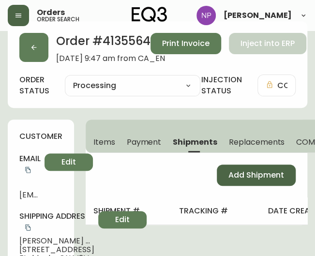
click at [249, 177] on span "Add Shipment" at bounding box center [256, 175] width 56 height 11
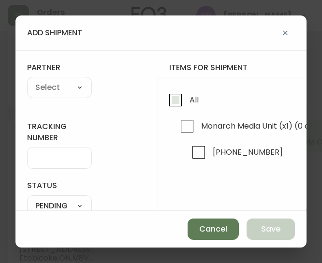
click at [191, 103] on span "All" at bounding box center [193, 100] width 9 height 10
click at [186, 103] on input "All" at bounding box center [175, 100] width 22 height 22
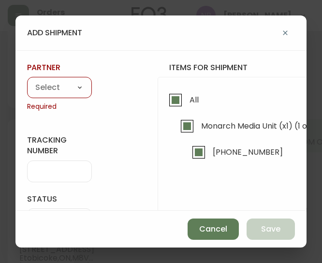
click at [72, 91] on select "A Move to Remember LLC ABF Freight Alero [PERSON_NAME] Canada Post Canpar Expre…" at bounding box center [59, 88] width 65 height 14
click at [27, 81] on select "A Move to Remember LLC ABF Freight Alero [PERSON_NAME] Canada Post Canpar Expre…" at bounding box center [59, 88] width 65 height 14
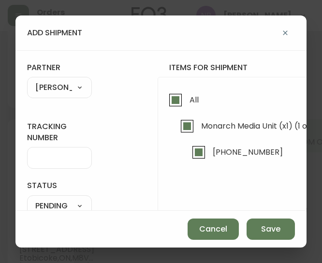
click at [61, 89] on select "A Move to Remember LLC ABF Freight Alero [PERSON_NAME] Canada Post Canpar Expre…" at bounding box center [59, 88] width 65 height 14
click at [27, 81] on select "A Move to Remember LLC ABF Freight Alero [PERSON_NAME] Canada Post Canpar Expre…" at bounding box center [59, 88] width 65 height 14
click at [57, 159] on input "tracking number" at bounding box center [59, 157] width 48 height 9
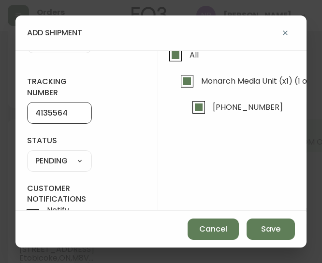
scroll to position [43, 0]
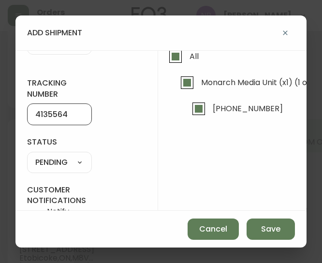
click at [71, 167] on select "SHIPPED PENDING CANCELLED" at bounding box center [59, 162] width 65 height 14
click at [27, 155] on select "SHIPPED PENDING CANCELLED" at bounding box center [59, 162] width 65 height 14
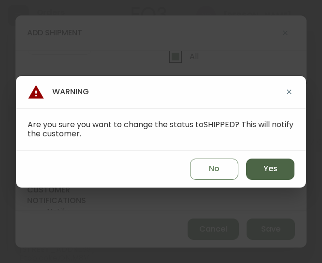
click at [274, 178] on button "Yes" at bounding box center [270, 168] width 48 height 21
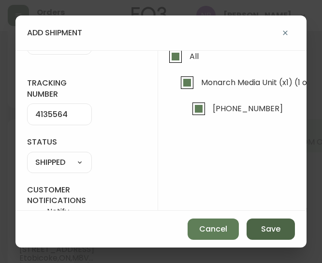
click at [256, 223] on button "Save" at bounding box center [270, 228] width 48 height 21
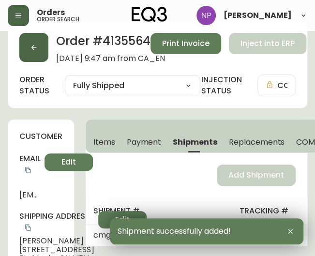
click at [36, 44] on icon "button" at bounding box center [34, 47] width 8 height 8
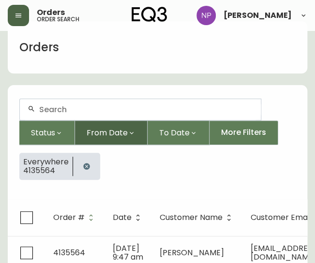
click at [76, 120] on button "From Date" at bounding box center [111, 132] width 72 height 25
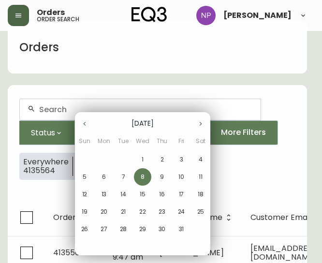
click at [61, 107] on div at bounding box center [161, 131] width 322 height 263
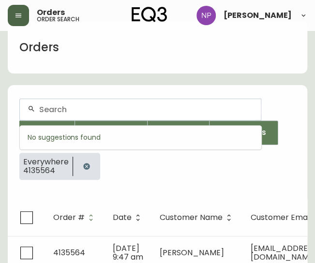
click at [69, 113] on input "text" at bounding box center [146, 109] width 214 height 9
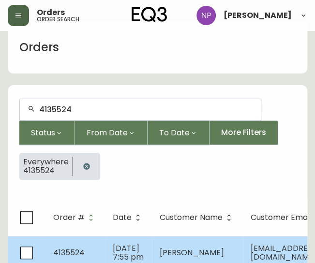
click at [74, 258] on td "4135524" at bounding box center [74, 253] width 59 height 34
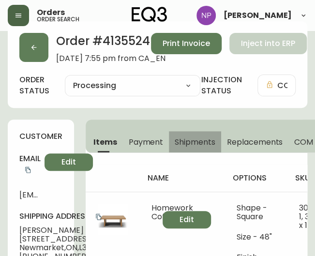
click at [210, 142] on span "Shipments" at bounding box center [194, 142] width 41 height 10
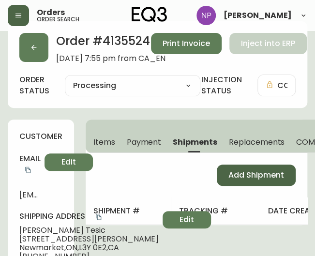
click at [253, 174] on span "Add Shipment" at bounding box center [256, 175] width 56 height 11
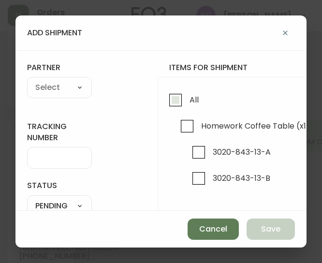
click at [180, 111] on label "All" at bounding box center [181, 102] width 34 height 26
click at [180, 111] on input "All" at bounding box center [175, 100] width 22 height 22
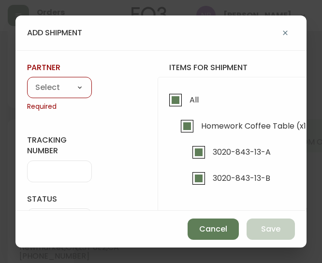
click at [65, 88] on select "A Move to Remember LLC ABF Freight Alero [PERSON_NAME] Canada Post Canpar Expre…" at bounding box center [59, 88] width 65 height 14
click at [27, 81] on select "A Move to Remember LLC ABF Freight Alero [PERSON_NAME] Canada Post Canpar Expre…" at bounding box center [59, 88] width 65 height 14
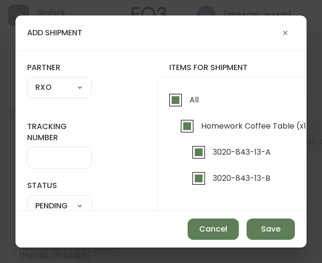
click at [55, 160] on input "tracking number" at bounding box center [59, 157] width 48 height 9
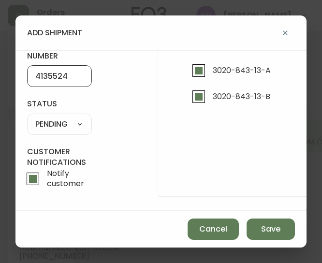
scroll to position [81, 0]
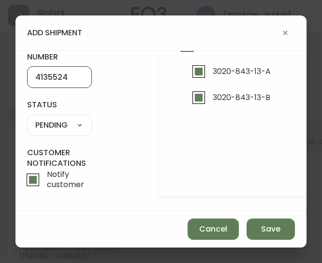
click at [75, 121] on select "SHIPPED PENDING CANCELLED" at bounding box center [59, 125] width 65 height 14
click at [27, 118] on select "SHIPPED PENDING CANCELLED" at bounding box center [59, 125] width 65 height 14
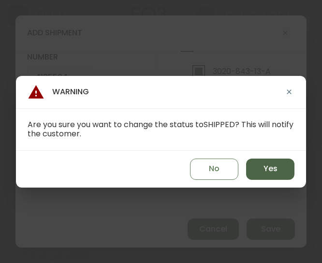
click at [282, 167] on button "Yes" at bounding box center [270, 168] width 48 height 21
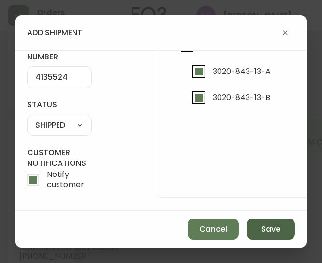
click at [275, 237] on button "Save" at bounding box center [270, 228] width 48 height 21
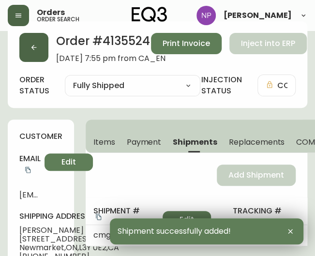
click at [38, 53] on button "button" at bounding box center [33, 47] width 29 height 29
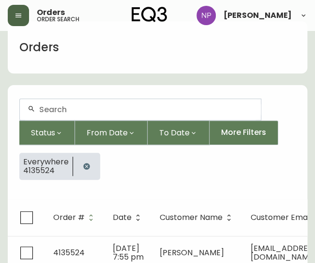
click at [60, 111] on input "text" at bounding box center [146, 109] width 214 height 9
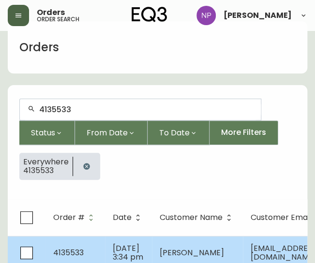
click at [83, 245] on td "4135533" at bounding box center [74, 253] width 59 height 34
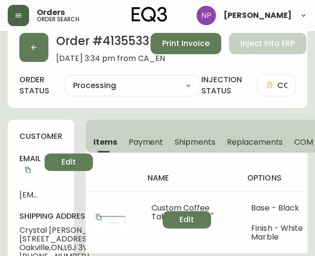
click at [198, 139] on span "Shipments" at bounding box center [194, 142] width 41 height 10
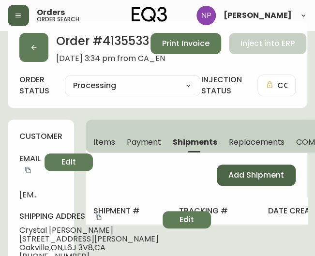
click at [243, 185] on button "Add Shipment" at bounding box center [255, 174] width 79 height 21
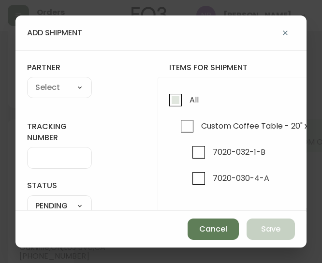
click at [176, 106] on input "All" at bounding box center [175, 100] width 22 height 22
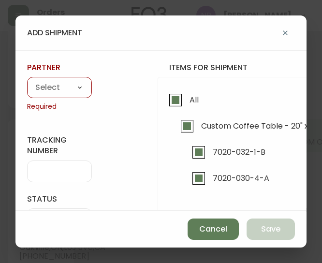
click at [75, 81] on select "A Move to Remember LLC ABF Freight Alero [PERSON_NAME] Canada Post Canpar Expre…" at bounding box center [59, 88] width 65 height 14
click at [27, 81] on select "A Move to Remember LLC ABF Freight Alero [PERSON_NAME] Canada Post Canpar Expre…" at bounding box center [59, 88] width 65 height 14
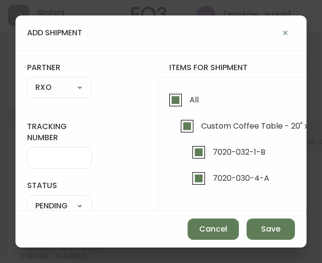
click at [62, 154] on input "tracking number" at bounding box center [59, 157] width 48 height 9
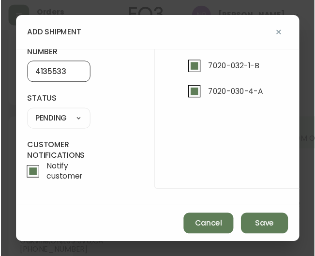
scroll to position [91, 0]
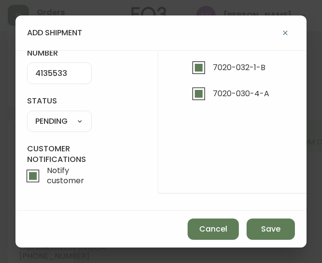
click at [68, 114] on select "SHIPPED PENDING CANCELLED" at bounding box center [59, 121] width 65 height 14
click at [27, 114] on select "SHIPPED PENDING CANCELLED" at bounding box center [59, 121] width 65 height 14
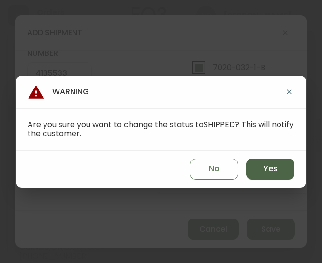
click at [272, 167] on span "Yes" at bounding box center [270, 168] width 14 height 11
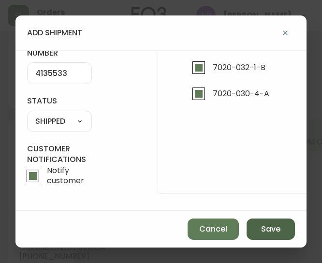
click at [259, 229] on button "Save" at bounding box center [270, 228] width 48 height 21
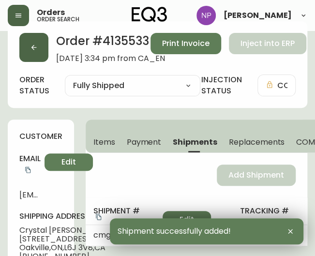
click at [30, 48] on icon "button" at bounding box center [34, 47] width 8 height 8
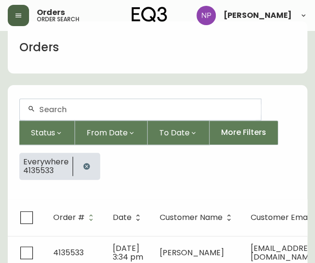
click at [73, 102] on div at bounding box center [140, 109] width 241 height 21
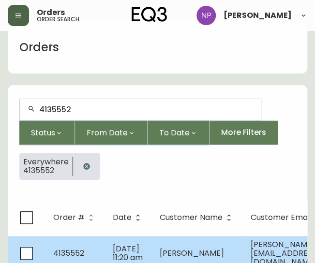
click at [122, 245] on span "Sep 27 2025, 11:20 am" at bounding box center [128, 253] width 30 height 20
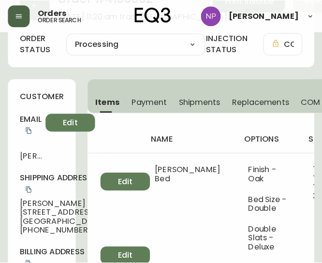
scroll to position [51, 0]
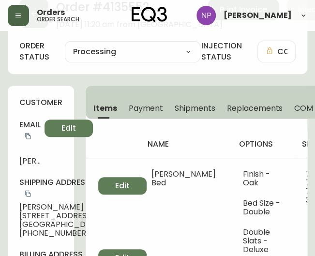
click at [195, 115] on button "Shipments" at bounding box center [195, 107] width 52 height 21
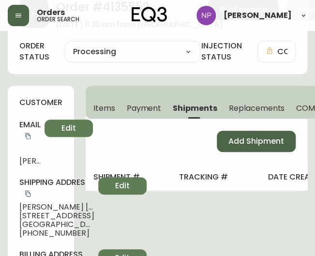
click at [236, 147] on button "Add Shipment" at bounding box center [255, 140] width 79 height 21
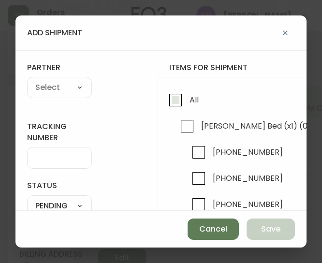
click at [189, 98] on span "All" at bounding box center [193, 100] width 9 height 10
click at [186, 98] on input "All" at bounding box center [175, 100] width 22 height 22
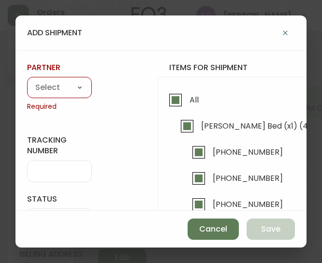
click at [45, 91] on select "A Move to Remember LLC ABF Freight Alero [PERSON_NAME] Canada Post Canpar Expre…" at bounding box center [59, 88] width 65 height 14
click at [27, 81] on select "A Move to Remember LLC ABF Freight Alero [PERSON_NAME] Canada Post Canpar Expre…" at bounding box center [59, 88] width 65 height 14
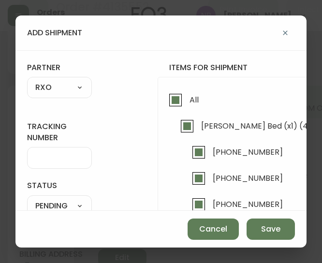
click at [58, 155] on input "tracking number" at bounding box center [59, 157] width 48 height 9
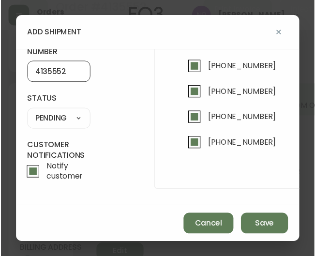
scroll to position [88, 0]
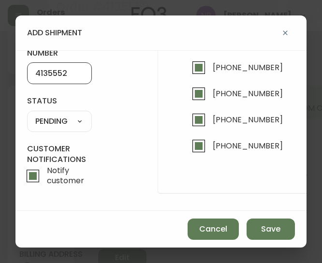
click at [63, 123] on select "SHIPPED PENDING CANCELLED" at bounding box center [59, 121] width 65 height 14
click at [27, 114] on select "SHIPPED PENDING CANCELLED" at bounding box center [59, 121] width 65 height 14
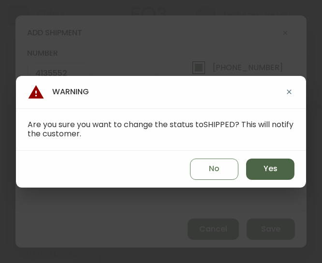
click at [261, 172] on button "Yes" at bounding box center [270, 168] width 48 height 21
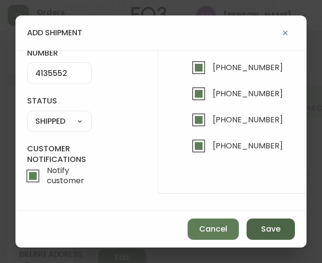
click at [262, 229] on span "Save" at bounding box center [270, 229] width 19 height 11
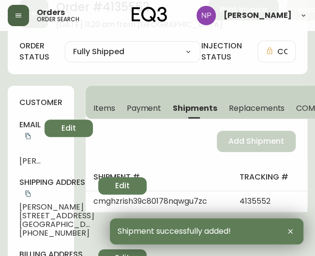
scroll to position [0, 0]
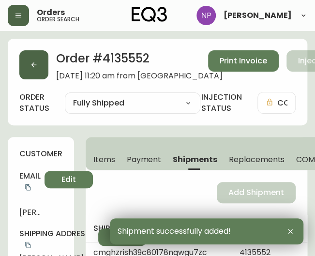
click at [32, 73] on button "button" at bounding box center [33, 64] width 29 height 29
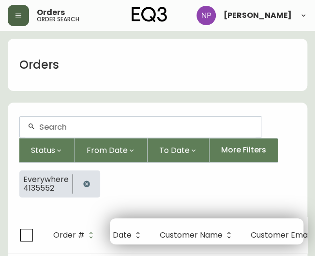
scroll to position [17, 0]
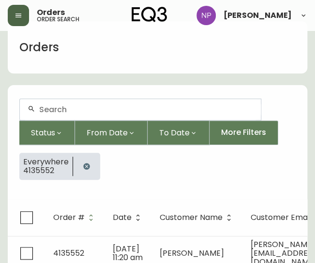
click at [62, 99] on div at bounding box center [140, 109] width 241 height 21
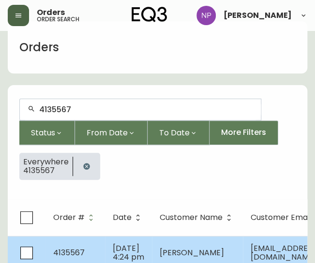
click at [108, 240] on td "Sep 28 2025, 4:24 pm" at bounding box center [128, 253] width 47 height 34
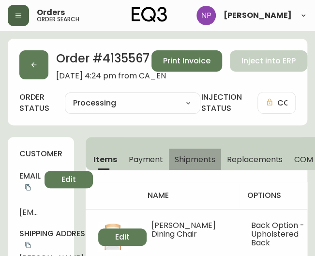
click at [198, 158] on span "Shipments" at bounding box center [194, 159] width 41 height 10
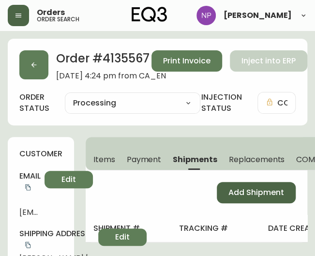
click at [243, 194] on span "Add Shipment" at bounding box center [256, 192] width 56 height 11
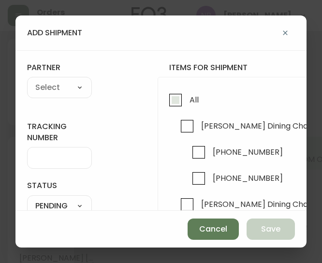
click at [173, 106] on input "All" at bounding box center [175, 100] width 22 height 22
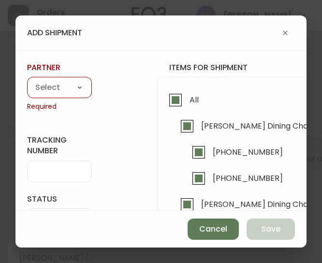
click at [61, 84] on select "A Move to Remember LLC ABF Freight Alero [PERSON_NAME] Canada Post Canpar Expre…" at bounding box center [59, 88] width 65 height 14
click at [27, 81] on select "A Move to Remember LLC ABF Freight Alero [PERSON_NAME] Canada Post Canpar Expre…" at bounding box center [59, 88] width 65 height 14
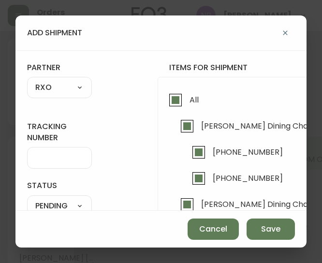
click at [56, 149] on div at bounding box center [59, 158] width 65 height 22
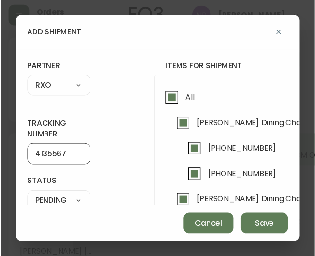
scroll to position [67, 0]
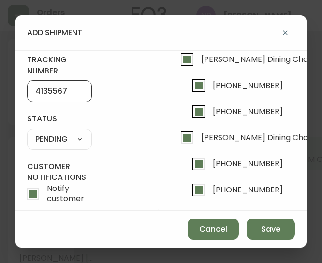
click at [78, 135] on select "SHIPPED PENDING CANCELLED" at bounding box center [59, 139] width 65 height 14
click at [27, 132] on select "SHIPPED PENDING CANCELLED" at bounding box center [59, 139] width 65 height 14
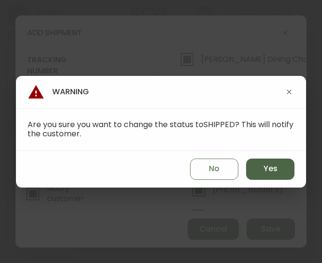
click at [270, 174] on button "Yes" at bounding box center [270, 168] width 48 height 21
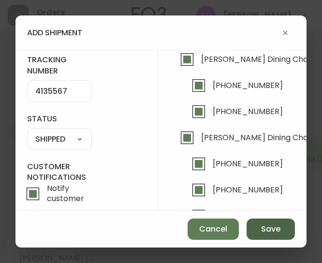
click at [274, 225] on span "Save" at bounding box center [270, 229] width 19 height 11
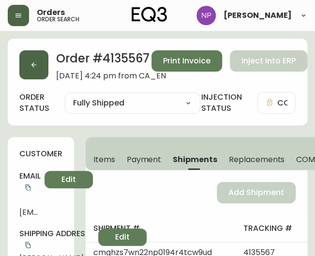
click at [31, 63] on icon "button" at bounding box center [34, 65] width 8 height 8
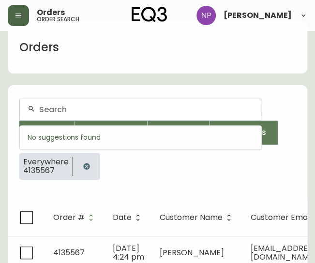
click at [72, 111] on input "text" at bounding box center [146, 109] width 214 height 9
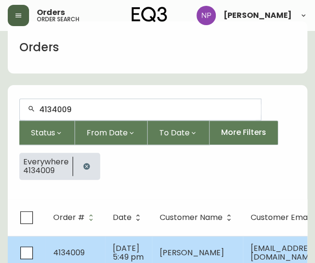
click at [85, 244] on td "4134009" at bounding box center [74, 253] width 59 height 34
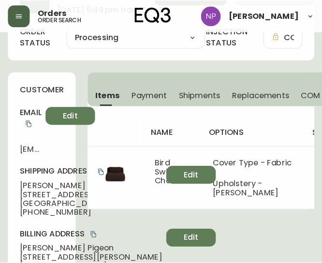
scroll to position [67, 0]
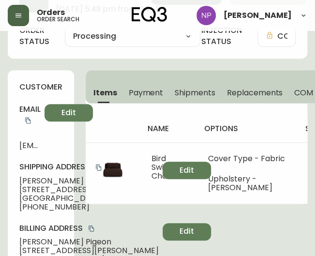
click at [196, 92] on span "Shipments" at bounding box center [194, 92] width 41 height 10
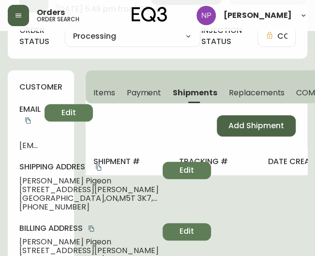
click at [244, 128] on span "Add Shipment" at bounding box center [256, 125] width 56 height 11
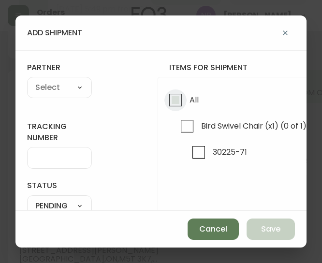
click at [179, 96] on input "All" at bounding box center [175, 100] width 22 height 22
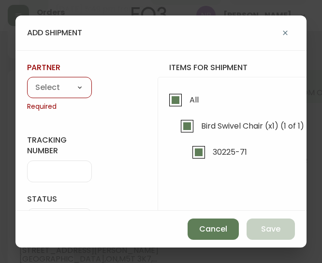
click at [40, 92] on select "A Move to Remember LLC ABF Freight Alero [PERSON_NAME] Canada Post Canpar Expre…" at bounding box center [59, 88] width 65 height 14
click at [27, 81] on select "A Move to Remember LLC ABF Freight Alero [PERSON_NAME] Canada Post Canpar Expre…" at bounding box center [59, 88] width 65 height 14
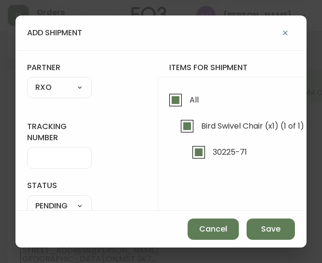
click at [52, 166] on div at bounding box center [59, 158] width 65 height 22
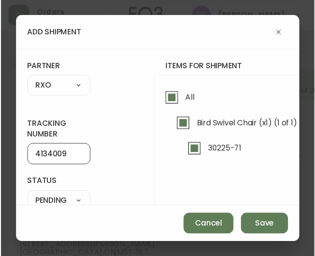
scroll to position [59, 0]
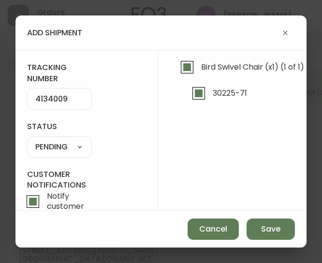
click at [65, 150] on select "SHIPPED PENDING CANCELLED" at bounding box center [59, 147] width 65 height 14
click at [27, 140] on select "SHIPPED PENDING CANCELLED" at bounding box center [59, 147] width 65 height 14
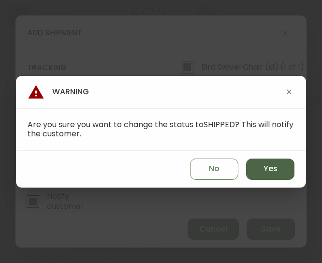
click at [251, 172] on button "Yes" at bounding box center [270, 168] width 48 height 21
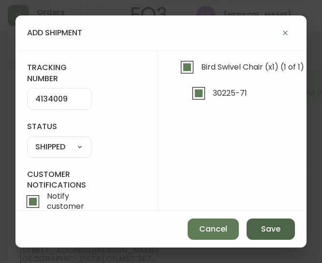
click at [266, 235] on button "Save" at bounding box center [270, 228] width 48 height 21
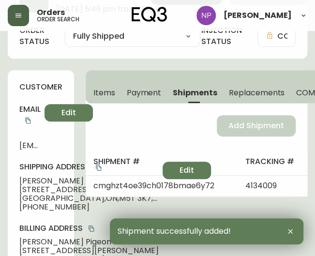
scroll to position [0, 0]
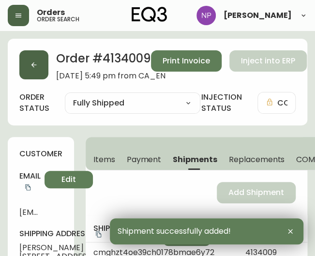
click at [44, 71] on button "button" at bounding box center [33, 64] width 29 height 29
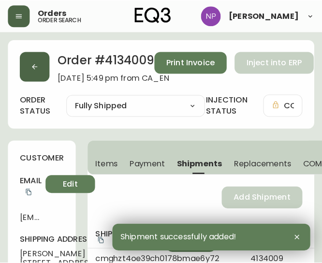
scroll to position [17, 0]
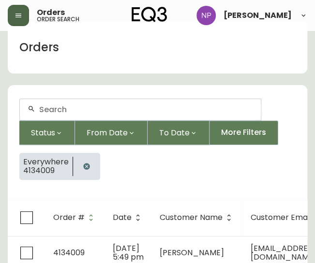
click at [91, 111] on input "text" at bounding box center [146, 109] width 214 height 9
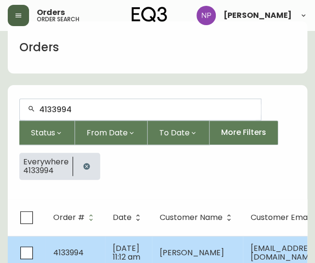
click at [64, 250] on span "4133994" at bounding box center [68, 252] width 30 height 11
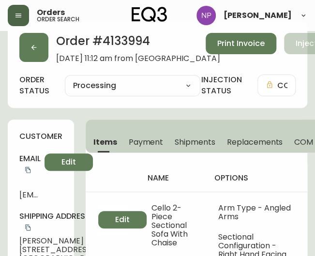
click at [182, 144] on span "Shipments" at bounding box center [194, 142] width 41 height 10
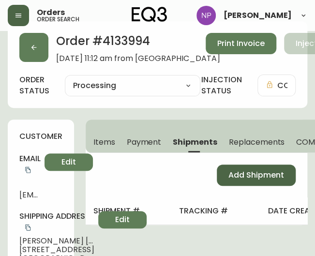
click at [231, 168] on button "Add Shipment" at bounding box center [255, 174] width 79 height 21
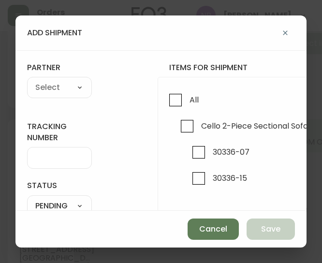
click at [173, 115] on ul "Cello 2-Piece Sectional Sofa With Chaise (x1) (0 of 2) 30336-07 30336-15" at bounding box center [321, 152] width 303 height 74
click at [176, 114] on label "All" at bounding box center [181, 102] width 34 height 26
click at [176, 111] on input "All" at bounding box center [175, 100] width 22 height 22
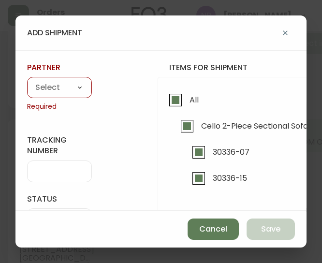
click at [45, 95] on div "A Move to Remember LLC ABF Freight Alero [PERSON_NAME] Canada Post Canpar Expre…" at bounding box center [59, 87] width 65 height 21
click at [44, 92] on select "A Move to Remember LLC ABF Freight Alero [PERSON_NAME] Canada Post Canpar Expre…" at bounding box center [59, 88] width 65 height 14
click at [27, 81] on select "A Move to Remember LLC ABF Freight Alero [PERSON_NAME] Canada Post Canpar Expre…" at bounding box center [59, 88] width 65 height 14
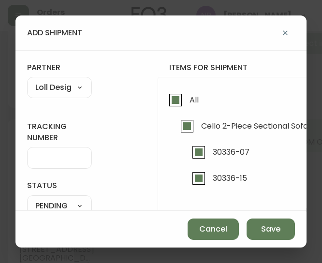
scroll to position [11, 0]
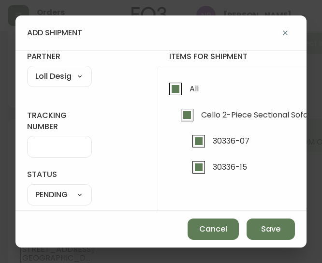
click at [52, 81] on select "A Move to Remember LLC ABF Freight Alero [PERSON_NAME] Canada Post Canpar Expre…" at bounding box center [59, 77] width 65 height 14
click at [27, 70] on select "A Move to Remember LLC ABF Freight Alero [PERSON_NAME] Canada Post Canpar Expre…" at bounding box center [59, 77] width 65 height 14
click at [50, 147] on input "tracking number" at bounding box center [59, 146] width 48 height 9
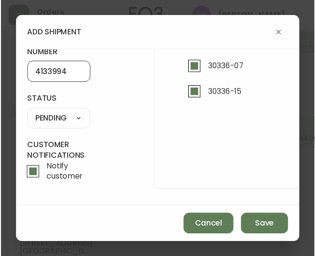
scroll to position [91, 0]
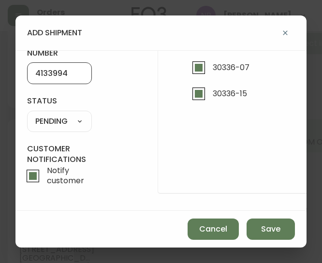
click at [58, 115] on select "SHIPPED PENDING CANCELLED" at bounding box center [59, 121] width 65 height 14
click at [27, 114] on select "SHIPPED PENDING CANCELLED" at bounding box center [59, 121] width 65 height 14
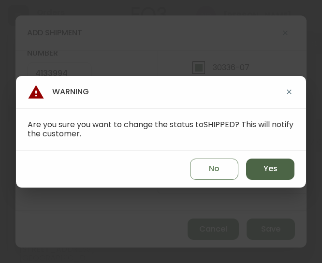
click at [275, 179] on button "Yes" at bounding box center [270, 168] width 48 height 21
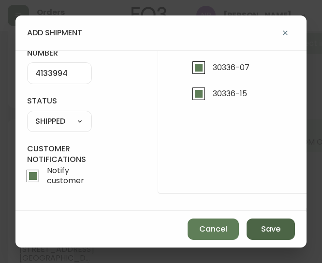
click at [272, 226] on span "Save" at bounding box center [270, 229] width 19 height 11
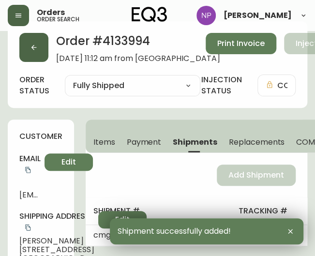
click at [26, 45] on button "button" at bounding box center [33, 47] width 29 height 29
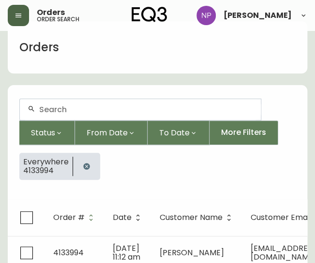
click at [101, 105] on input "text" at bounding box center [146, 109] width 214 height 9
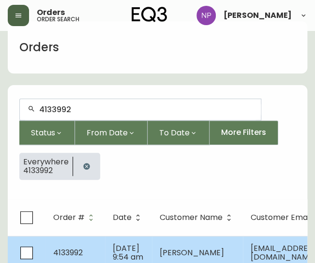
click at [90, 250] on td "4133992" at bounding box center [74, 253] width 59 height 34
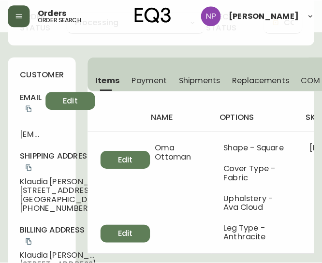
scroll to position [11, 0]
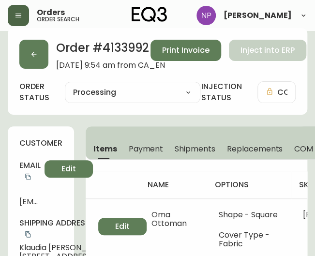
click at [189, 143] on span "Shipments" at bounding box center [194, 148] width 41 height 10
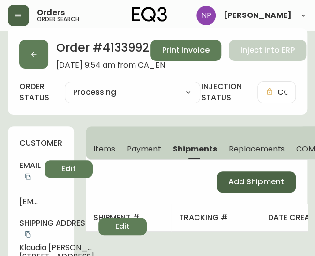
click at [240, 190] on button "Add Shipment" at bounding box center [255, 181] width 79 height 21
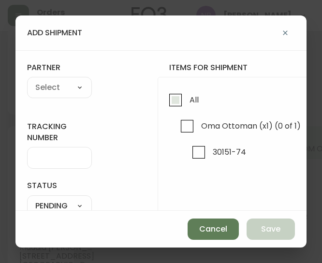
click at [183, 107] on input "All" at bounding box center [175, 100] width 22 height 22
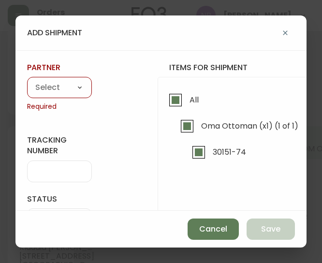
click at [75, 86] on select "A Move to Remember LLC ABF Freight Alero [PERSON_NAME] Canada Post Canpar Expre…" at bounding box center [59, 88] width 65 height 14
click at [27, 81] on select "A Move to Remember LLC ABF Freight Alero [PERSON_NAME] Canada Post Canpar Expre…" at bounding box center [59, 88] width 65 height 14
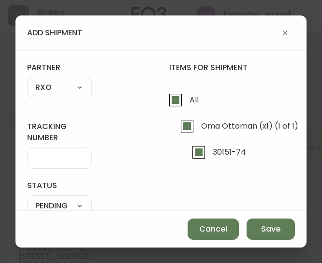
click at [50, 161] on input "tracking number" at bounding box center [59, 157] width 48 height 9
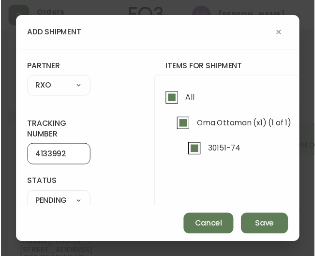
scroll to position [35, 0]
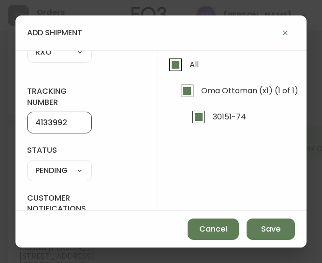
click at [71, 165] on select "SHIPPED PENDING CANCELLED" at bounding box center [59, 170] width 65 height 14
click at [27, 163] on select "SHIPPED PENDING CANCELLED" at bounding box center [59, 170] width 65 height 14
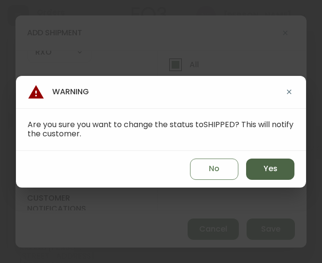
click at [284, 166] on button "Yes" at bounding box center [270, 168] width 48 height 21
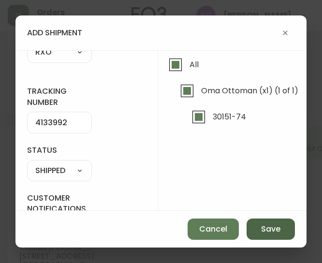
click at [267, 232] on span "Save" at bounding box center [270, 229] width 19 height 11
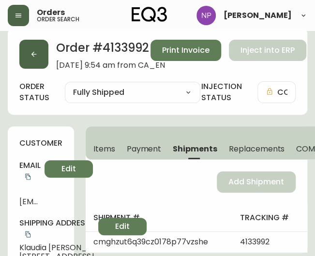
click at [38, 43] on button "button" at bounding box center [33, 54] width 29 height 29
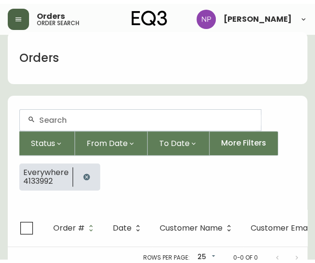
scroll to position [17, 0]
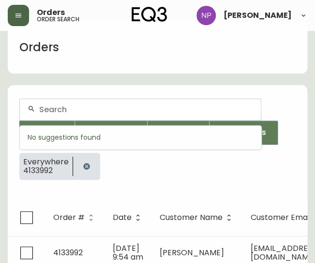
click at [50, 112] on input "text" at bounding box center [146, 109] width 214 height 9
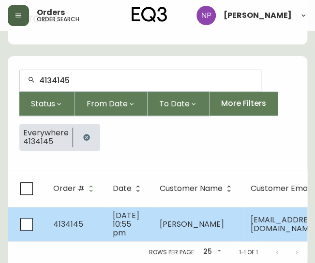
click at [70, 218] on span "4134145" at bounding box center [68, 223] width 30 height 11
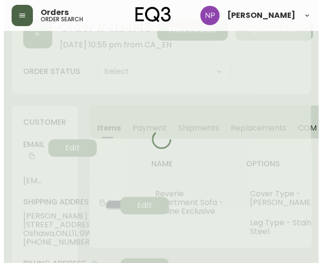
scroll to position [59, 0]
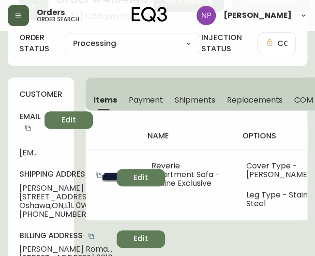
click at [194, 100] on span "Shipments" at bounding box center [194, 100] width 41 height 10
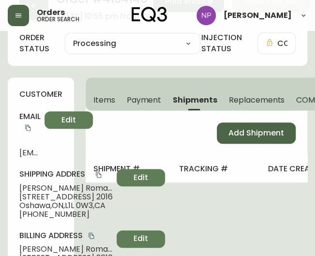
click at [231, 138] on span "Add Shipment" at bounding box center [256, 133] width 56 height 11
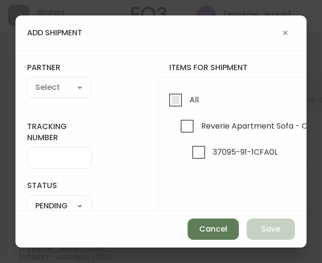
click at [182, 114] on label "All" at bounding box center [181, 102] width 34 height 26
click at [182, 111] on input "All" at bounding box center [175, 100] width 22 height 22
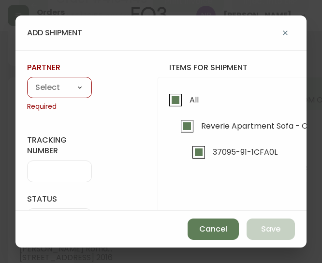
click at [63, 86] on select "A Move to Remember LLC ABF Freight Alero [PERSON_NAME] Canada Post Canpar Expre…" at bounding box center [59, 88] width 65 height 14
click at [27, 81] on select "A Move to Remember LLC ABF Freight Alero [PERSON_NAME] Canada Post Canpar Expre…" at bounding box center [59, 88] width 65 height 14
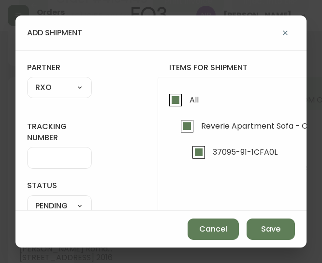
click at [44, 163] on div at bounding box center [59, 158] width 65 height 22
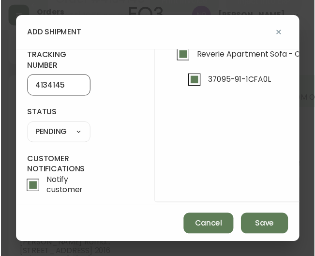
scroll to position [71, 0]
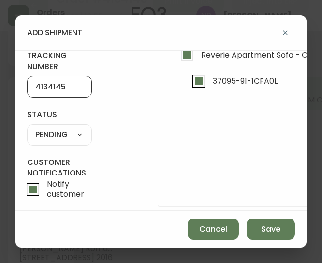
click at [59, 137] on select "SHIPPED PENDING CANCELLED" at bounding box center [59, 135] width 65 height 14
click at [27, 128] on select "SHIPPED PENDING CANCELLED" at bounding box center [59, 135] width 65 height 14
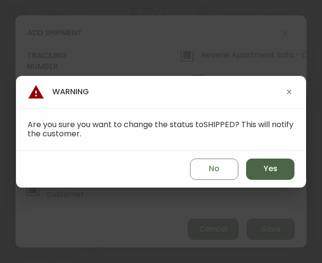
click at [254, 162] on button "Yes" at bounding box center [270, 168] width 48 height 21
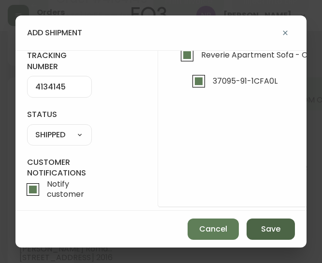
click at [268, 231] on span "Save" at bounding box center [270, 229] width 19 height 11
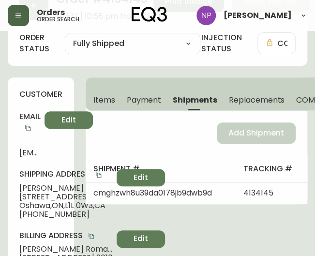
scroll to position [0, 0]
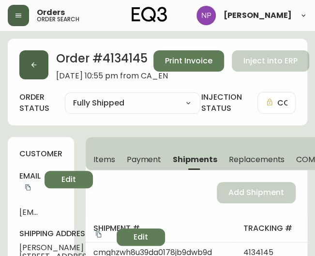
click at [31, 70] on button "button" at bounding box center [33, 64] width 29 height 29
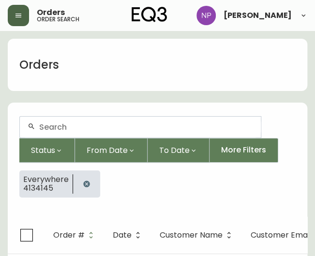
scroll to position [17, 0]
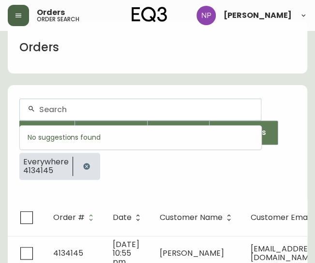
click at [55, 110] on input "text" at bounding box center [146, 109] width 214 height 9
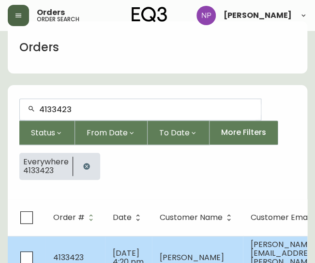
click at [84, 254] on td "4133423" at bounding box center [74, 257] width 59 height 43
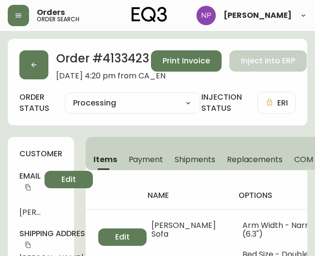
select select "PROCESSING"
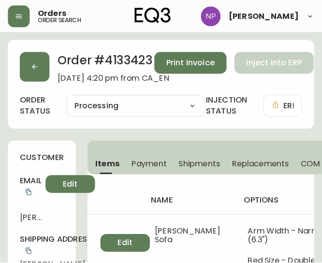
scroll to position [17, 0]
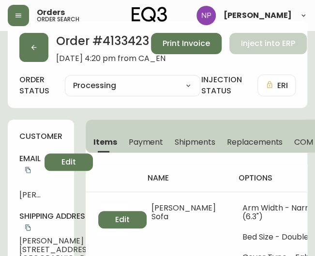
click at [205, 138] on span "Shipments" at bounding box center [194, 142] width 41 height 10
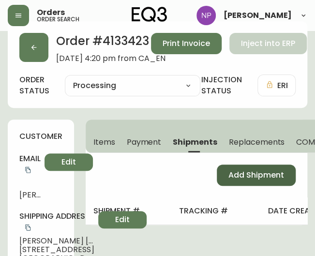
click at [223, 174] on button "Add Shipment" at bounding box center [255, 174] width 79 height 21
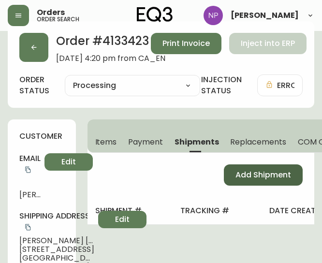
select select "PENDING"
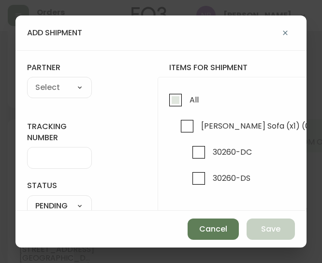
click at [174, 103] on input "All" at bounding box center [175, 100] width 22 height 22
checkbox input "true"
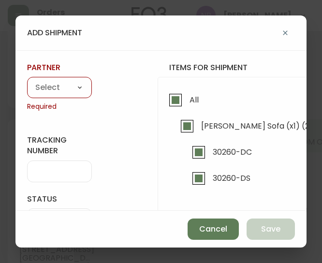
click at [52, 93] on select "A Move to Remember LLC ABF Freight Alero [PERSON_NAME] Canada Post Canpar Expre…" at bounding box center [59, 88] width 65 height 14
select select "cke1dpc0yc9gj0134t8k3ng1a"
click at [27, 81] on select "A Move to Remember LLC ABF Freight Alero [PERSON_NAME] Canada Post Canpar Expre…" at bounding box center [59, 88] width 65 height 14
type input "RXO"
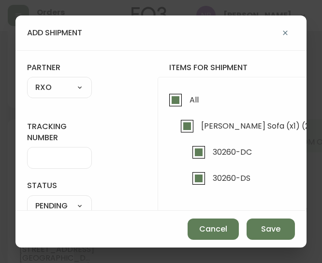
click at [49, 155] on input "tracking number" at bounding box center [59, 157] width 48 height 9
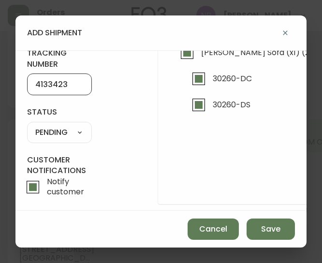
scroll to position [74, 0]
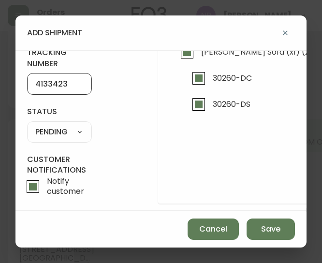
type input "4133423"
click at [61, 128] on select "SHIPPED PENDING CANCELLED" at bounding box center [59, 132] width 65 height 14
click at [27, 125] on select "SHIPPED PENDING CANCELLED" at bounding box center [59, 132] width 65 height 14
select select "PENDING"
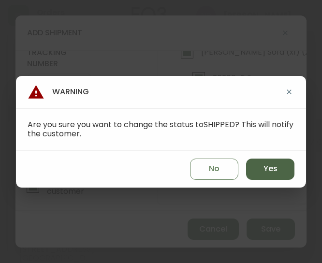
click at [266, 170] on span "Yes" at bounding box center [270, 168] width 14 height 11
type input "SHIPPED"
select select "SHIPPED"
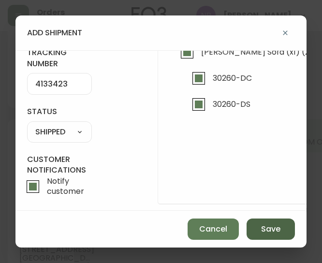
click at [278, 229] on span "Save" at bounding box center [270, 229] width 19 height 11
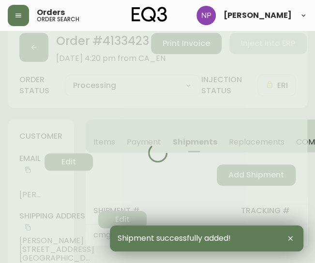
type input "Fully Shipped"
select select "FULLY_SHIPPED"
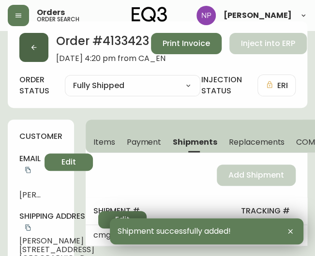
click at [36, 46] on icon "button" at bounding box center [34, 47] width 8 height 8
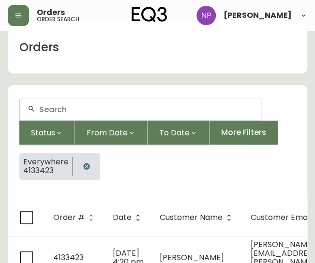
click at [56, 109] on input "text" at bounding box center [146, 109] width 214 height 9
type input "4134117"
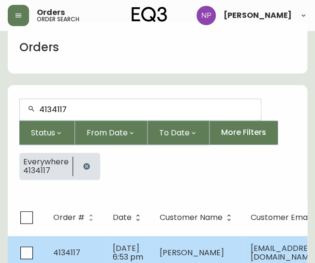
click at [94, 241] on td "4134117" at bounding box center [74, 253] width 59 height 34
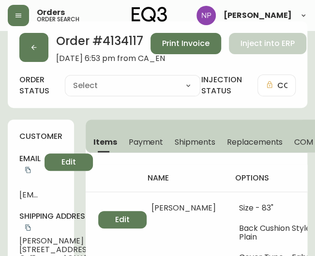
type input "Processing"
select select "PROCESSING"
click at [184, 128] on div "Items Payment Shipments Replacements COM Orders Config Strings" at bounding box center [249, 135] width 327 height 33
click at [185, 138] on span "Shipments" at bounding box center [194, 142] width 41 height 10
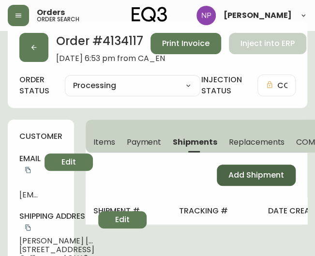
click at [234, 172] on span "Add Shipment" at bounding box center [256, 175] width 56 height 11
select select "PENDING"
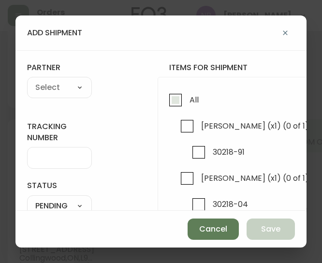
click at [183, 102] on input "All" at bounding box center [175, 100] width 22 height 22
checkbox input "true"
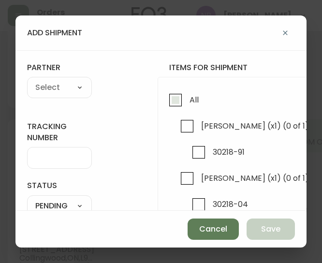
checkbox input "true"
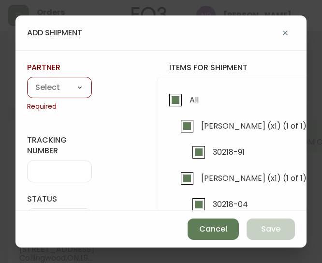
click at [44, 89] on select "A Move to Remember LLC ABF Freight Alero [PERSON_NAME] Canada Post Canpar Expre…" at bounding box center [59, 88] width 65 height 14
select select "cke1dpc0yc9gj0134t8k3ng1a"
click at [27, 81] on select "A Move to Remember LLC ABF Freight Alero [PERSON_NAME] Canada Post Canpar Expre…" at bounding box center [59, 88] width 65 height 14
type input "RXO"
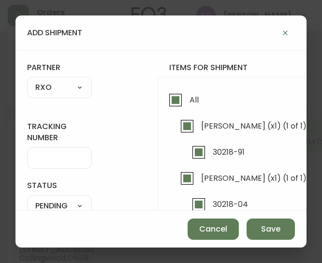
click at [55, 148] on div at bounding box center [59, 158] width 65 height 22
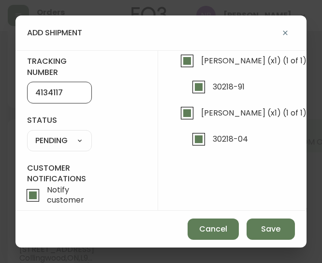
type input "4134117"
click at [69, 144] on select "SHIPPED PENDING CANCELLED" at bounding box center [59, 140] width 65 height 14
click at [27, 133] on select "SHIPPED PENDING CANCELLED" at bounding box center [59, 140] width 65 height 14
select select "PENDING"
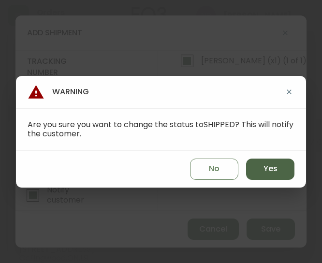
click at [265, 170] on span "Yes" at bounding box center [270, 168] width 14 height 11
type input "SHIPPED"
select select "SHIPPED"
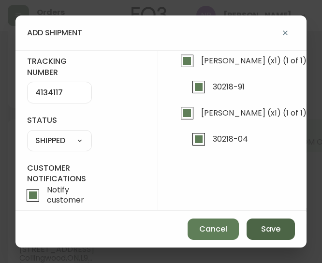
click at [267, 233] on span "Save" at bounding box center [270, 229] width 19 height 11
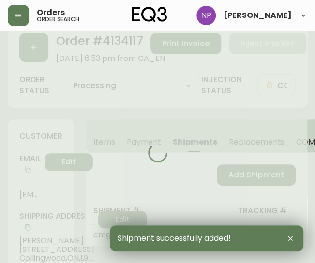
type input "Fully Shipped"
select select "FULLY_SHIPPED"
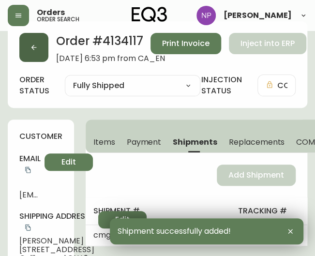
click at [36, 48] on icon "button" at bounding box center [34, 47] width 8 height 8
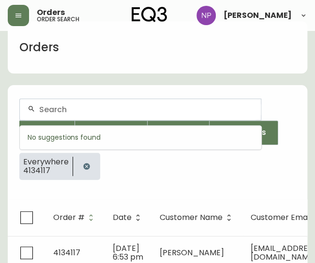
click at [61, 113] on input "text" at bounding box center [146, 109] width 214 height 9
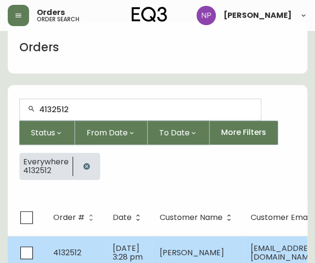
type input "4132512"
click at [87, 241] on td "4132512" at bounding box center [74, 253] width 59 height 34
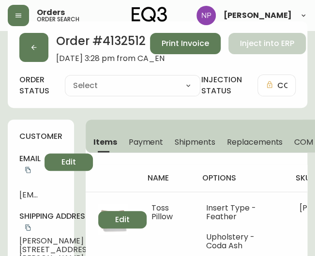
type input "Processing"
select select "PROCESSING"
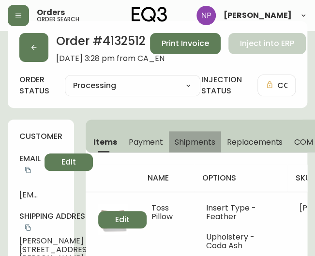
click at [181, 141] on span "Shipments" at bounding box center [194, 142] width 41 height 10
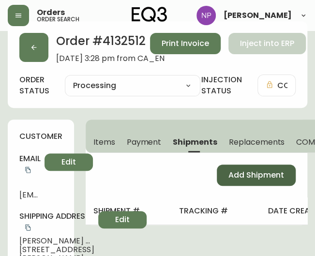
click at [235, 175] on span "Add Shipment" at bounding box center [256, 175] width 56 height 11
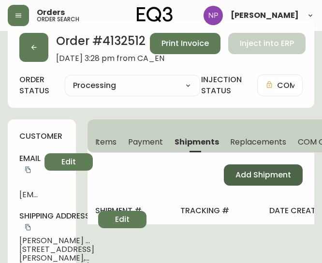
select select "PENDING"
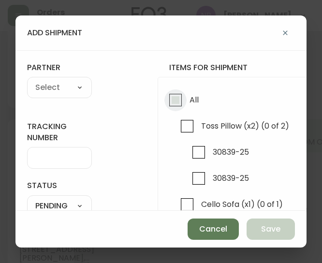
click at [173, 101] on input "All" at bounding box center [175, 100] width 22 height 22
checkbox input "true"
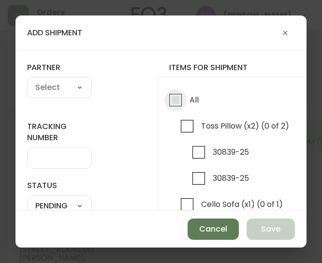
checkbox input "true"
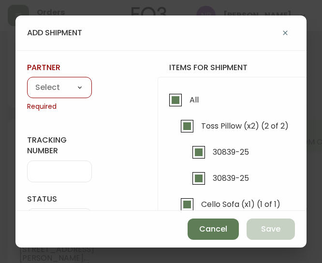
click at [33, 81] on select "A Move to Remember LLC ABF Freight Alero [PERSON_NAME] Canada Post Canpar Expre…" at bounding box center [59, 88] width 65 height 14
select select "cke1dpc0yc9gj0134t8k3ng1a"
click at [27, 81] on select "A Move to Remember LLC ABF Freight Alero [PERSON_NAME] Canada Post Canpar Expre…" at bounding box center [59, 88] width 65 height 14
type input "RXO"
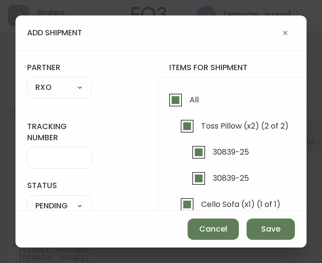
click at [53, 164] on div at bounding box center [59, 158] width 65 height 22
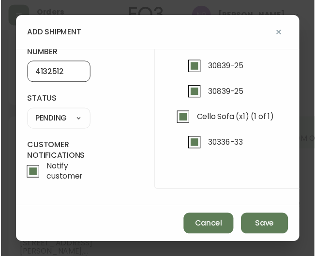
scroll to position [91, 0]
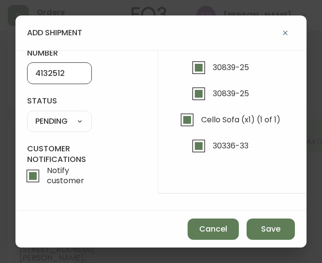
type input "4132512"
click at [62, 115] on select "SHIPPED PENDING CANCELLED" at bounding box center [59, 121] width 65 height 14
click at [27, 114] on select "SHIPPED PENDING CANCELLED" at bounding box center [59, 121] width 65 height 14
select select "PENDING"
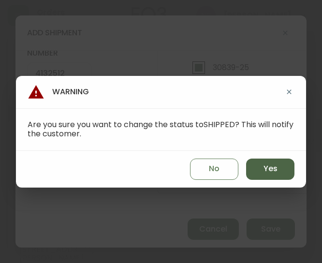
click at [260, 171] on button "Yes" at bounding box center [270, 168] width 48 height 21
type input "SHIPPED"
select select "SHIPPED"
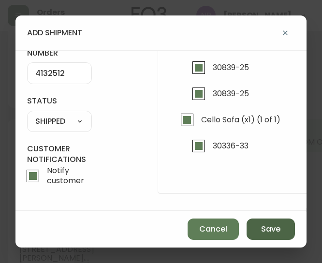
click at [275, 229] on span "Save" at bounding box center [270, 229] width 19 height 11
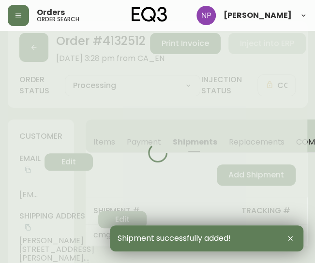
type input "Fully Shipped"
select select "FULLY_SHIPPED"
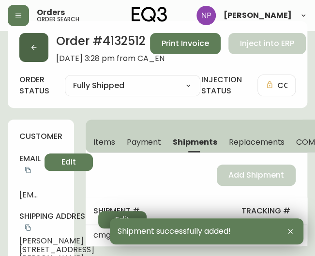
click at [39, 48] on button "button" at bounding box center [33, 47] width 29 height 29
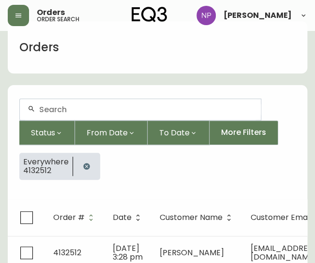
click at [73, 107] on input "text" at bounding box center [146, 109] width 214 height 9
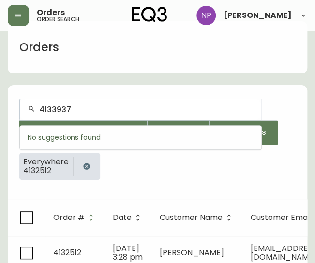
type input "4133937"
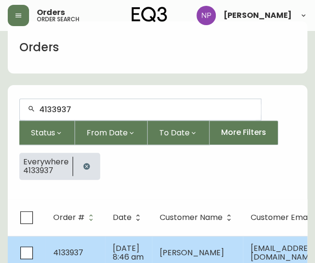
click at [106, 250] on td "[DATE] 8:46 am" at bounding box center [128, 253] width 47 height 34
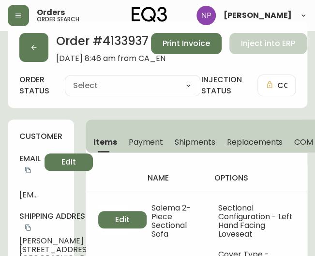
type input "Processing"
select select "PROCESSING"
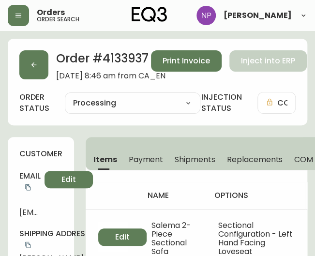
click at [197, 158] on span "Shipments" at bounding box center [194, 159] width 41 height 10
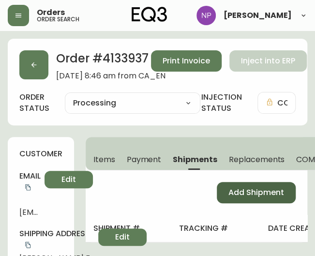
click at [241, 185] on button "Add Shipment" at bounding box center [255, 192] width 79 height 21
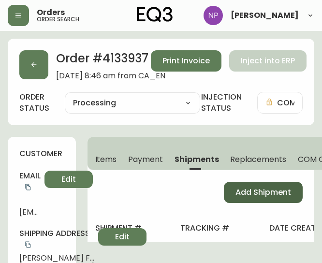
select select "PENDING"
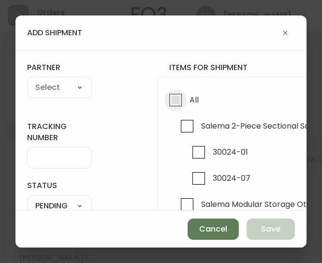
click at [183, 99] on input "All" at bounding box center [175, 100] width 22 height 22
checkbox input "true"
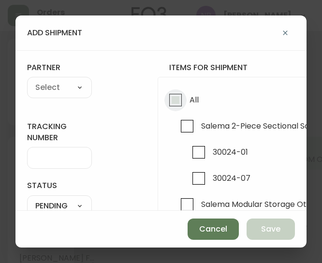
checkbox input "true"
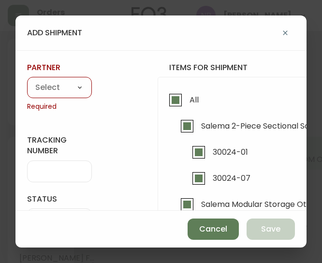
click at [58, 83] on select "A Move to Remember LLC ABF Freight Alero [PERSON_NAME] Canada Post Canpar Expre…" at bounding box center [59, 88] width 65 height 14
select select "cke1dpc0yc9gj0134t8k3ng1a"
click at [27, 81] on select "A Move to Remember LLC ABF Freight Alero [PERSON_NAME] Canada Post Canpar Expre…" at bounding box center [59, 88] width 65 height 14
type input "RXO"
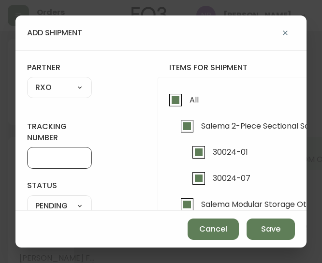
click at [53, 159] on input "tracking number" at bounding box center [59, 157] width 48 height 9
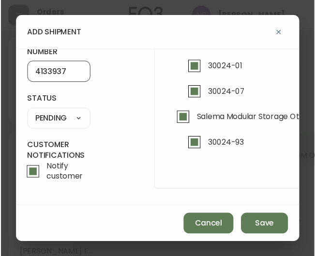
scroll to position [90, 0]
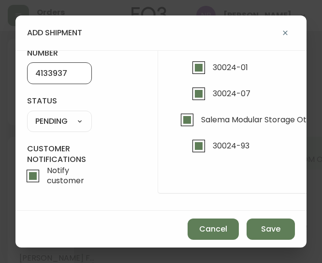
type input "4133937"
click at [52, 114] on select "SHIPPED PENDING CANCELLED" at bounding box center [59, 121] width 65 height 14
click at [27, 114] on select "SHIPPED PENDING CANCELLED" at bounding box center [59, 121] width 65 height 14
select select "PENDING"
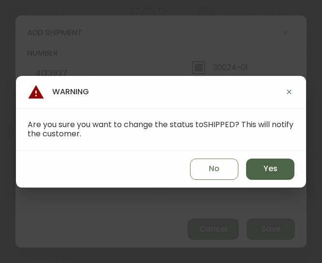
click at [266, 174] on button "Yes" at bounding box center [270, 168] width 48 height 21
type input "SHIPPED"
select select "SHIPPED"
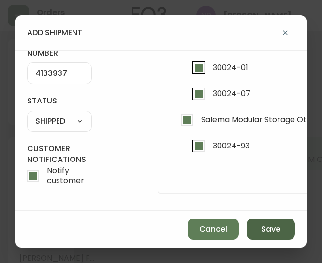
click at [264, 234] on span "Save" at bounding box center [270, 229] width 19 height 11
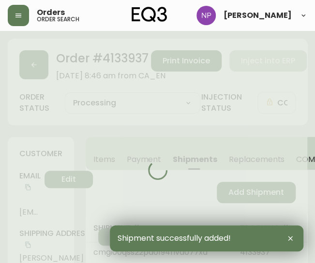
type input "Fully Shipped"
select select "FULLY_SHIPPED"
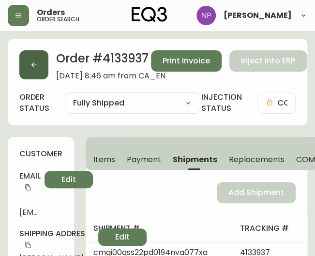
click at [43, 59] on button "button" at bounding box center [33, 64] width 29 height 29
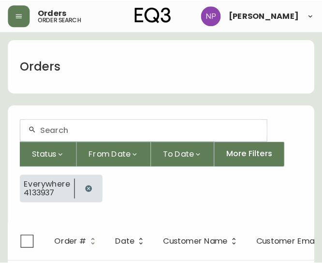
scroll to position [17, 0]
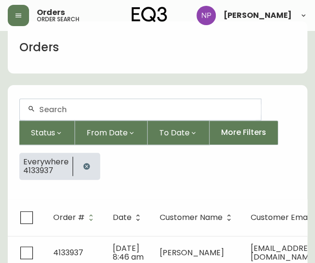
click at [51, 102] on div at bounding box center [140, 109] width 241 height 21
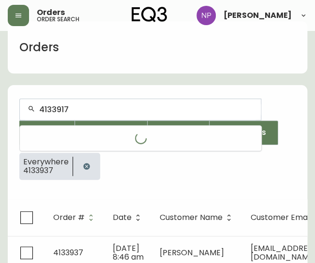
type input "4133917"
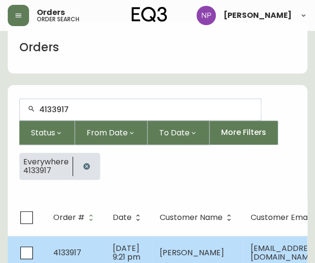
click at [73, 244] on td "4133917" at bounding box center [74, 253] width 59 height 34
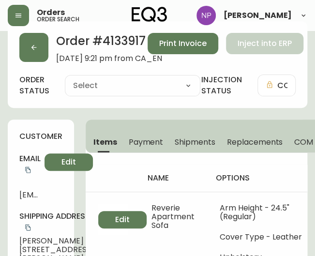
type input "Processing"
select select "PROCESSING"
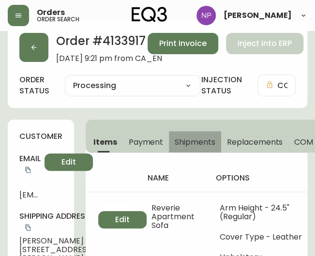
click at [186, 142] on span "Shipments" at bounding box center [194, 142] width 41 height 10
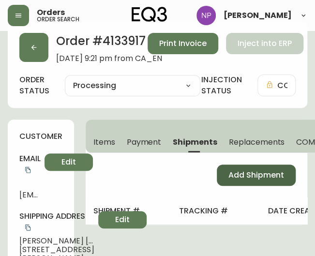
click at [229, 176] on span "Add Shipment" at bounding box center [256, 175] width 56 height 11
select select "PENDING"
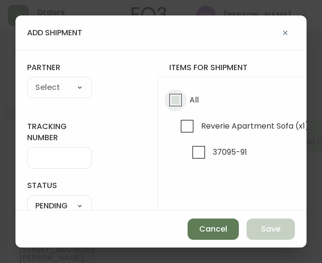
click at [169, 104] on input "All" at bounding box center [175, 100] width 22 height 22
checkbox input "true"
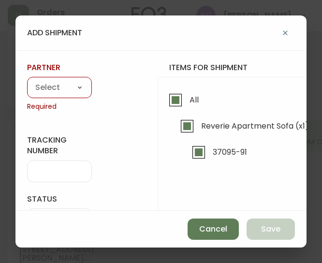
click at [73, 87] on select "A Move to Remember LLC ABF Freight Alero [PERSON_NAME] Canada Post Canpar Expre…" at bounding box center [59, 88] width 65 height 14
select select "cke1dpc0yc9gj0134t8k3ng1a"
click at [27, 81] on select "A Move to Remember LLC ABF Freight Alero [PERSON_NAME] Canada Post Canpar Expre…" at bounding box center [59, 88] width 65 height 14
type input "RXO"
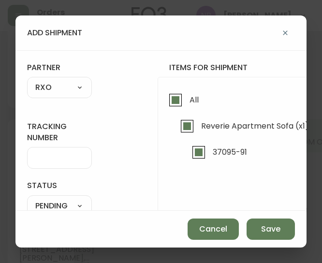
click at [44, 160] on input "tracking number" at bounding box center [59, 157] width 48 height 9
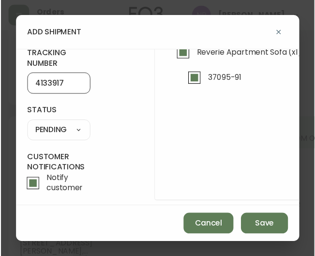
scroll to position [72, 0]
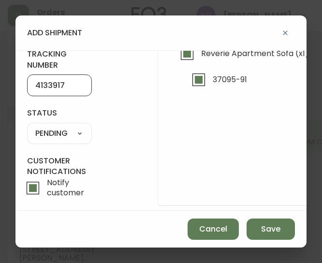
type input "4133917"
click at [62, 132] on select "SHIPPED PENDING CANCELLED" at bounding box center [59, 133] width 65 height 14
click at [27, 126] on select "SHIPPED PENDING CANCELLED" at bounding box center [59, 133] width 65 height 14
select select "PENDING"
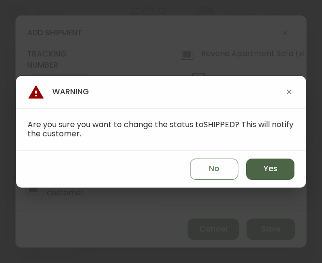
click at [259, 170] on button "Yes" at bounding box center [270, 168] width 48 height 21
type input "SHIPPED"
select select "SHIPPED"
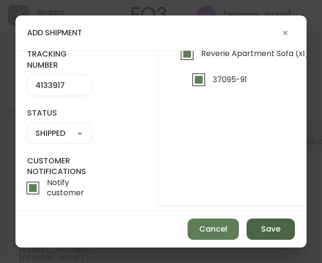
click at [282, 233] on button "Save" at bounding box center [270, 228] width 48 height 21
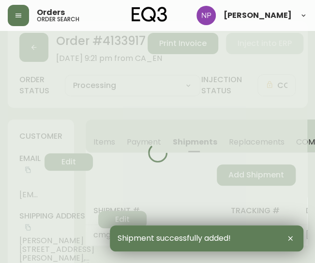
type input "Fully Shipped"
select select "FULLY_SHIPPED"
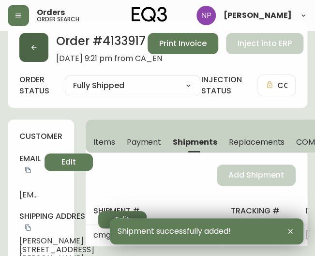
click at [22, 54] on button "button" at bounding box center [33, 47] width 29 height 29
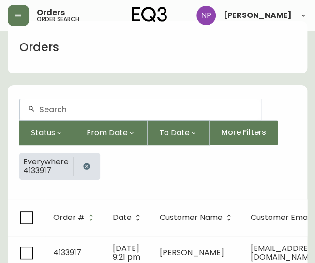
click at [57, 109] on input "text" at bounding box center [146, 109] width 214 height 9
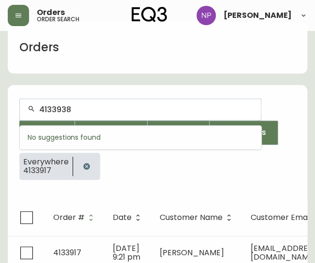
type input "4133938"
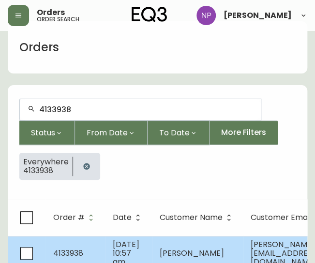
click at [86, 243] on td "4133938" at bounding box center [74, 253] width 59 height 34
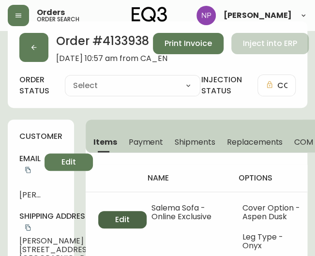
type input "Processing"
select select "PROCESSING"
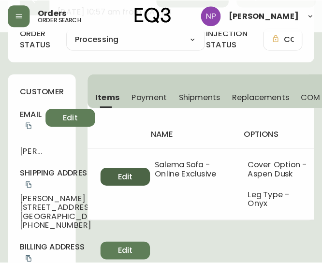
scroll to position [55, 0]
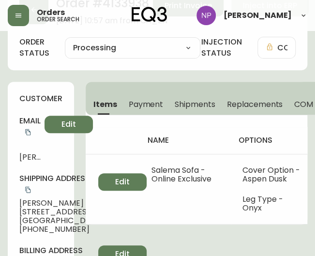
click at [200, 104] on span "Shipments" at bounding box center [194, 104] width 41 height 10
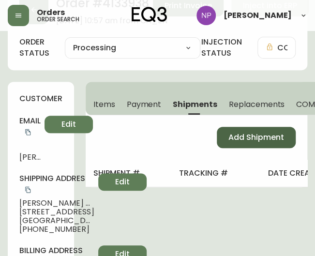
click at [236, 129] on button "Add Shipment" at bounding box center [255, 137] width 79 height 21
select select "PENDING"
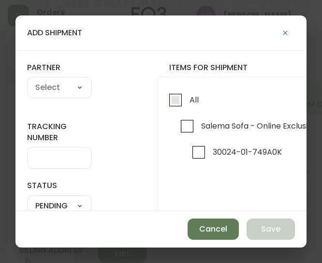
click at [175, 100] on input "All" at bounding box center [175, 100] width 22 height 22
checkbox input "true"
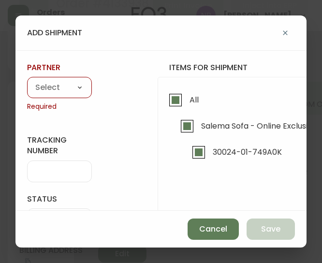
click at [62, 90] on select "A Move to Remember LLC ABF Freight Alero [PERSON_NAME] Canada Post Canpar Expre…" at bounding box center [59, 88] width 65 height 14
select select "cke1dpc0yc9gj0134t8k3ng1a"
click at [27, 81] on select "A Move to Remember LLC ABF Freight Alero [PERSON_NAME] Canada Post Canpar Expre…" at bounding box center [59, 88] width 65 height 14
type input "RXO"
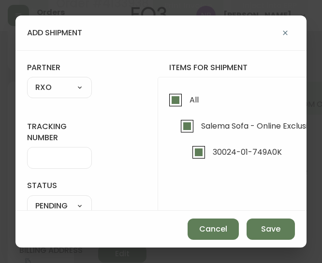
click at [52, 155] on input "tracking number" at bounding box center [59, 157] width 48 height 9
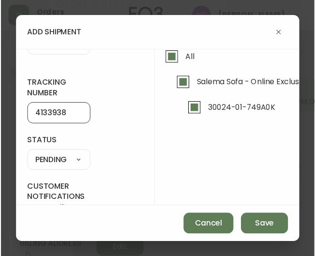
scroll to position [42, 0]
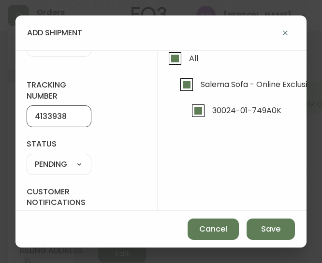
type input "4133938"
click at [75, 169] on select "SHIPPED PENDING CANCELLED" at bounding box center [59, 164] width 65 height 14
click at [27, 157] on select "SHIPPED PENDING CANCELLED" at bounding box center [59, 164] width 65 height 14
select select "PENDING"
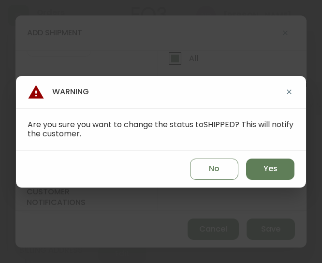
click at [244, 171] on div "No Yes" at bounding box center [161, 169] width 290 height 37
click at [250, 172] on button "Yes" at bounding box center [270, 168] width 48 height 21
type input "SHIPPED"
select select "SHIPPED"
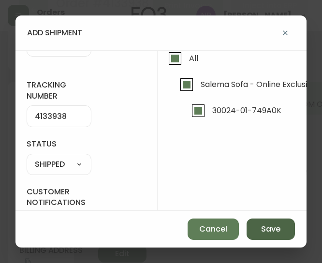
click at [268, 232] on span "Save" at bounding box center [270, 229] width 19 height 11
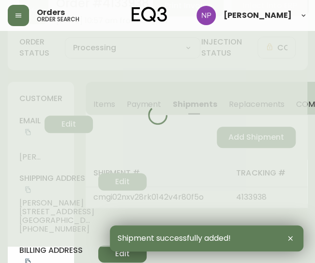
type input "Fully Shipped"
select select "FULLY_SHIPPED"
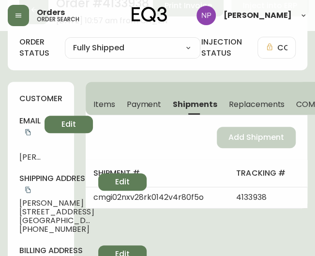
scroll to position [0, 0]
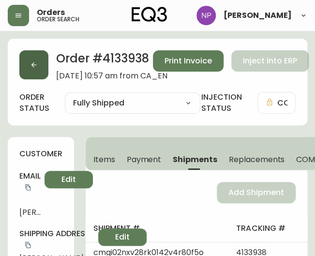
click at [33, 65] on icon "button" at bounding box center [34, 65] width 8 height 8
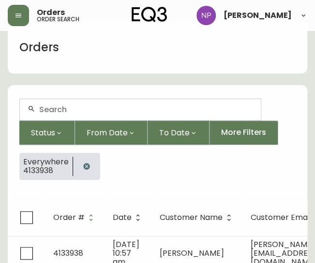
click at [65, 111] on input "text" at bounding box center [146, 109] width 214 height 9
type input "4133963"
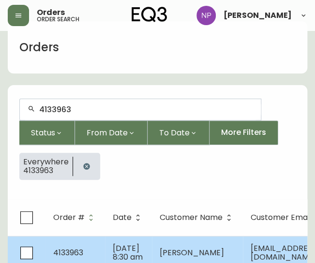
click at [85, 239] on td "4133963" at bounding box center [74, 253] width 59 height 34
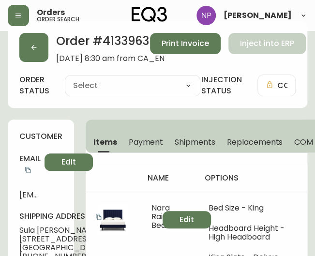
type input "Processing"
select select "PROCESSING"
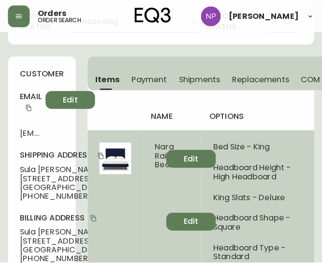
scroll to position [81, 0]
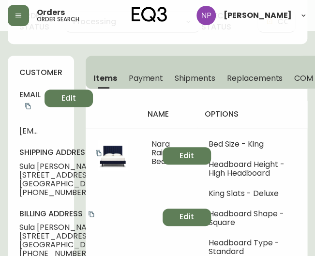
click at [193, 84] on button "Shipments" at bounding box center [195, 77] width 52 height 21
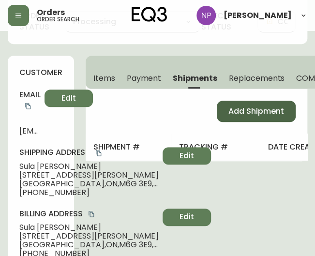
click at [232, 111] on span "Add Shipment" at bounding box center [256, 111] width 56 height 11
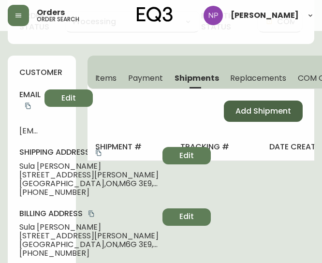
select select "PENDING"
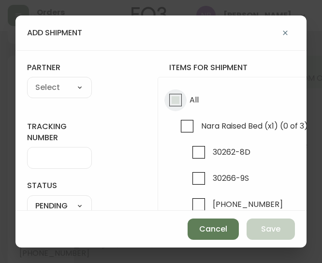
click at [169, 102] on input "All" at bounding box center [175, 100] width 22 height 22
checkbox input "true"
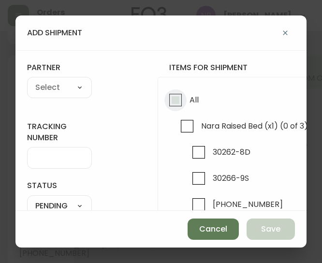
checkbox input "true"
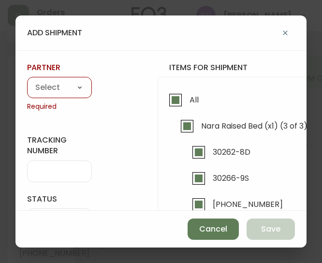
click at [68, 84] on select "A Move to Remember LLC ABF Freight Alero [PERSON_NAME] Canada Post Canpar Expre…" at bounding box center [59, 88] width 65 height 14
select select "cke1dpc0yc9gj0134t8k3ng1a"
click at [27, 81] on select "A Move to Remember LLC ABF Freight Alero [PERSON_NAME] Canada Post Canpar Expre…" at bounding box center [59, 88] width 65 height 14
type input "RXO"
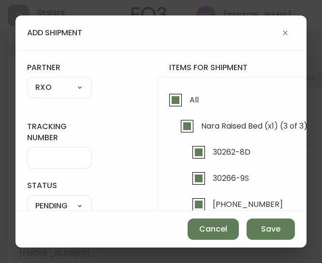
click at [59, 162] on div at bounding box center [59, 158] width 65 height 22
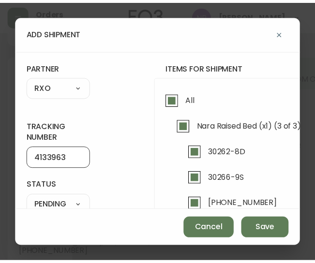
scroll to position [90, 0]
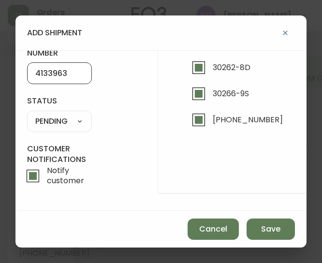
type input "4133963"
click at [62, 114] on select "SHIPPED PENDING CANCELLED" at bounding box center [59, 121] width 65 height 14
click at [27, 114] on select "SHIPPED PENDING CANCELLED" at bounding box center [59, 121] width 65 height 14
select select "PENDING"
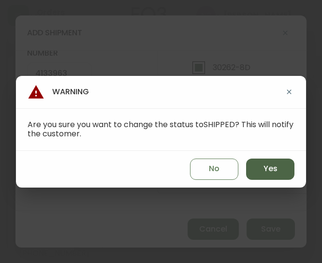
click at [286, 172] on button "Yes" at bounding box center [270, 168] width 48 height 21
type input "SHIPPED"
select select "SHIPPED"
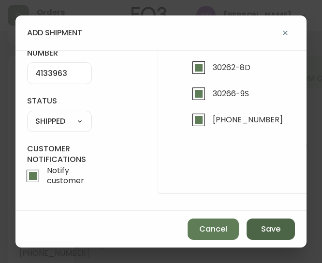
click at [275, 229] on span "Save" at bounding box center [270, 229] width 19 height 11
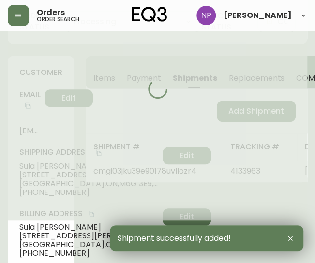
type input "Fully Shipped"
select select "FULLY_SHIPPED"
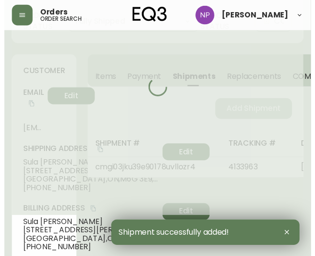
scroll to position [0, 0]
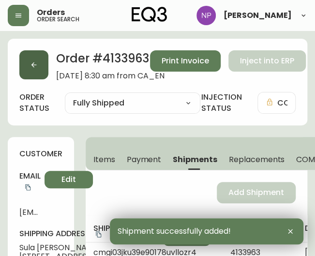
click at [36, 63] on icon "button" at bounding box center [34, 65] width 8 height 8
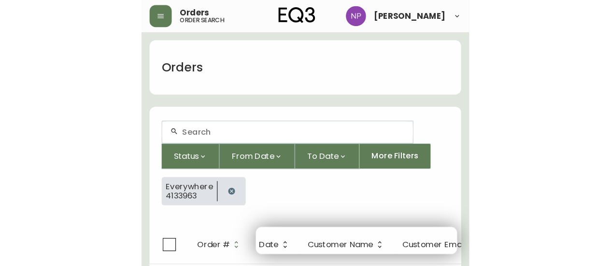
scroll to position [17, 0]
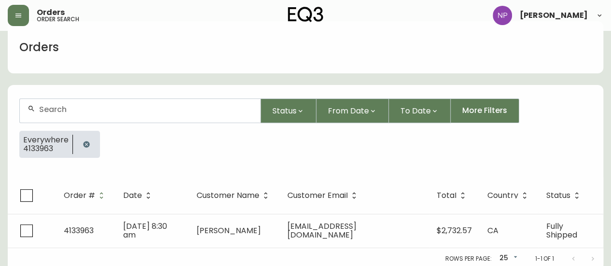
click at [54, 105] on input "text" at bounding box center [146, 109] width 214 height 9
type input "4135237"
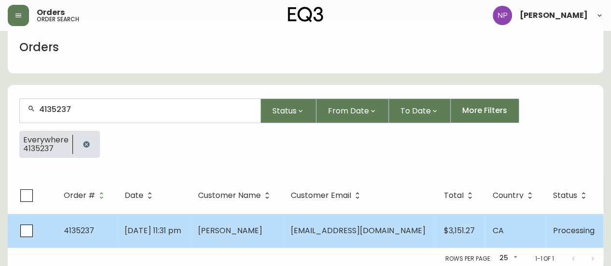
click at [134, 216] on td "[DATE] 11:31 pm" at bounding box center [153, 231] width 73 height 34
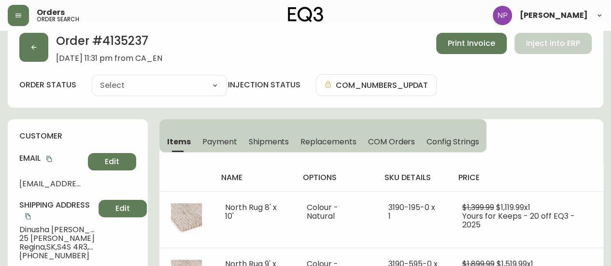
type input "Processing"
select select "PROCESSING"
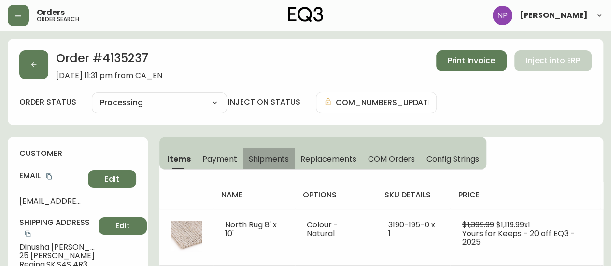
click at [283, 162] on span "Shipments" at bounding box center [269, 159] width 41 height 10
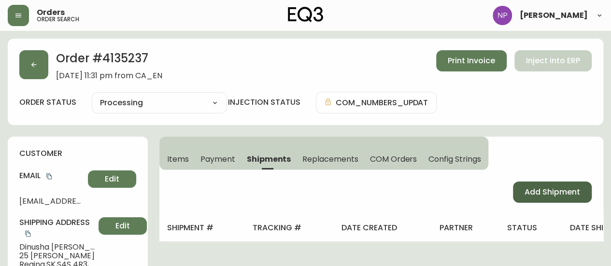
click at [314, 199] on button "Add Shipment" at bounding box center [552, 192] width 79 height 21
select select "PENDING"
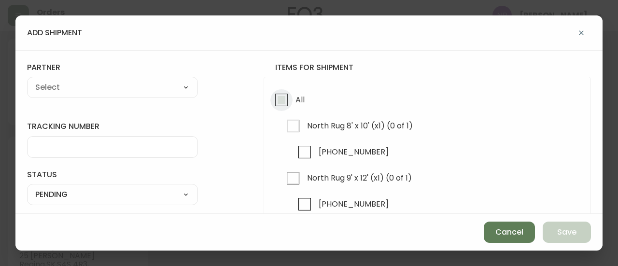
click at [271, 107] on input "All" at bounding box center [282, 100] width 22 height 22
checkbox input "true"
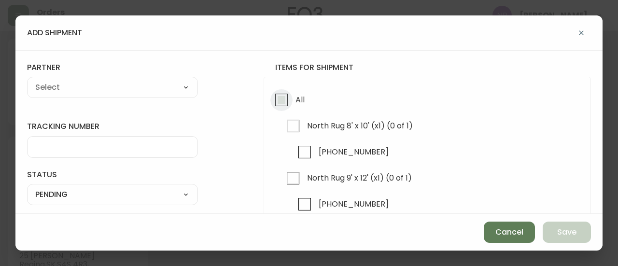
checkbox input "true"
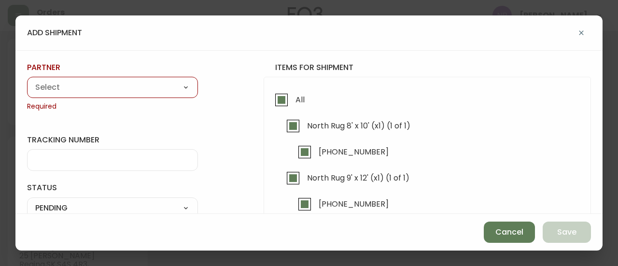
click at [119, 87] on select "A Move to Remember LLC ABF Freight Alero [PERSON_NAME] Canada Post Canpar Expre…" at bounding box center [112, 88] width 171 height 14
select select "cm36aljh91kyh01104d2qpq4w"
click at [27, 81] on select "A Move to Remember LLC ABF Freight Alero [PERSON_NAME] Canada Post Canpar Expre…" at bounding box center [112, 88] width 171 height 14
type input "Transource Freightways"
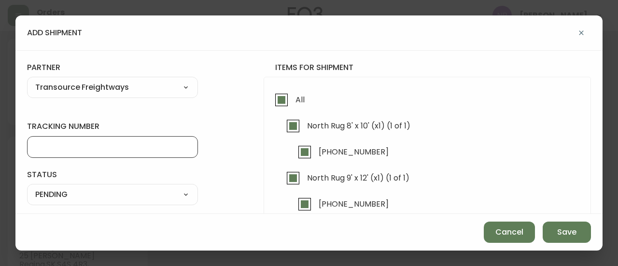
click at [120, 146] on input "tracking number" at bounding box center [112, 147] width 155 height 9
type input "8034890"
click at [91, 191] on select "SHIPPED PENDING CANCELLED" at bounding box center [112, 194] width 171 height 14
click at [27, 187] on select "SHIPPED PENDING CANCELLED" at bounding box center [112, 194] width 171 height 14
select select "PENDING"
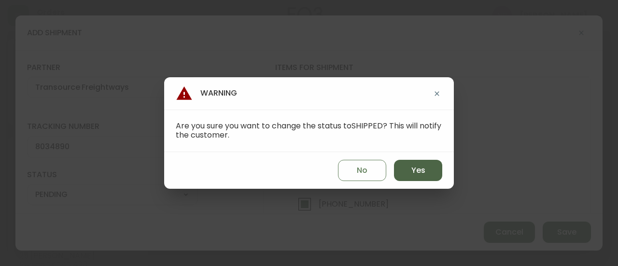
click at [314, 172] on button "Yes" at bounding box center [418, 170] width 48 height 21
type input "SHIPPED"
select select "SHIPPED"
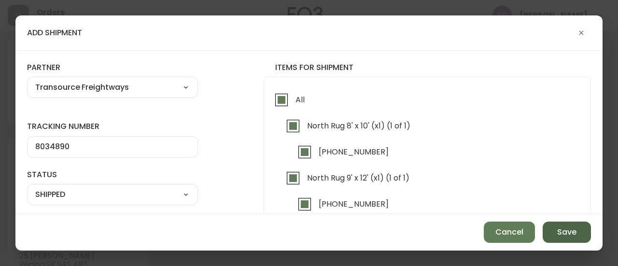
click at [314, 231] on button "Save" at bounding box center [567, 232] width 48 height 21
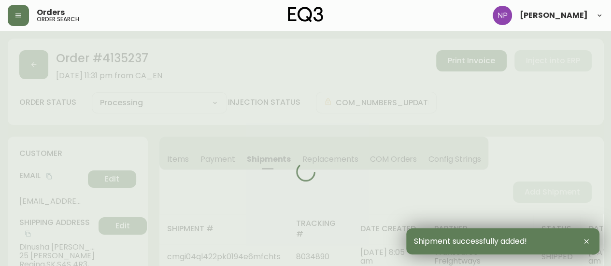
type input "Fully Shipped"
select select "FULLY_SHIPPED"
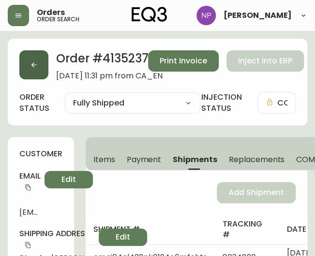
click at [32, 73] on button "button" at bounding box center [33, 64] width 29 height 29
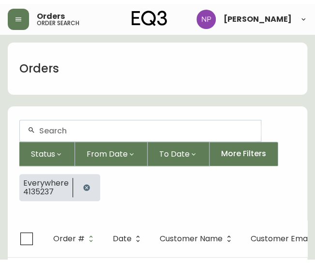
scroll to position [17, 0]
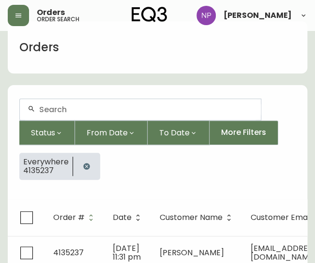
click at [55, 110] on input "text" at bounding box center [146, 109] width 214 height 9
type input "4134236"
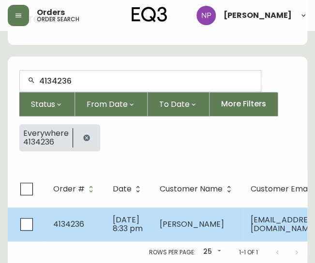
click at [72, 221] on span "4134236" at bounding box center [68, 223] width 31 height 11
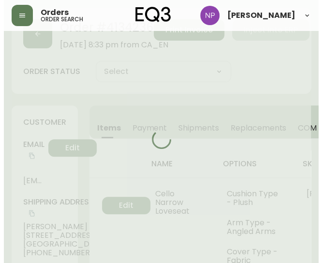
scroll to position [51, 0]
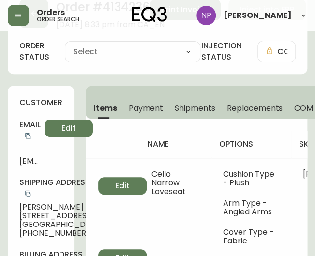
type input "Processing"
select select "PROCESSING"
click at [180, 109] on span "Shipments" at bounding box center [194, 108] width 41 height 10
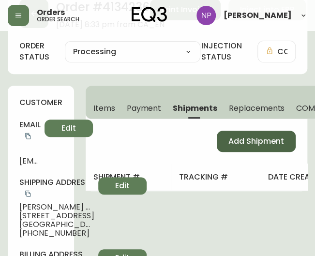
click at [270, 139] on span "Add Shipment" at bounding box center [256, 141] width 56 height 11
select select "PENDING"
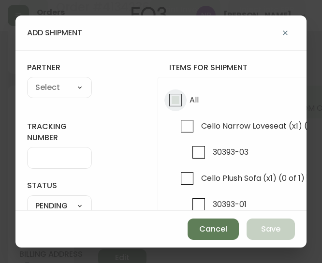
click at [176, 95] on input "All" at bounding box center [175, 100] width 22 height 22
checkbox input "true"
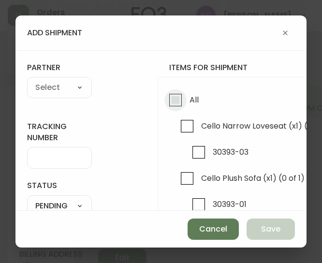
checkbox input "true"
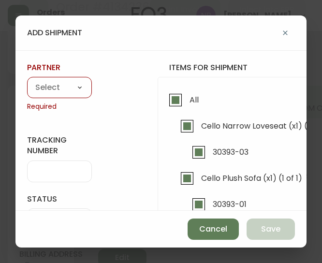
click at [54, 92] on select "A Move to Remember LLC ABF Freight Alero [PERSON_NAME] Canada Post Canpar Expre…" at bounding box center [59, 88] width 65 height 14
select select "cke1dpc0yc9gj0134t8k3ng1a"
click at [27, 81] on select "A Move to Remember LLC ABF Freight Alero [PERSON_NAME] Canada Post Canpar Expre…" at bounding box center [59, 88] width 65 height 14
type input "RXO"
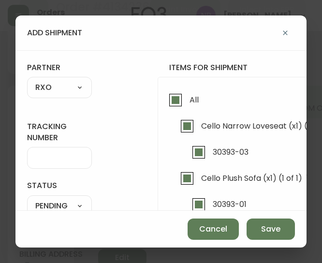
click at [50, 162] on div at bounding box center [59, 158] width 65 height 22
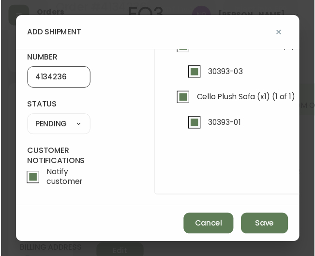
scroll to position [85, 0]
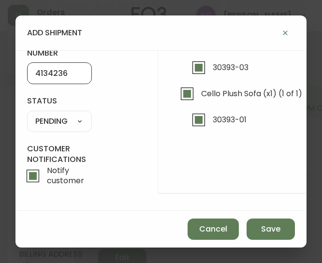
type input "4134236"
click at [80, 123] on select "SHIPPED PENDING CANCELLED" at bounding box center [59, 121] width 65 height 14
click at [27, 114] on select "SHIPPED PENDING CANCELLED" at bounding box center [59, 121] width 65 height 14
select select "PENDING"
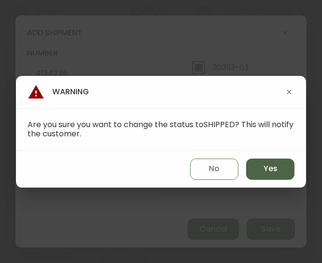
click at [258, 167] on button "Yes" at bounding box center [270, 168] width 48 height 21
type input "SHIPPED"
select select "SHIPPED"
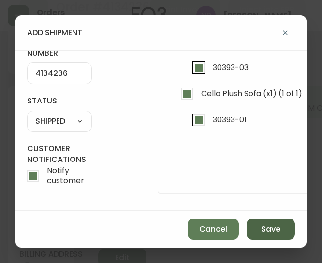
click at [269, 229] on span "Save" at bounding box center [270, 229] width 19 height 11
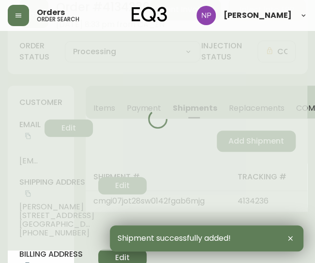
type input "Fully Shipped"
select select "FULLY_SHIPPED"
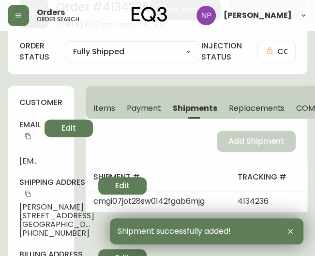
scroll to position [0, 0]
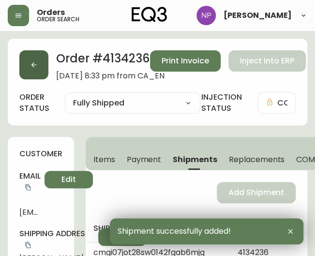
click at [35, 68] on icon "button" at bounding box center [34, 65] width 8 height 8
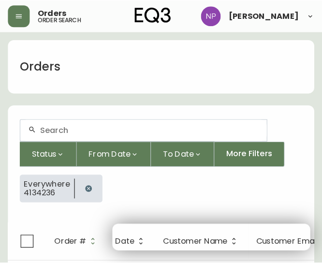
scroll to position [17, 0]
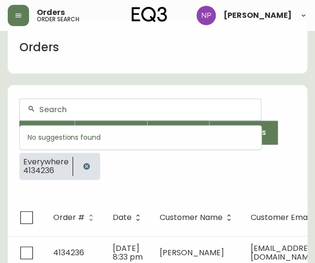
click at [84, 107] on input "text" at bounding box center [146, 109] width 214 height 9
type input "4133876"
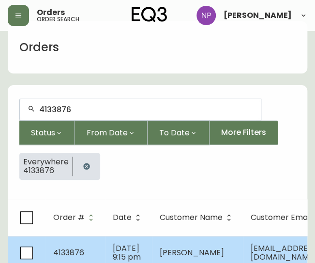
click at [101, 239] on td "4133876" at bounding box center [74, 253] width 59 height 34
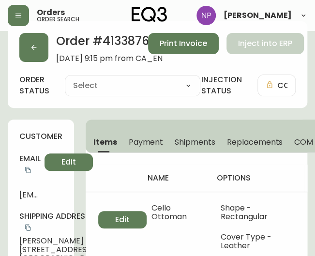
type input "Processing"
select select "PROCESSING"
click at [186, 144] on span "Shipments" at bounding box center [194, 142] width 41 height 10
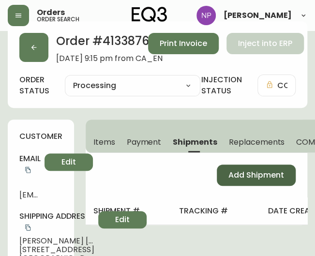
click at [231, 172] on span "Add Shipment" at bounding box center [256, 175] width 56 height 11
select select "PENDING"
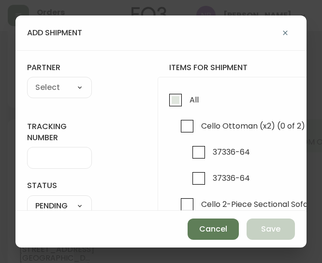
click at [181, 99] on input "All" at bounding box center [175, 100] width 22 height 22
checkbox input "true"
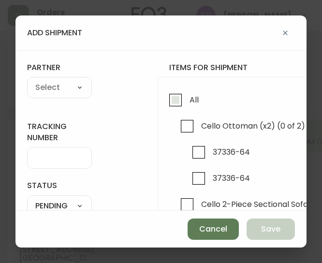
checkbox input "true"
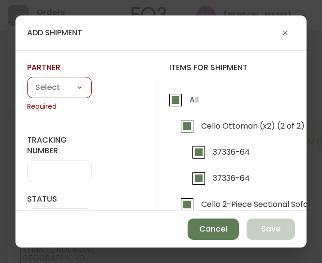
click at [81, 86] on select "A Move to Remember LLC ABF Freight Alero [PERSON_NAME] Canada Post Canpar Expre…" at bounding box center [59, 88] width 65 height 14
select select "cke1dpc0yc9gj0134t8k3ng1a"
click at [27, 81] on select "A Move to Remember LLC ABF Freight Alero [PERSON_NAME] Canada Post Canpar Expre…" at bounding box center [59, 88] width 65 height 14
type input "RXO"
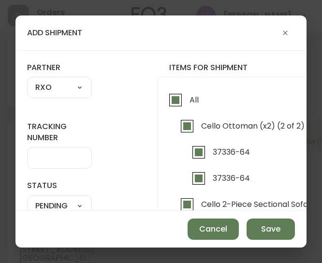
click at [70, 161] on input "tracking number" at bounding box center [59, 157] width 48 height 9
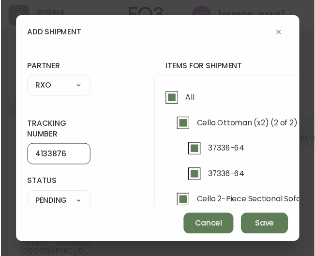
scroll to position [91, 0]
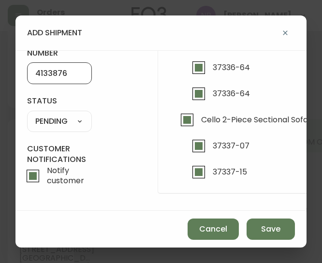
type input "4133876"
click at [57, 115] on select "SHIPPED PENDING CANCELLED" at bounding box center [59, 121] width 65 height 14
click at [27, 114] on select "SHIPPED PENDING CANCELLED" at bounding box center [59, 121] width 65 height 14
select select "PENDING"
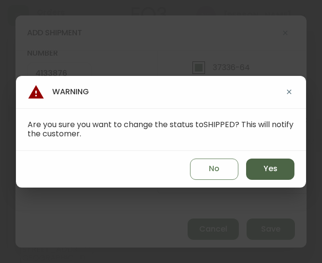
click at [261, 172] on button "Yes" at bounding box center [270, 168] width 48 height 21
type input "SHIPPED"
select select "SHIPPED"
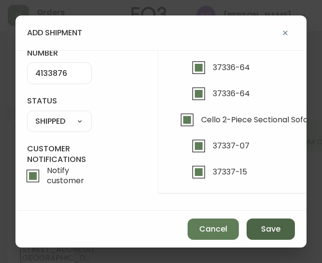
click at [267, 231] on span "Save" at bounding box center [270, 229] width 19 height 11
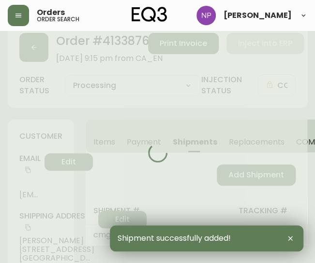
type input "Fully Shipped"
select select "FULLY_SHIPPED"
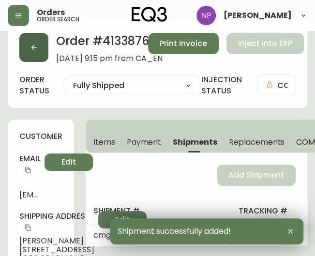
click at [44, 49] on button "button" at bounding box center [33, 47] width 29 height 29
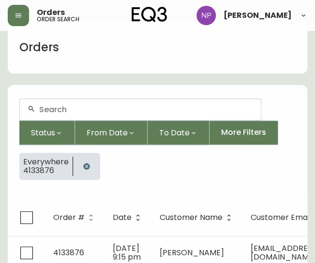
click at [66, 101] on div at bounding box center [140, 109] width 241 height 21
type input "4135532"
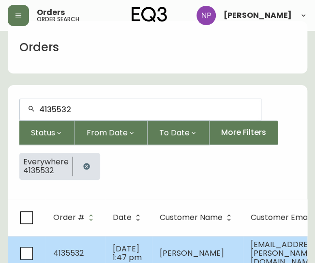
click at [81, 248] on span "4135532" at bounding box center [68, 252] width 30 height 11
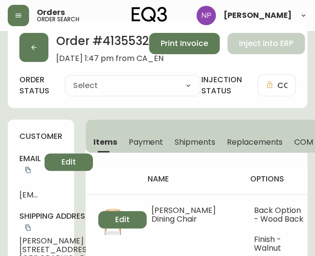
type input "Processing"
select select "PROCESSING"
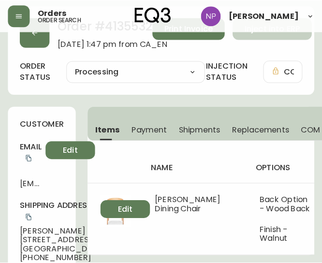
scroll to position [30, 0]
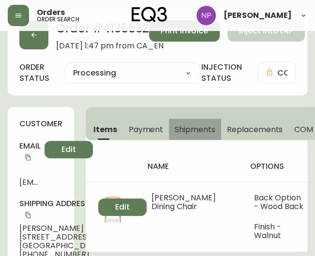
click at [177, 135] on button "Shipments" at bounding box center [195, 128] width 52 height 21
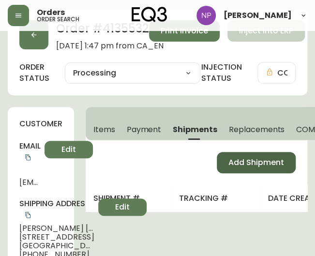
click at [224, 170] on button "Add Shipment" at bounding box center [255, 162] width 79 height 21
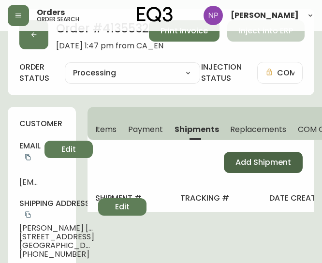
select select "PENDING"
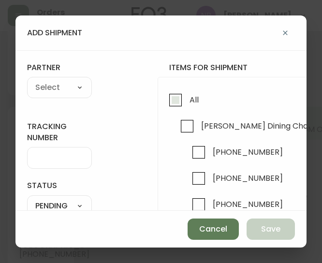
click at [173, 100] on input "All" at bounding box center [175, 100] width 22 height 22
checkbox input "true"
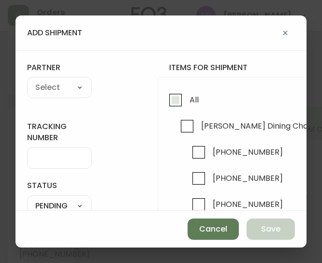
checkbox input "true"
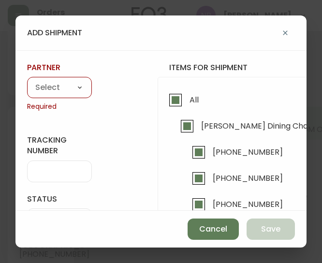
click at [50, 86] on select "A Move to Remember LLC ABF Freight Alero [PERSON_NAME] Canada Post Canpar Expre…" at bounding box center [59, 88] width 65 height 14
select select "cke1dpc0yc9gj0134t8k3ng1a"
click at [27, 81] on select "A Move to Remember LLC ABF Freight Alero [PERSON_NAME] Canada Post Canpar Expre…" at bounding box center [59, 88] width 65 height 14
type input "RXO"
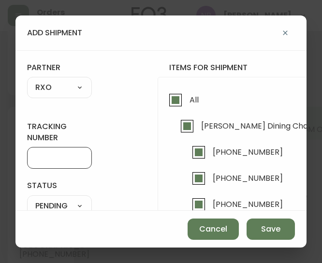
click at [47, 160] on input "tracking number" at bounding box center [59, 157] width 48 height 9
type input "3"
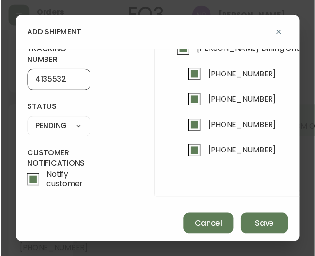
scroll to position [76, 0]
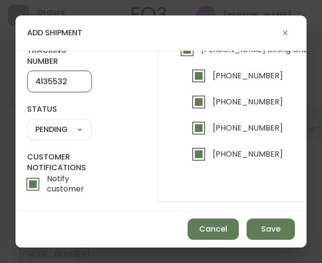
type input "4135532"
click at [70, 128] on select "SHIPPED PENDING CANCELLED" at bounding box center [59, 129] width 65 height 14
click at [27, 122] on select "SHIPPED PENDING CANCELLED" at bounding box center [59, 129] width 65 height 14
select select "PENDING"
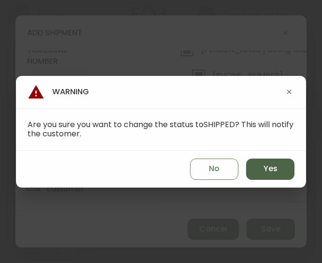
click at [265, 176] on button "Yes" at bounding box center [270, 168] width 48 height 21
type input "SHIPPED"
select select "SHIPPED"
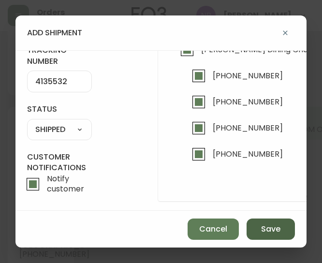
click at [281, 229] on button "Save" at bounding box center [270, 228] width 48 height 21
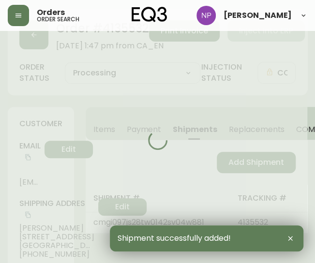
type input "Fully Shipped"
select select "FULLY_SHIPPED"
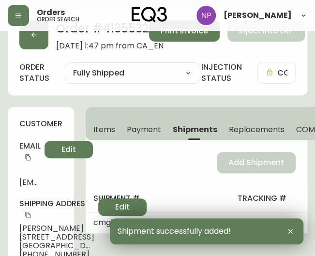
scroll to position [0, 0]
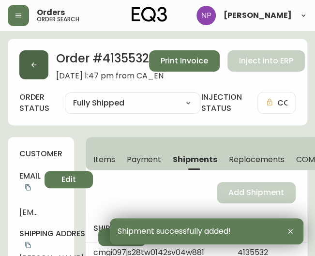
click at [43, 71] on button "button" at bounding box center [33, 64] width 29 height 29
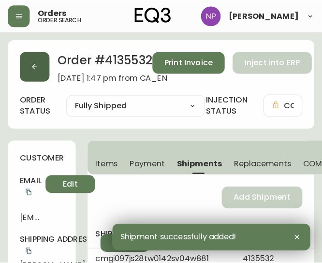
scroll to position [17, 0]
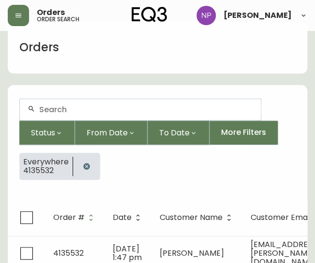
click at [56, 112] on input "text" at bounding box center [146, 109] width 214 height 9
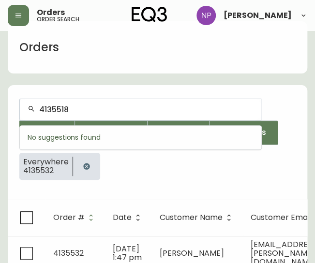
type input "4135518"
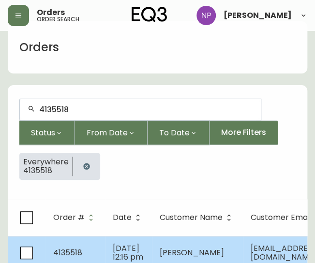
click at [94, 249] on td "4135518" at bounding box center [74, 253] width 59 height 34
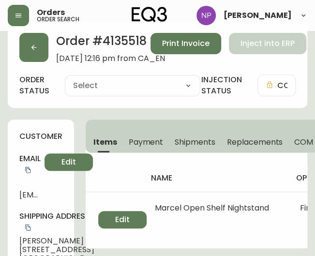
type input "Processing"
select select "PROCESSING"
click at [174, 143] on span "Shipments" at bounding box center [194, 142] width 41 height 10
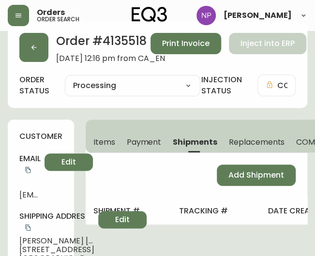
click at [231, 185] on div "Add Shipment" at bounding box center [196, 175] width 221 height 44
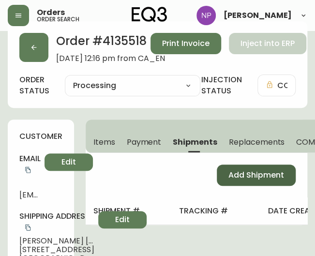
click at [237, 170] on span "Add Shipment" at bounding box center [256, 175] width 56 height 11
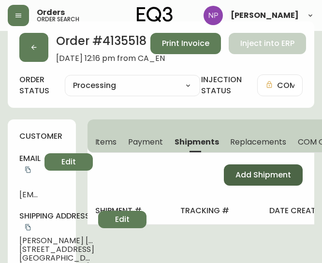
select select "PENDING"
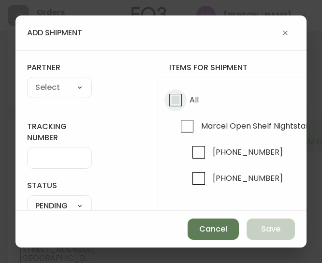
click at [182, 108] on input "All" at bounding box center [175, 100] width 22 height 22
checkbox input "true"
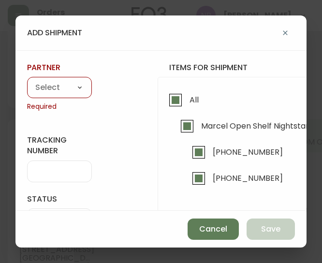
click at [76, 85] on select "A Move to Remember LLC ABF Freight Alero [PERSON_NAME] Canada Post Canpar Expre…" at bounding box center [59, 88] width 65 height 14
select select "cke1dpc0yc9gj0134t8k3ng1a"
click at [27, 81] on select "A Move to Remember LLC ABF Freight Alero [PERSON_NAME] Canada Post Canpar Expre…" at bounding box center [59, 88] width 65 height 14
type input "RXO"
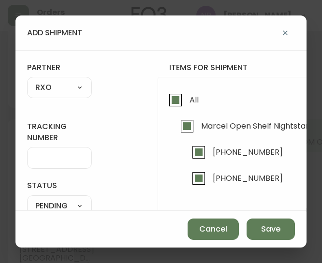
click at [61, 162] on div at bounding box center [59, 158] width 65 height 22
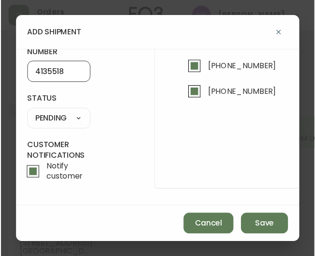
scroll to position [90, 0]
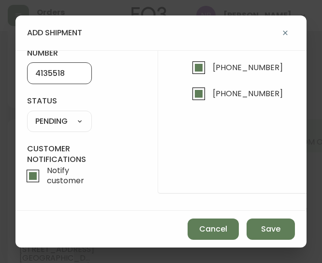
type input "4135518"
click at [81, 116] on select "SHIPPED PENDING CANCELLED" at bounding box center [59, 121] width 65 height 14
click at [27, 114] on select "SHIPPED PENDING CANCELLED" at bounding box center [59, 121] width 65 height 14
select select "PENDING"
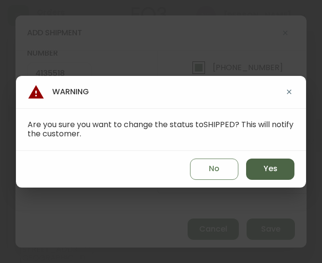
click at [278, 172] on button "Yes" at bounding box center [270, 168] width 48 height 21
type input "SHIPPED"
select select "SHIPPED"
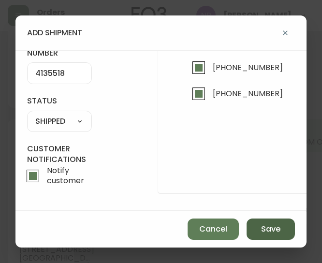
click at [266, 232] on span "Save" at bounding box center [270, 229] width 19 height 11
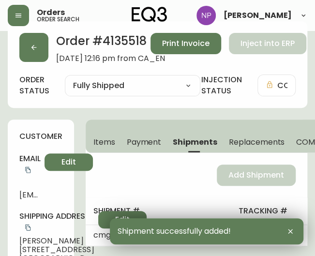
scroll to position [0, 0]
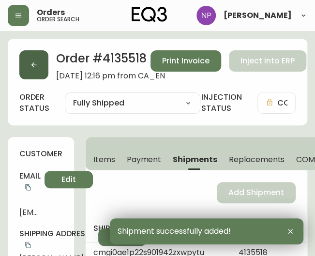
click at [27, 52] on button "button" at bounding box center [33, 64] width 29 height 29
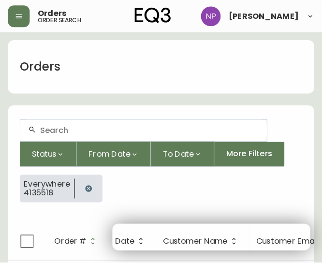
scroll to position [17, 0]
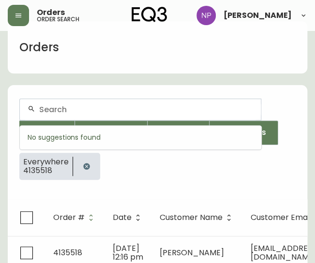
click at [59, 105] on input "text" at bounding box center [146, 109] width 214 height 9
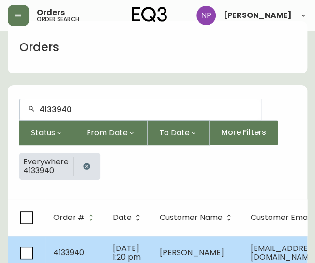
click at [105, 242] on td "[DATE] 1:20 pm" at bounding box center [128, 253] width 47 height 34
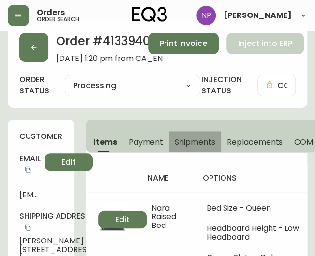
click at [195, 135] on button "Shipments" at bounding box center [195, 141] width 52 height 21
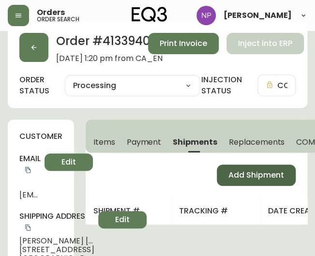
click at [231, 164] on button "Add Shipment" at bounding box center [255, 174] width 79 height 21
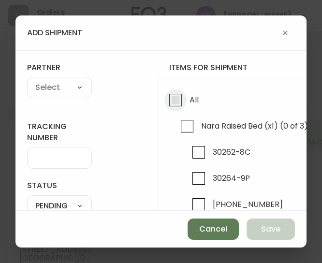
click at [178, 92] on input "All" at bounding box center [175, 100] width 22 height 22
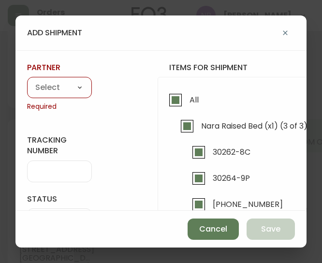
click at [58, 86] on select "A Move to Remember LLC ABF Freight Alero [PERSON_NAME] Canada Post Canpar Expre…" at bounding box center [59, 88] width 65 height 14
click at [27, 81] on select "A Move to Remember LLC ABF Freight Alero [PERSON_NAME] Canada Post Canpar Expre…" at bounding box center [59, 88] width 65 height 14
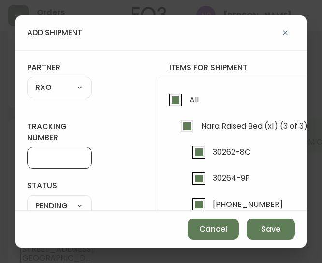
click at [65, 153] on input "tracking number" at bounding box center [59, 157] width 48 height 9
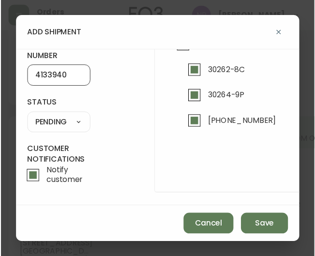
scroll to position [81, 0]
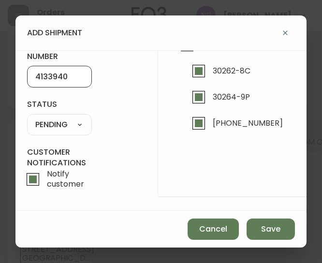
click at [56, 122] on select "SHIPPED PENDING CANCELLED" at bounding box center [59, 124] width 65 height 14
click at [27, 117] on select "SHIPPED PENDING CANCELLED" at bounding box center [59, 124] width 65 height 14
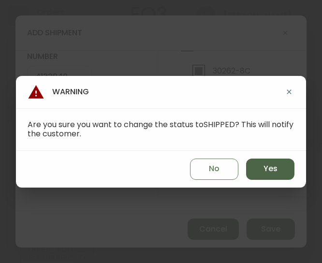
click at [277, 173] on button "Yes" at bounding box center [270, 168] width 48 height 21
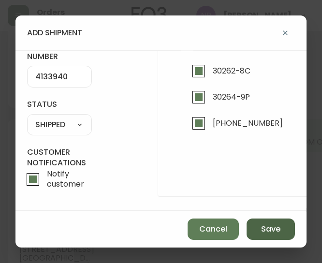
click at [273, 232] on span "Save" at bounding box center [270, 229] width 19 height 11
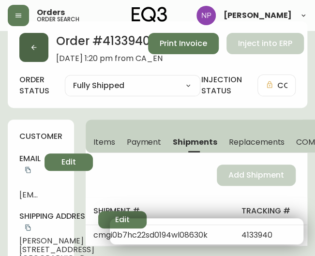
click at [43, 49] on button "button" at bounding box center [33, 47] width 29 height 29
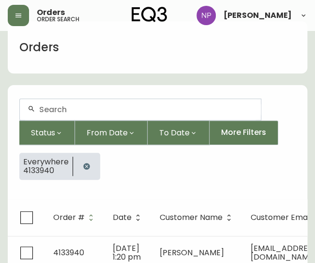
click at [92, 115] on div at bounding box center [140, 109] width 241 height 21
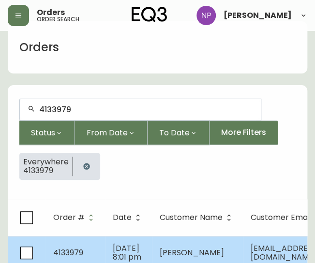
click at [79, 253] on span "4133979" at bounding box center [68, 252] width 30 height 11
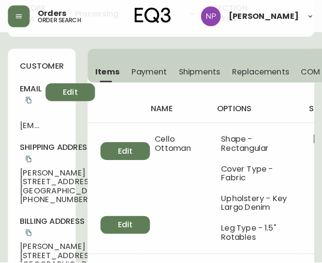
scroll to position [90, 0]
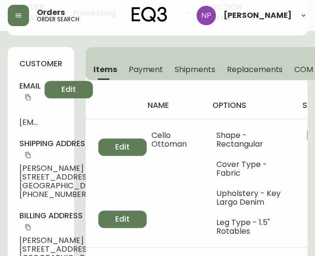
click at [181, 69] on span "Shipments" at bounding box center [194, 69] width 41 height 10
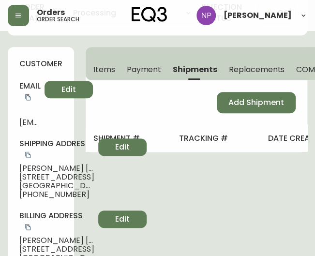
click at [243, 115] on div "Add Shipment" at bounding box center [196, 102] width 221 height 44
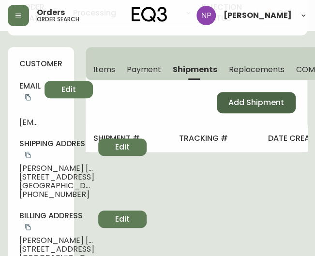
click at [241, 108] on button "Add Shipment" at bounding box center [255, 102] width 79 height 21
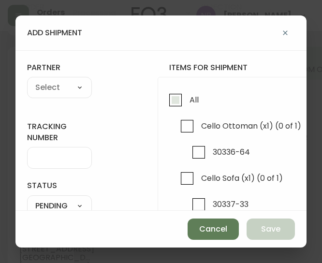
click at [186, 101] on span "All" at bounding box center [192, 99] width 12 height 21
click at [186, 101] on input "All" at bounding box center [175, 100] width 22 height 22
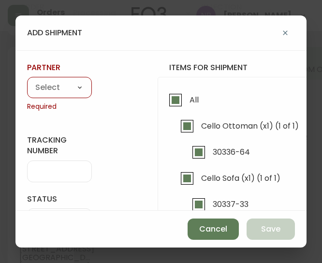
click at [61, 87] on select "A Move to Remember LLC ABF Freight Alero [PERSON_NAME] Canada Post Canpar Expre…" at bounding box center [59, 88] width 65 height 14
click at [27, 81] on select "A Move to Remember LLC ABF Freight Alero [PERSON_NAME] Canada Post Canpar Expre…" at bounding box center [59, 88] width 65 height 14
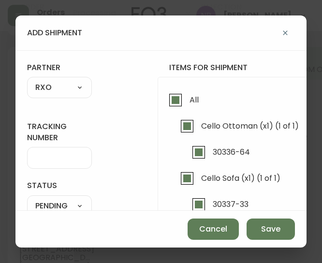
click at [58, 159] on input "tracking number" at bounding box center [59, 157] width 48 height 9
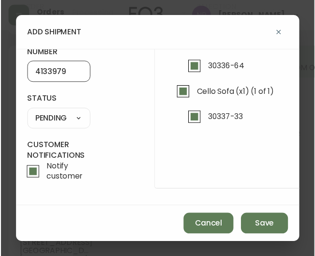
scroll to position [90, 0]
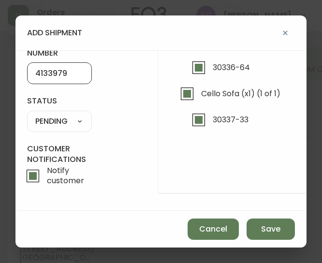
click at [73, 117] on select "SHIPPED PENDING CANCELLED" at bounding box center [59, 121] width 65 height 14
click at [27, 114] on select "SHIPPED PENDING CANCELLED" at bounding box center [59, 121] width 65 height 14
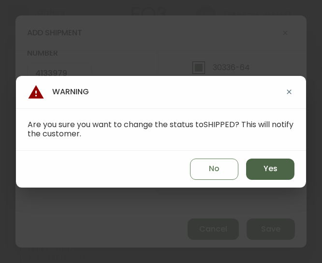
click at [280, 164] on button "Yes" at bounding box center [270, 168] width 48 height 21
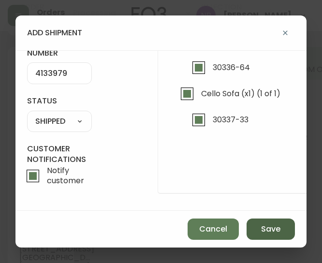
click at [284, 223] on button "Save" at bounding box center [270, 228] width 48 height 21
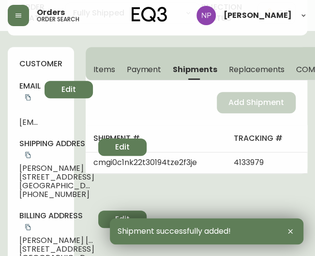
scroll to position [0, 0]
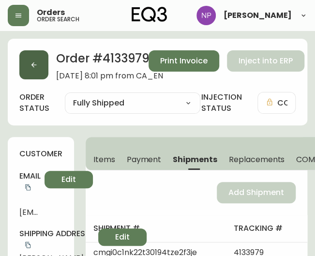
click at [33, 74] on button "button" at bounding box center [33, 64] width 29 height 29
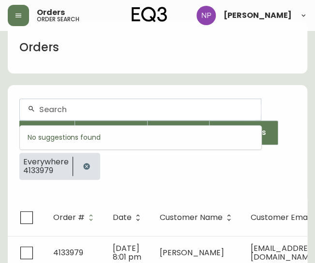
click at [64, 107] on input "text" at bounding box center [146, 109] width 214 height 9
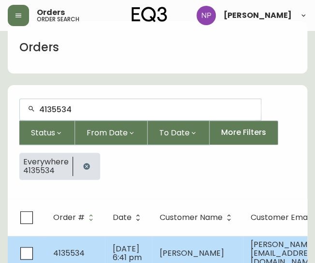
click at [122, 254] on span "[DATE] 6:41 pm" at bounding box center [127, 253] width 29 height 20
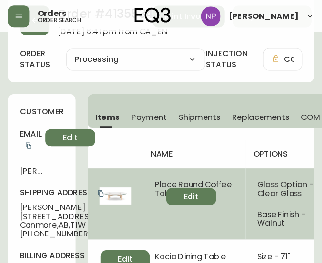
scroll to position [37, 0]
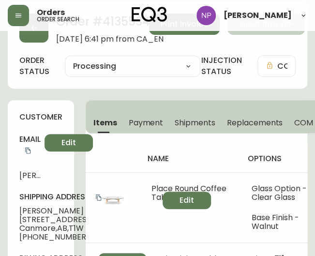
click at [204, 120] on span "Shipments" at bounding box center [194, 122] width 41 height 10
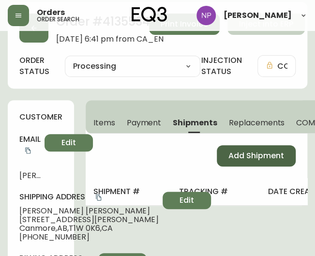
click at [244, 153] on span "Add Shipment" at bounding box center [256, 155] width 56 height 11
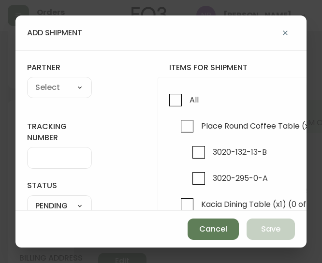
click at [161, 102] on div "All Place Round Coffee Table (x1) (0 of 2) 3020-132-13-B 3020-295-0-A Kacia Din…" at bounding box center [322, 177] width 328 height 201
click at [167, 98] on input "All" at bounding box center [175, 100] width 22 height 22
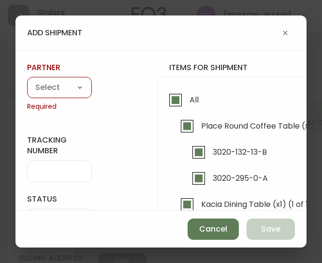
click at [63, 91] on select "A Move to Remember LLC ABF Freight Alero [PERSON_NAME] Canada Post Canpar Expre…" at bounding box center [59, 88] width 65 height 14
click at [27, 81] on select "A Move to Remember LLC ABF Freight Alero [PERSON_NAME] Canada Post Canpar Expre…" at bounding box center [59, 88] width 65 height 14
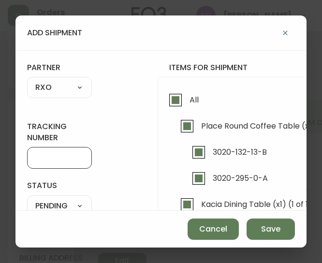
click at [59, 161] on input "tracking number" at bounding box center [59, 157] width 48 height 9
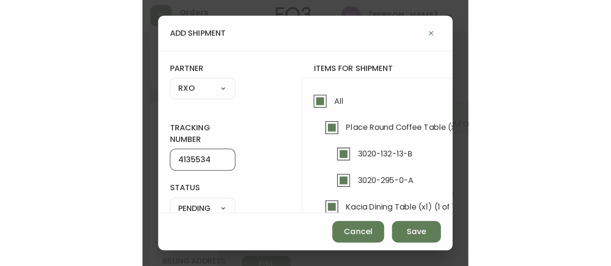
scroll to position [91, 3]
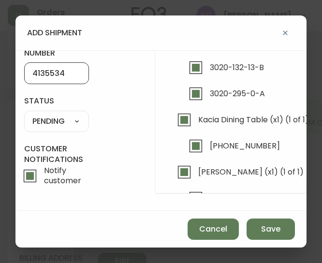
click at [68, 115] on select "SHIPPED PENDING CANCELLED" at bounding box center [56, 121] width 65 height 14
click at [24, 114] on select "SHIPPED PENDING CANCELLED" at bounding box center [56, 121] width 65 height 14
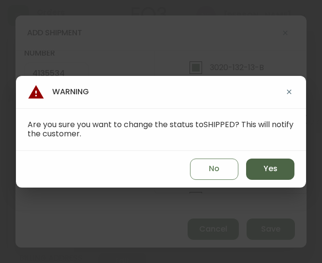
click at [276, 168] on span "Yes" at bounding box center [270, 168] width 14 height 11
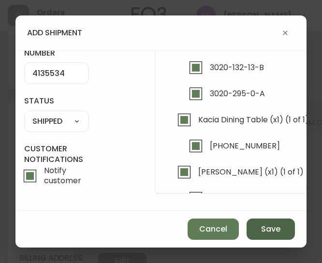
click at [274, 228] on span "Save" at bounding box center [270, 229] width 19 height 11
